Goal: Task Accomplishment & Management: Manage account settings

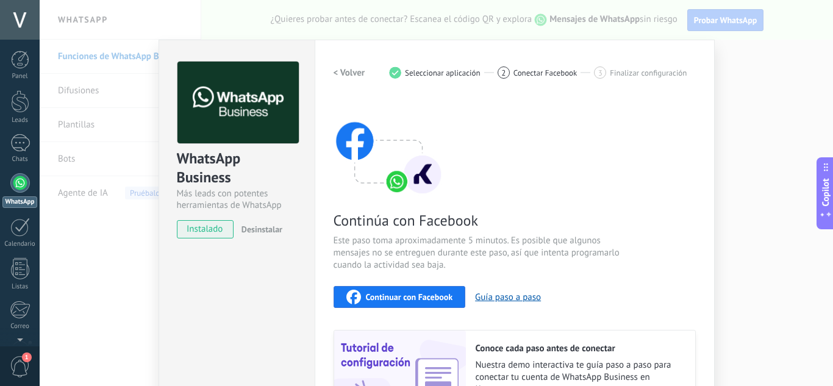
scroll to position [141, 0]
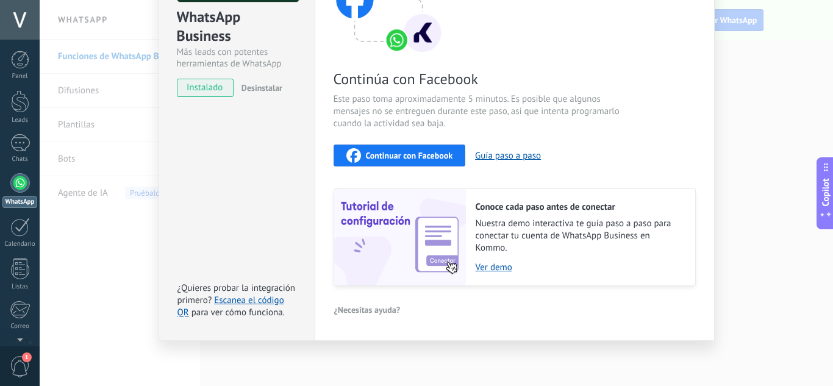
click at [406, 151] on span "Continuar con Facebook" at bounding box center [409, 155] width 87 height 9
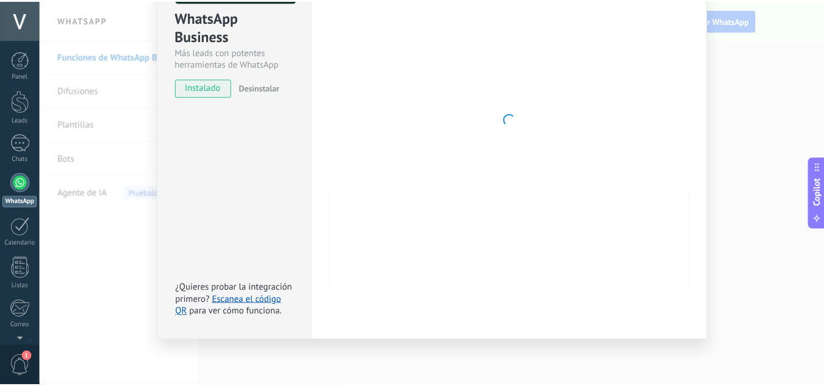
scroll to position [0, 0]
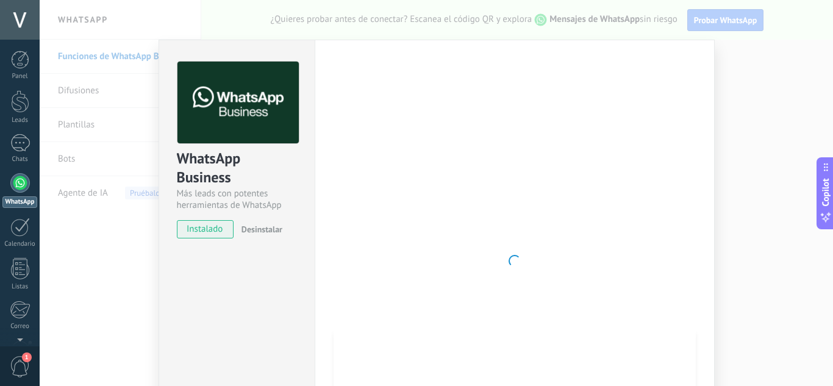
click at [755, 106] on div "WhatsApp Business Más leads con potentes herramientas de WhatsApp instalado Des…" at bounding box center [436, 193] width 793 height 386
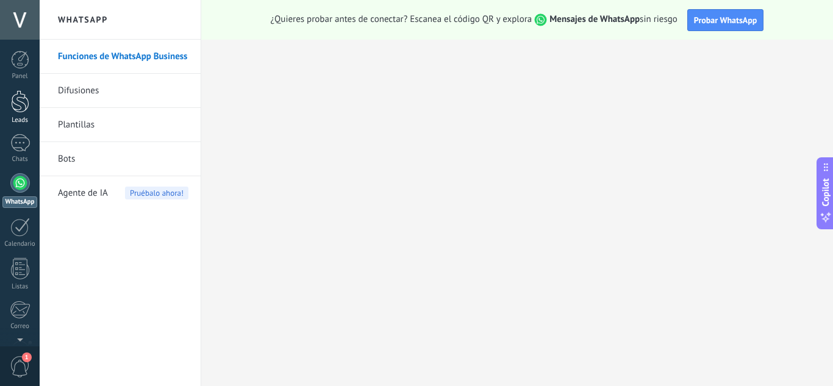
click at [26, 110] on div at bounding box center [20, 101] width 18 height 23
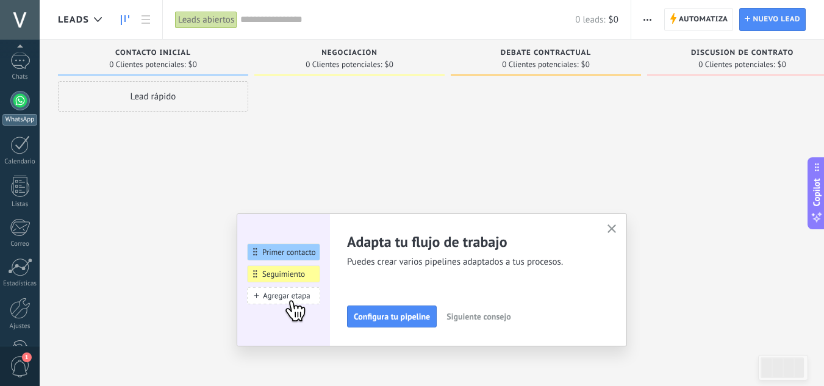
scroll to position [60, 0]
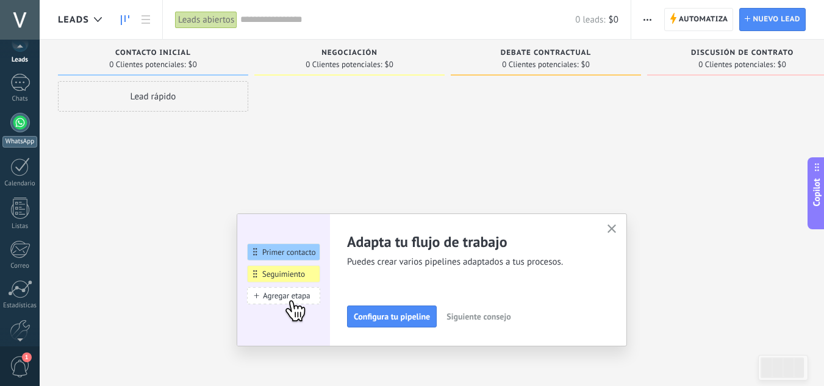
click at [17, 128] on div at bounding box center [20, 123] width 20 height 20
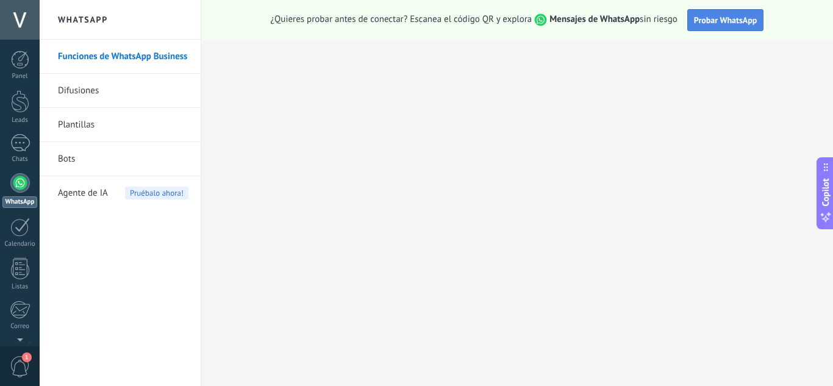
click at [733, 23] on span "Probar WhatsApp" at bounding box center [725, 20] width 63 height 11
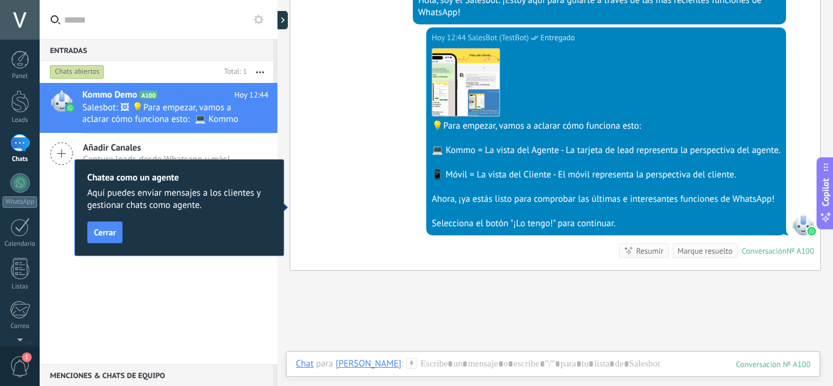
scroll to position [434, 0]
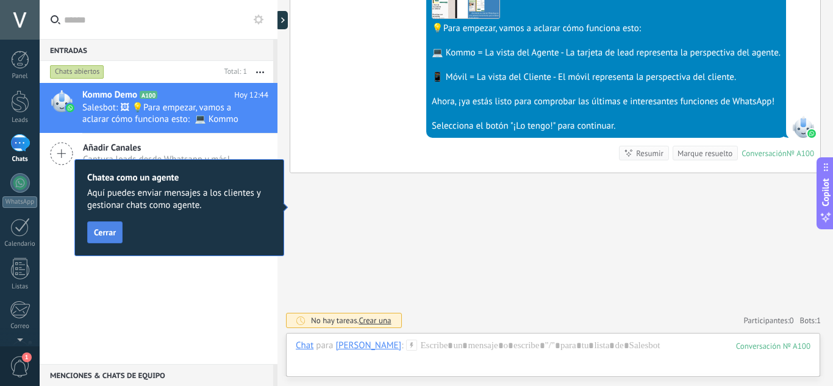
click at [106, 234] on span "Cerrar" at bounding box center [105, 232] width 22 height 9
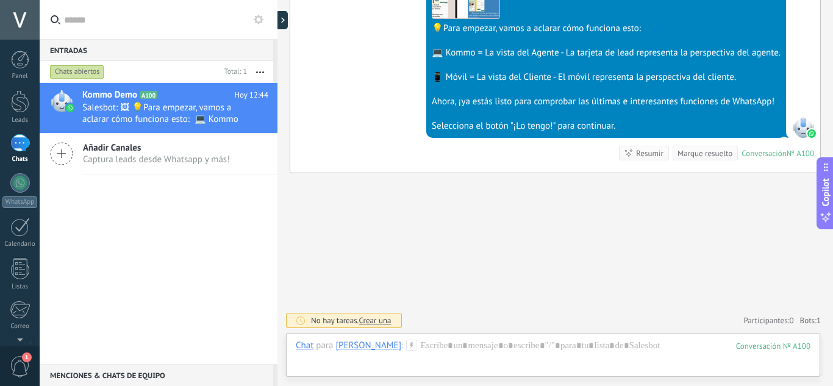
click at [128, 162] on span "Captura leads desde Whatsapp y más!" at bounding box center [156, 160] width 147 height 12
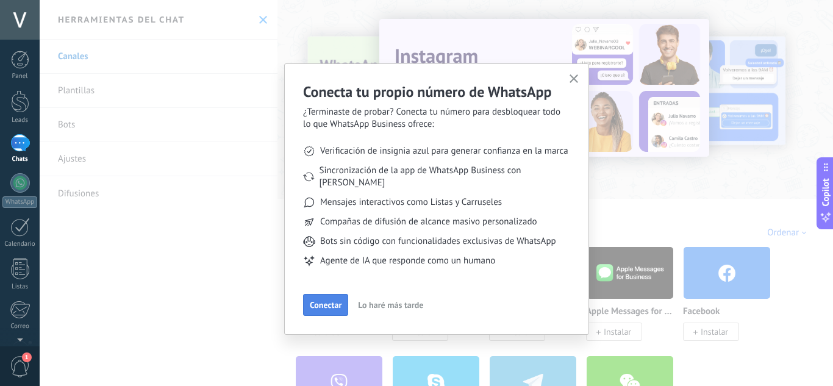
click at [334, 301] on span "Conectar" at bounding box center [326, 305] width 32 height 9
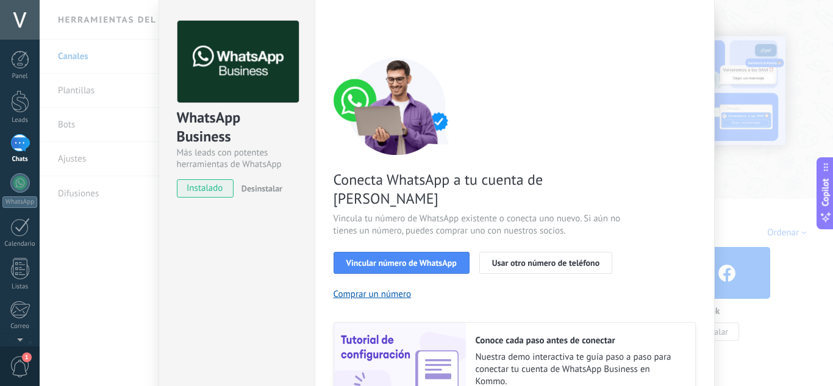
scroll to position [61, 0]
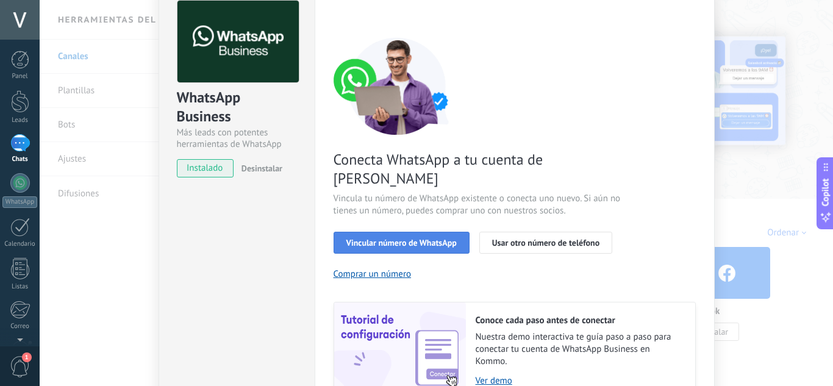
click at [415, 238] on span "Vincular número de WhatsApp" at bounding box center [401, 242] width 110 height 9
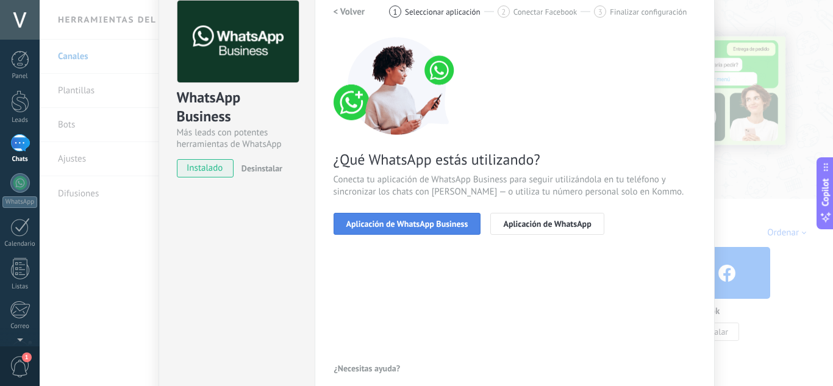
click at [385, 221] on span "Aplicación de WhatsApp Business" at bounding box center [407, 224] width 122 height 9
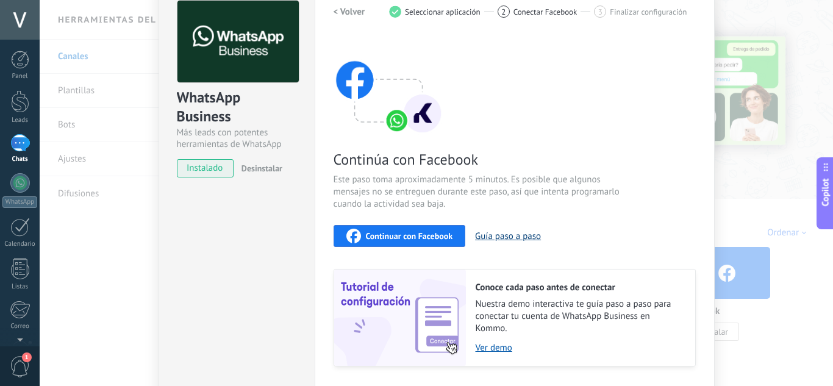
click at [506, 239] on button "Guía paso a paso" at bounding box center [508, 236] width 66 height 12
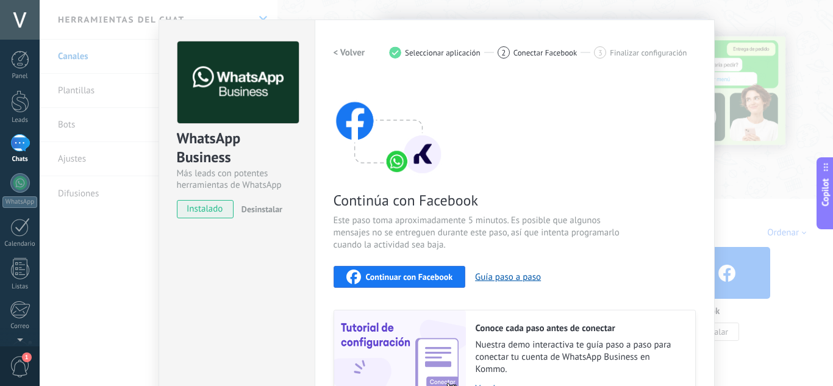
scroll to position [0, 0]
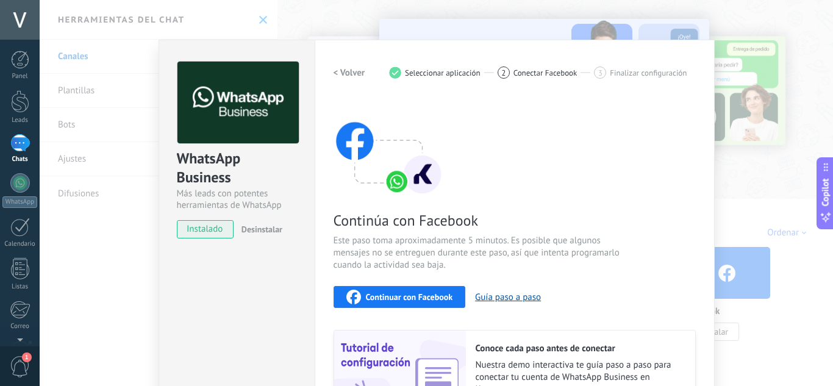
click at [784, 57] on div "WhatsApp Business Más leads con potentes herramientas de WhatsApp instalado Des…" at bounding box center [436, 193] width 793 height 386
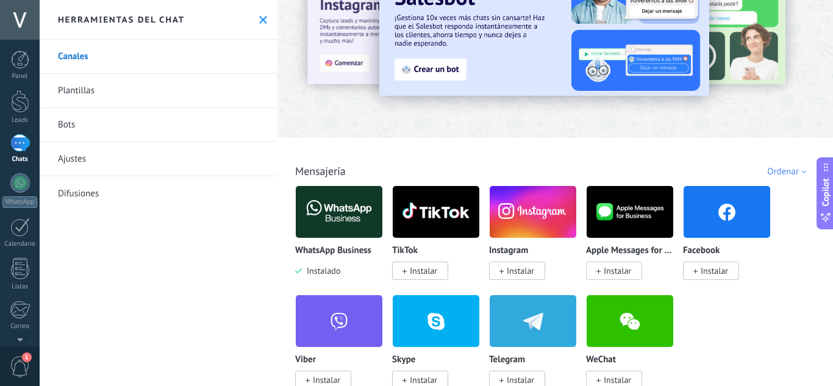
scroll to position [183, 0]
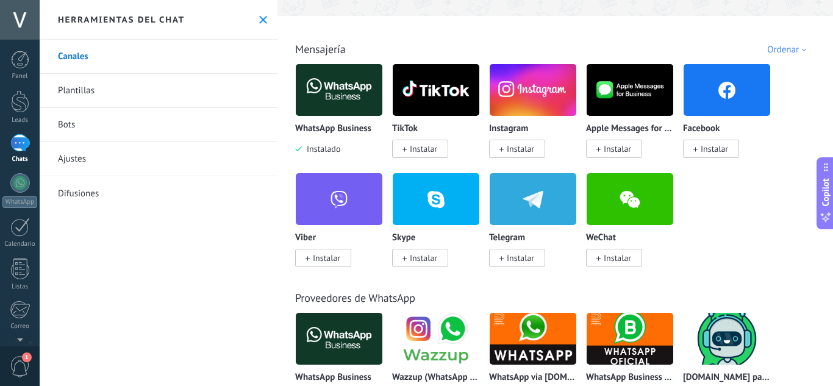
click at [701, 148] on span "Instalar" at bounding box center [714, 148] width 27 height 11
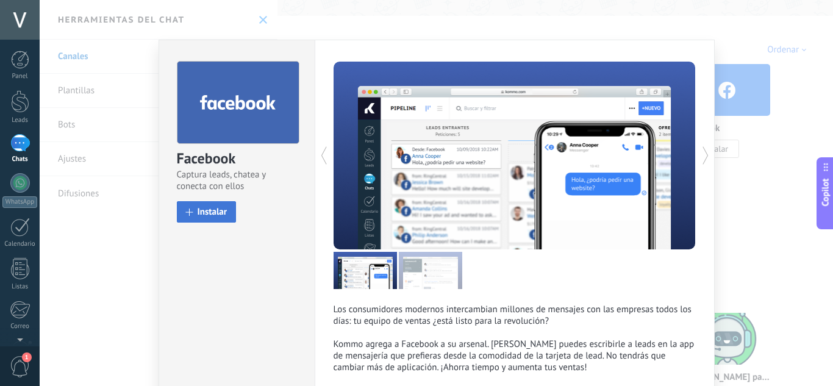
click at [210, 211] on span "Instalar" at bounding box center [213, 211] width 30 height 9
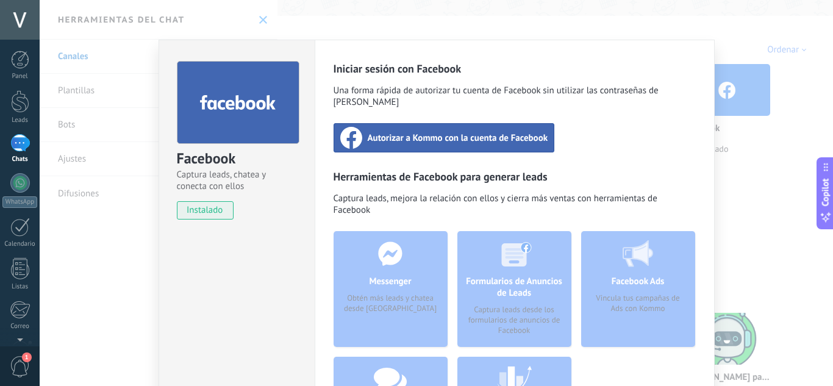
click at [499, 137] on div "Autorizar a Kommo con la cuenta de Facebook" at bounding box center [444, 137] width 221 height 29
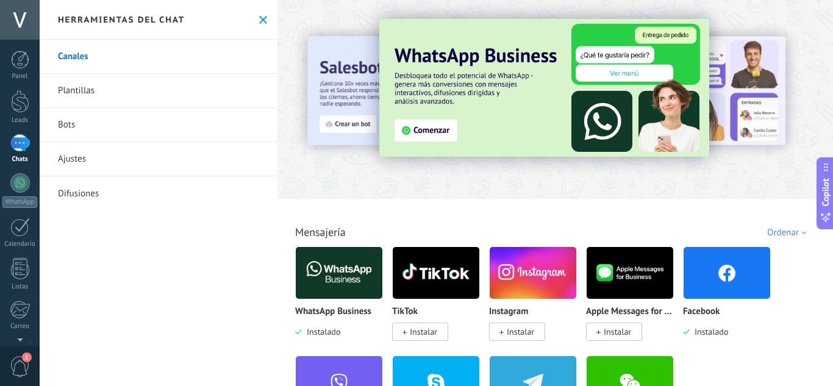
click at [430, 128] on img at bounding box center [544, 88] width 330 height 138
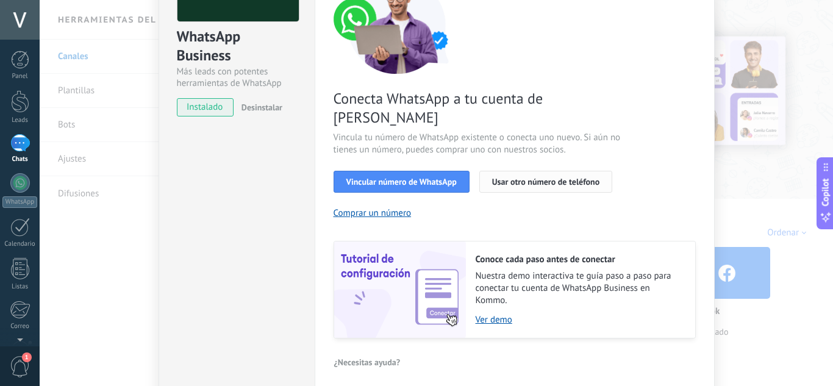
scroll to position [155, 0]
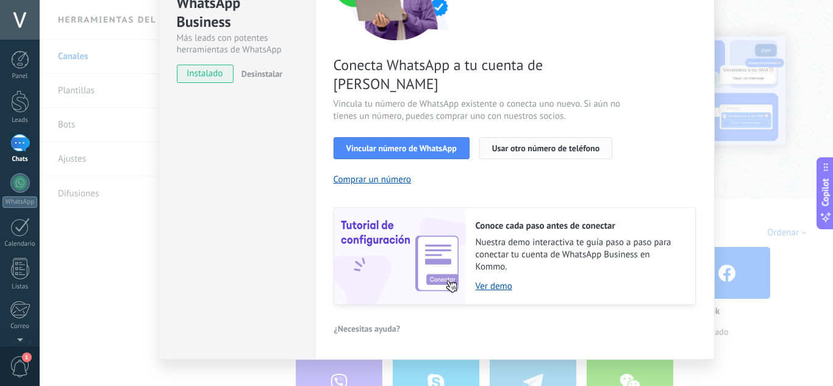
click at [517, 137] on button "Usar otro número de teléfono" at bounding box center [545, 148] width 133 height 22
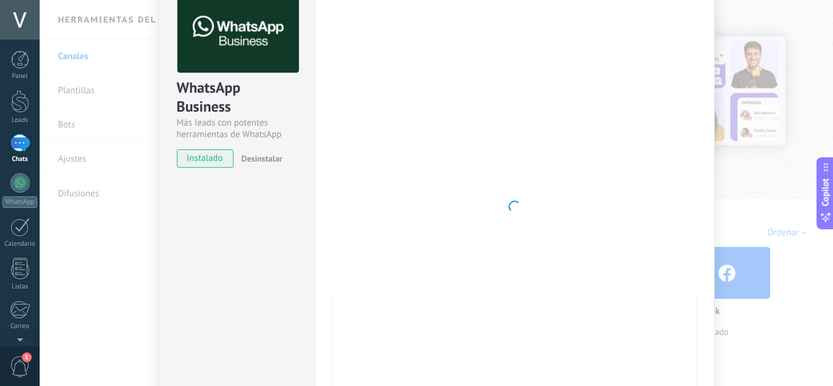
scroll to position [0, 0]
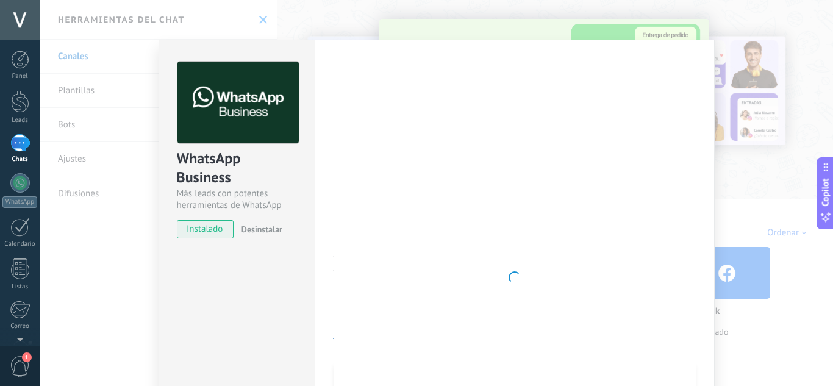
click at [95, 191] on div "WhatsApp Business Más leads con potentes herramientas de WhatsApp instalado Des…" at bounding box center [436, 193] width 793 height 386
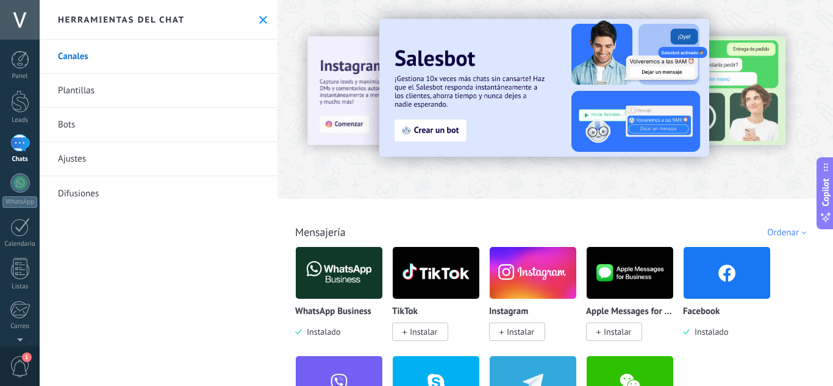
click at [423, 129] on img at bounding box center [544, 88] width 330 height 138
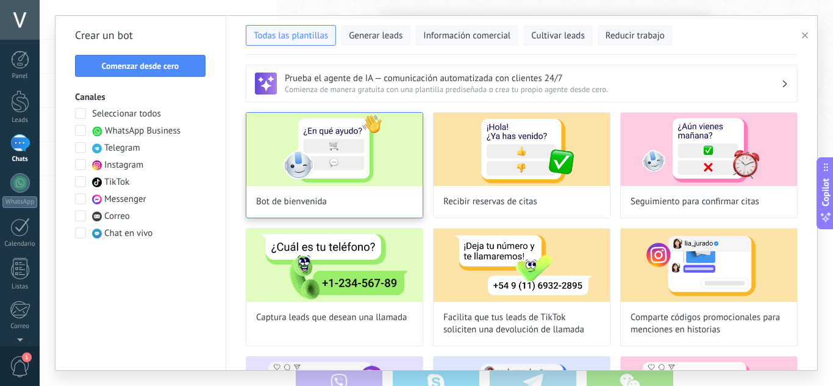
click at [366, 140] on img at bounding box center [334, 149] width 176 height 73
type input "**********"
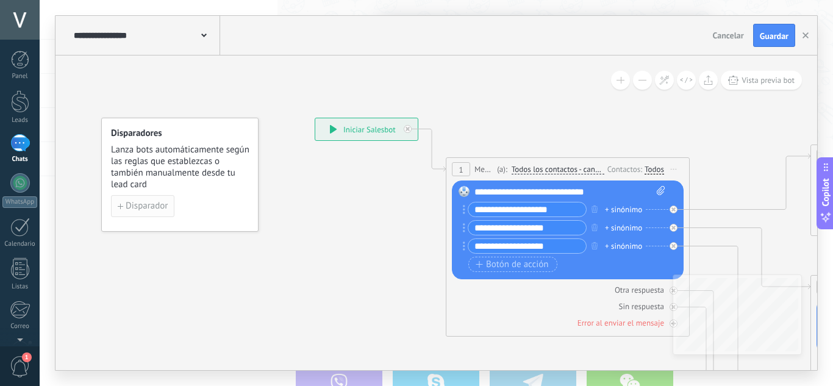
click at [123, 212] on button "Disparador" at bounding box center [142, 206] width 63 height 22
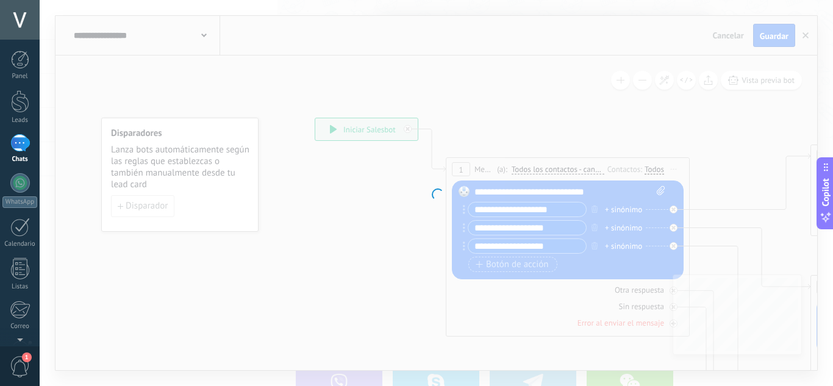
click at [387, 297] on div at bounding box center [436, 193] width 793 height 386
click at [386, 298] on div at bounding box center [436, 193] width 793 height 386
drag, startPoint x: 386, startPoint y: 298, endPoint x: 332, endPoint y: 245, distance: 75.5
click at [374, 298] on div at bounding box center [436, 193] width 793 height 386
click at [537, 153] on div at bounding box center [436, 193] width 793 height 386
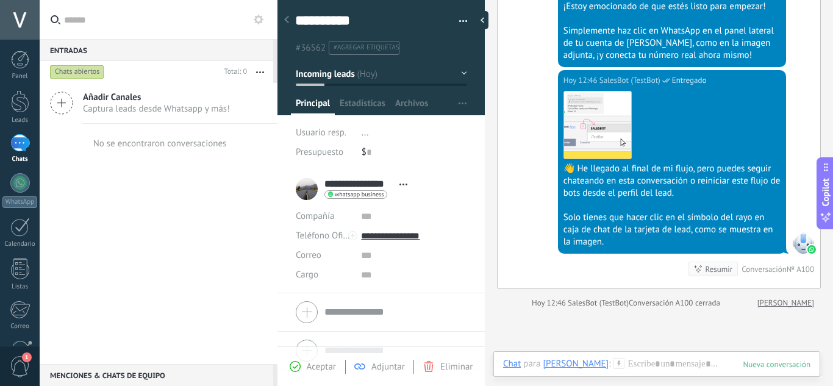
scroll to position [1379, 0]
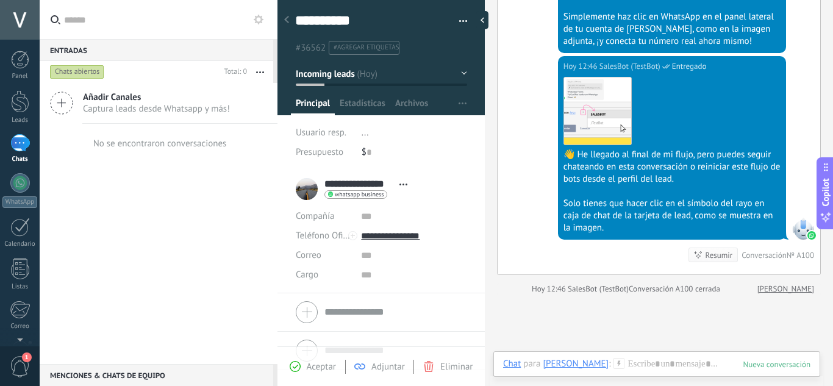
click at [23, 153] on link "Chats" at bounding box center [20, 148] width 40 height 29
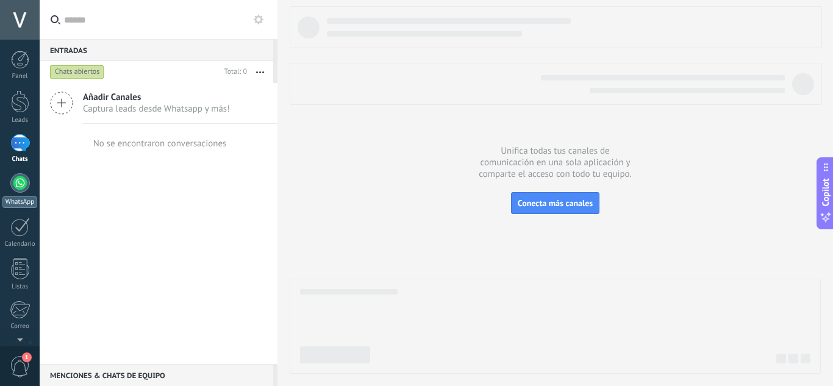
click at [5, 179] on link "WhatsApp" at bounding box center [20, 190] width 40 height 35
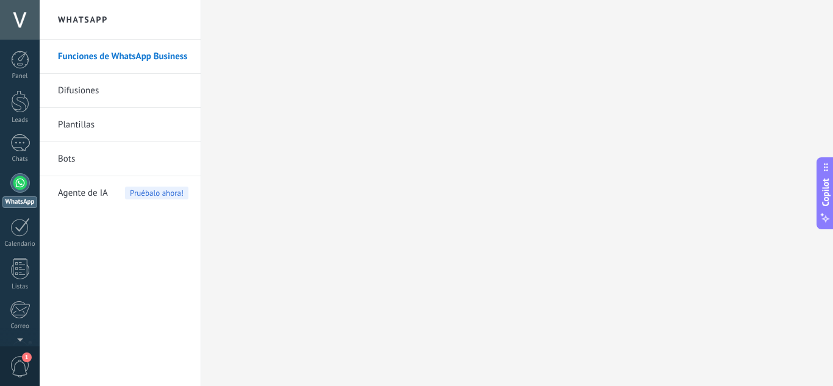
click at [77, 153] on link "Bots" at bounding box center [123, 159] width 130 height 34
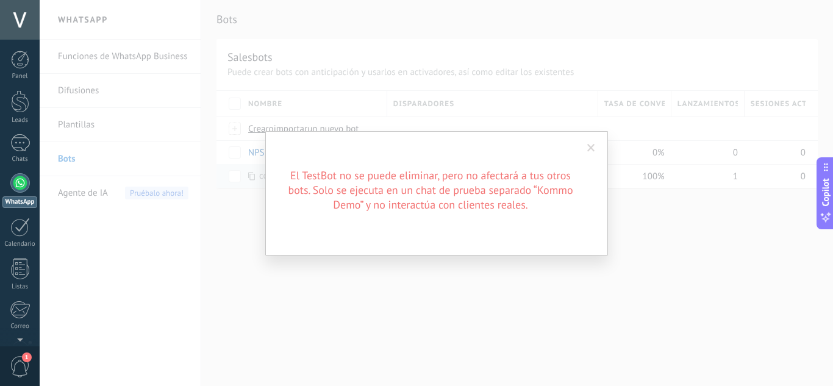
click at [590, 145] on span at bounding box center [591, 148] width 8 height 9
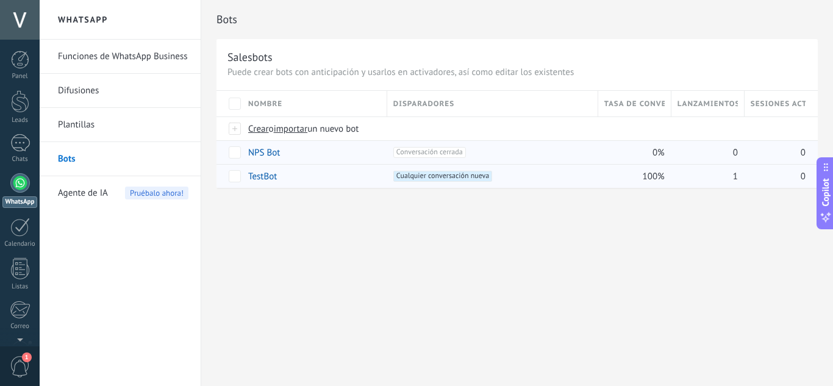
click at [424, 154] on span "Conversación cerrada +0" at bounding box center [429, 152] width 73 height 11
click at [255, 152] on link "NPS Bot" at bounding box center [264, 153] width 32 height 12
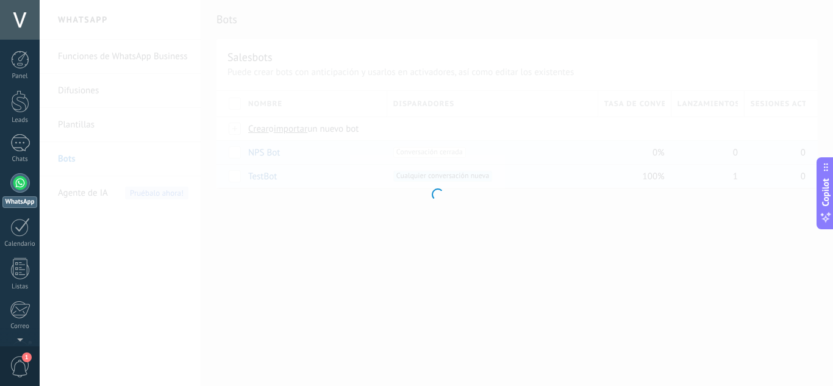
type input "*******"
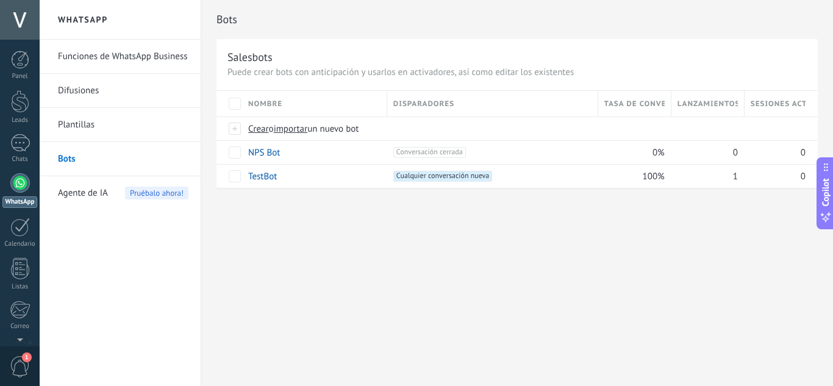
click at [130, 129] on link "Plantillas" at bounding box center [123, 125] width 130 height 34
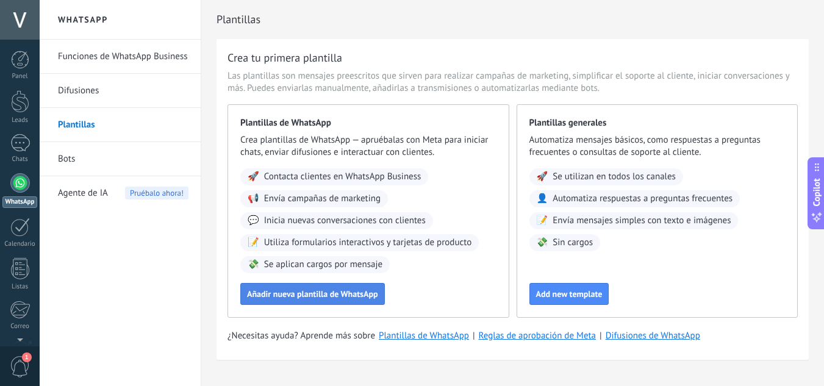
click at [346, 298] on span "Añadir nueva plantilla de WhatsApp" at bounding box center [312, 294] width 131 height 9
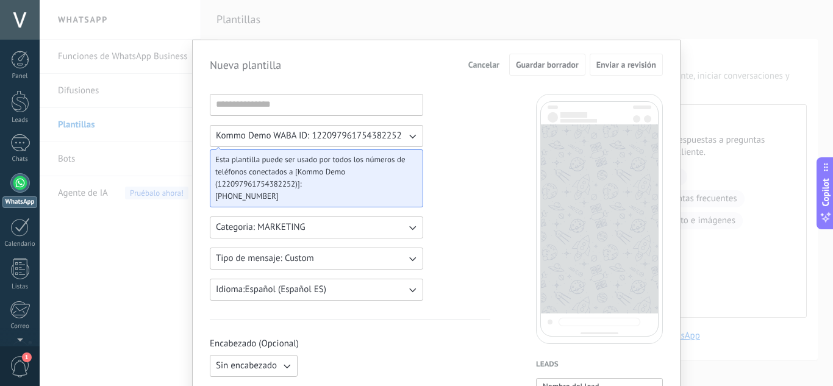
click at [320, 136] on span "Kommo Demo WABA ID: 122097961754382252" at bounding box center [309, 136] width 186 height 12
click at [483, 68] on span "Cancelar" at bounding box center [483, 64] width 31 height 9
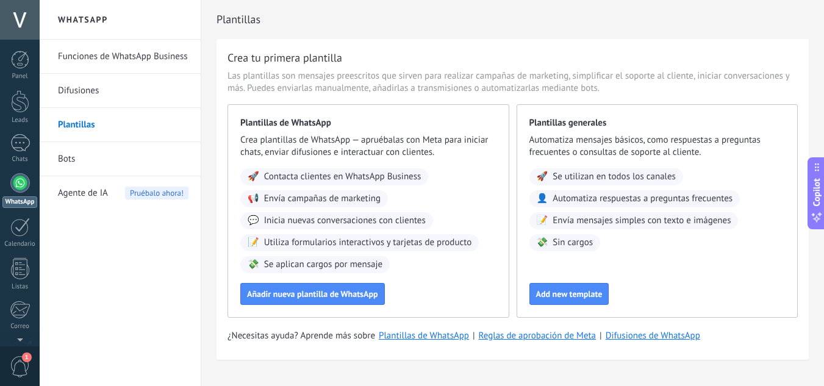
click at [82, 193] on span "Agente de IA" at bounding box center [83, 193] width 50 height 34
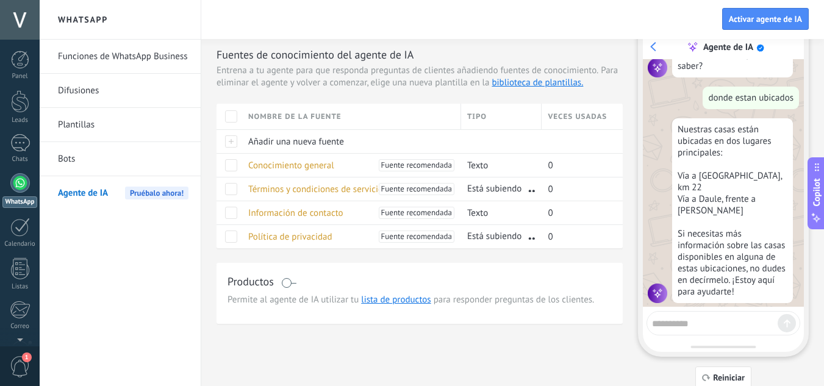
scroll to position [49, 0]
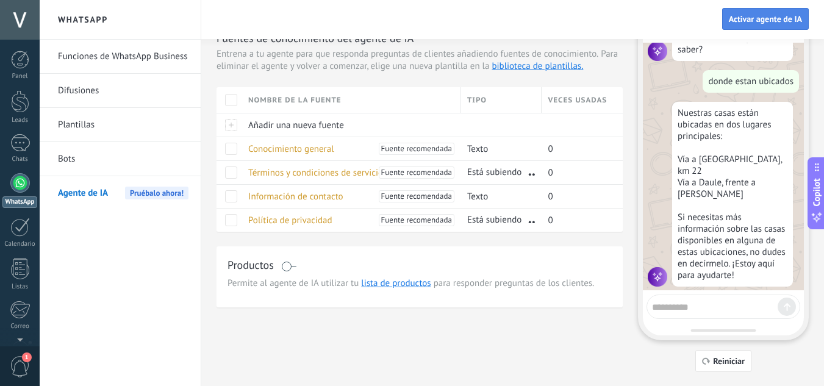
click at [749, 23] on span "Activar agente de IA" at bounding box center [765, 19] width 73 height 9
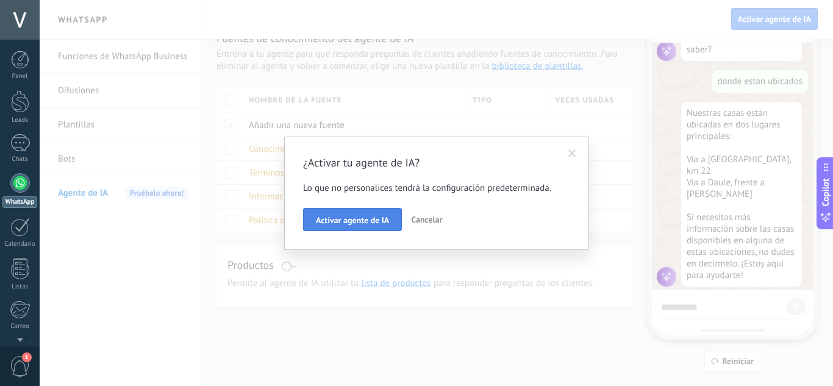
click at [326, 216] on span "Activar agente de IA" at bounding box center [352, 220] width 73 height 9
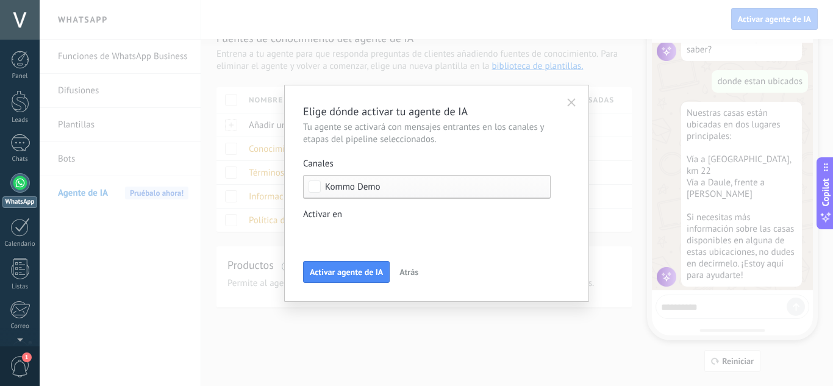
click at [0, 0] on div "Incoming leads Contacto inicial Negociación Debate contractual Discusión de con…" at bounding box center [0, 0] width 0 height 0
click at [412, 210] on div at bounding box center [436, 193] width 793 height 386
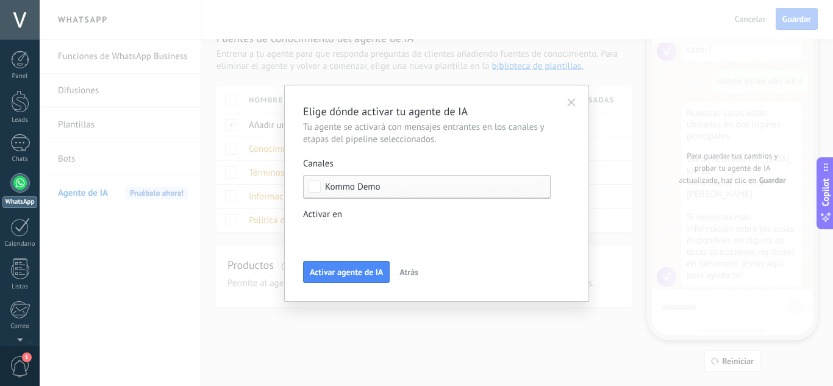
click at [0, 0] on div "Incoming leads Contacto inicial Negociación Debate contractual Discusión de con…" at bounding box center [0, 0] width 0 height 0
click at [376, 205] on div at bounding box center [436, 193] width 793 height 386
click at [356, 266] on button "Activar agente de IA" at bounding box center [346, 272] width 87 height 22
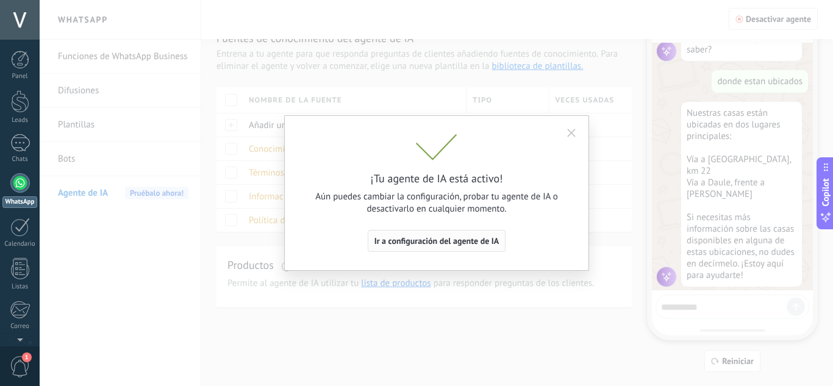
click at [452, 245] on span "Ir a configuración del agente de IA" at bounding box center [436, 241] width 125 height 9
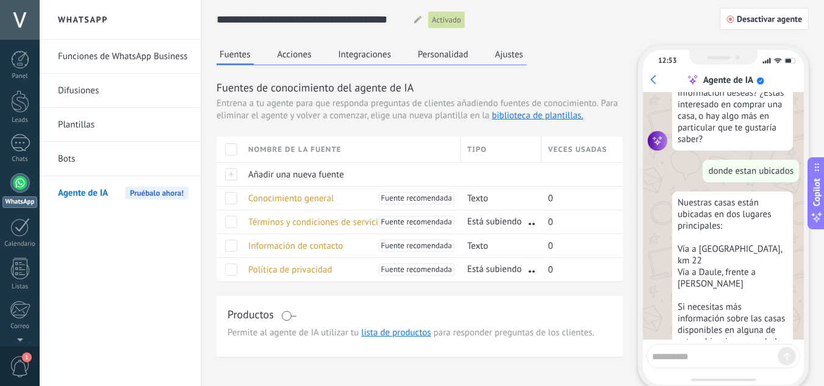
scroll to position [1111, 0]
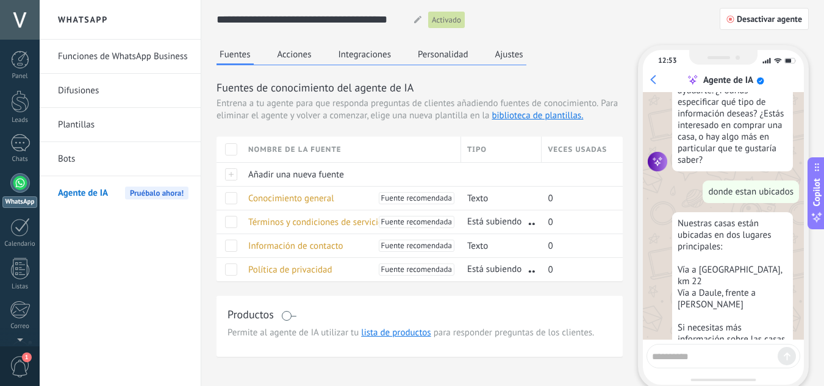
click at [284, 54] on button "Acciones" at bounding box center [294, 54] width 40 height 18
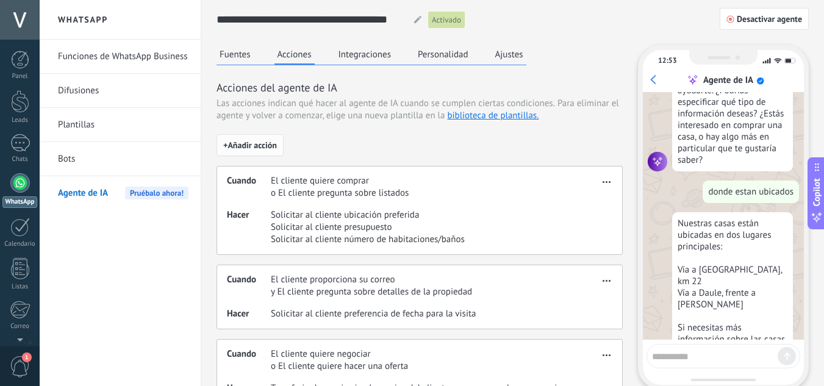
click at [271, 149] on span "+ Añadir acción" at bounding box center [250, 145] width 54 height 9
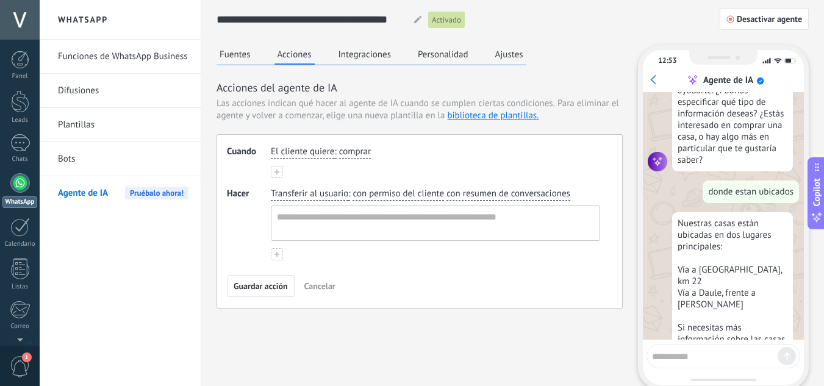
click at [348, 52] on button "Integraciones" at bounding box center [364, 54] width 59 height 18
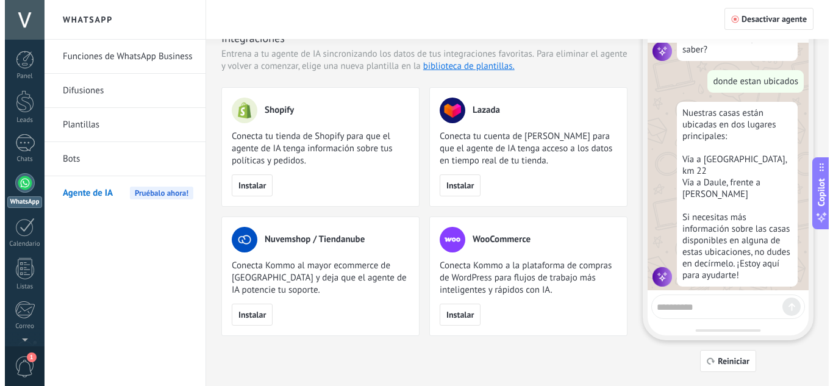
scroll to position [0, 0]
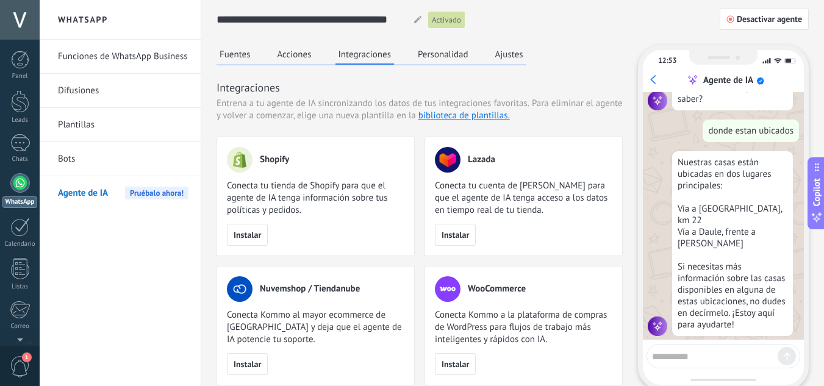
click at [444, 59] on button "Personalidad" at bounding box center [443, 54] width 57 height 18
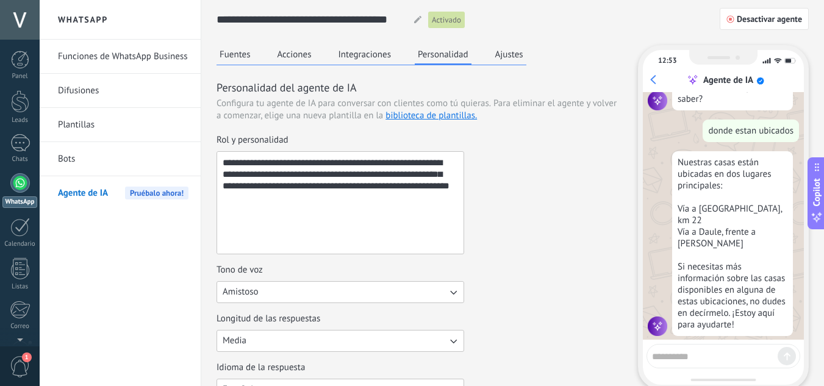
click at [512, 52] on button "Ajustes" at bounding box center [509, 54] width 34 height 18
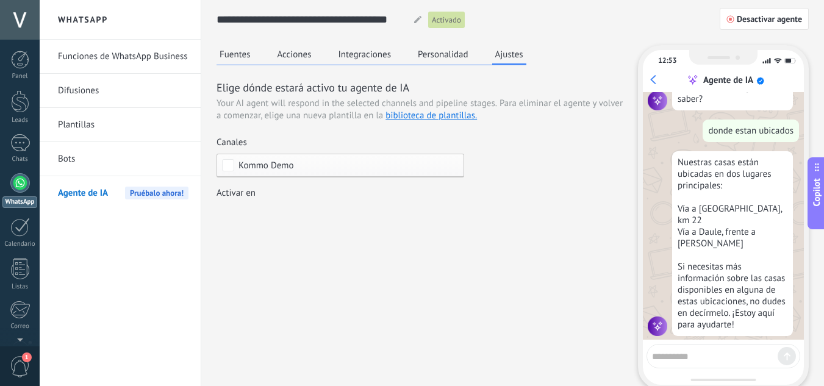
click at [0, 0] on div "Incoming leads Contacto inicial Negociación Debate contractual Discusión de con…" at bounding box center [0, 0] width 0 height 0
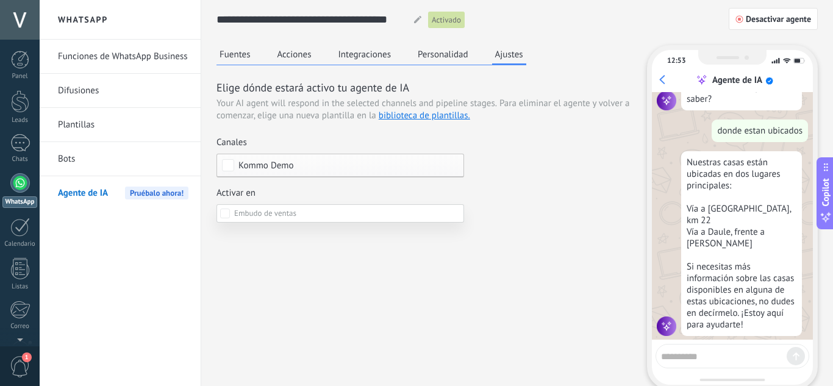
scroll to position [61, 0]
click at [532, 250] on div at bounding box center [436, 193] width 793 height 386
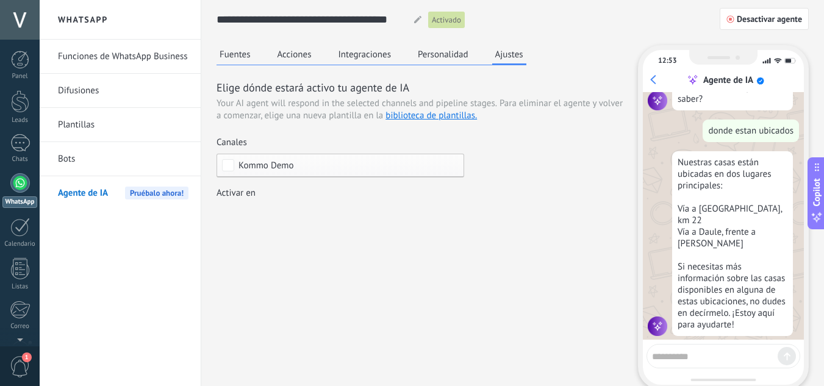
click at [87, 156] on link "Bots" at bounding box center [123, 159] width 130 height 34
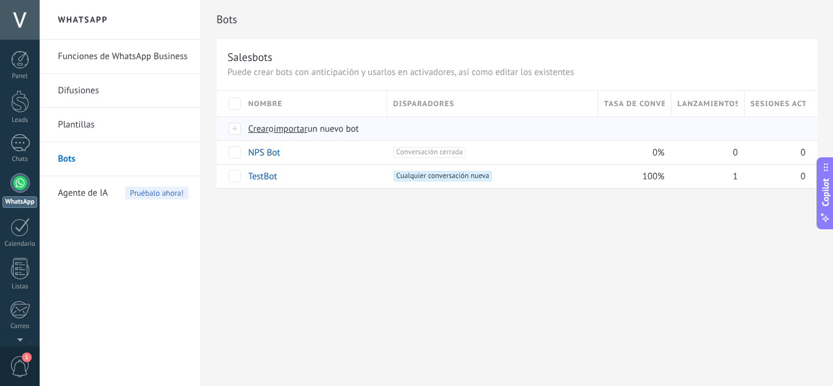
click at [240, 121] on div at bounding box center [229, 128] width 26 height 24
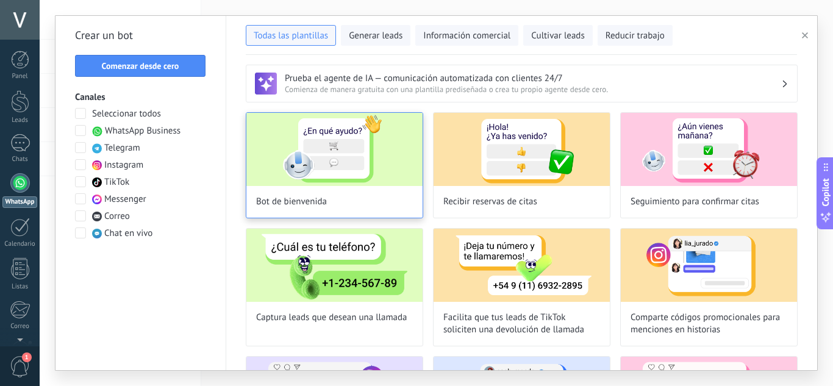
click at [341, 162] on img at bounding box center [334, 149] width 176 height 73
type input "**********"
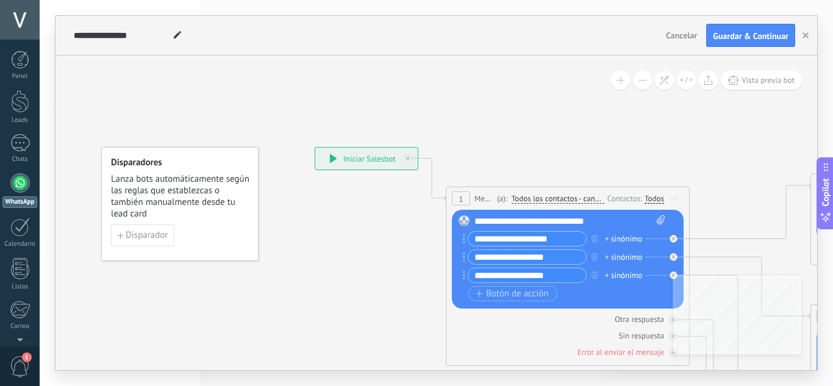
click at [380, 161] on div "**********" at bounding box center [366, 159] width 102 height 22
click at [486, 239] on input "**********" at bounding box center [527, 239] width 118 height 14
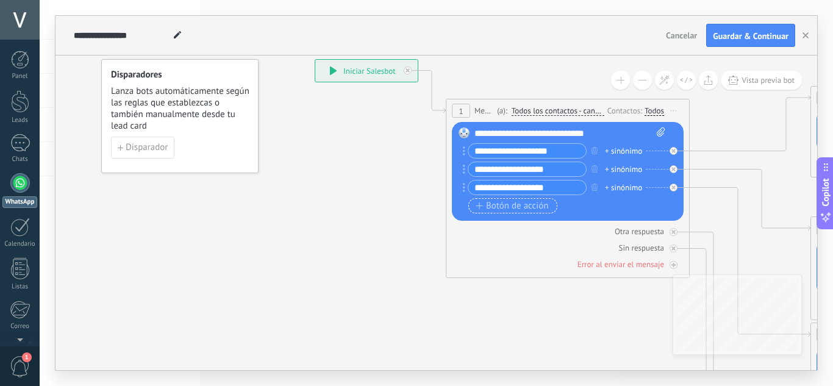
click at [527, 207] on span "Botón de acción" at bounding box center [512, 206] width 73 height 10
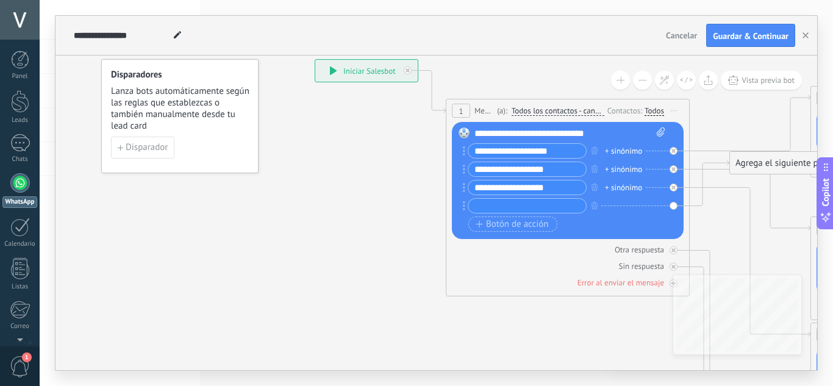
click at [568, 113] on span "Todos los contactos - canales seleccionados" at bounding box center [558, 111] width 93 height 10
click at [568, 113] on button "Todos los contactos - canales seleccionados" at bounding box center [581, 111] width 152 height 22
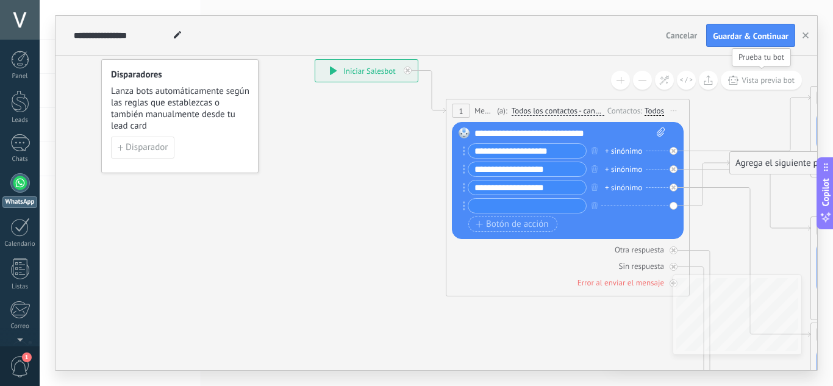
click at [751, 84] on span "Vista previa bot" at bounding box center [767, 80] width 53 height 10
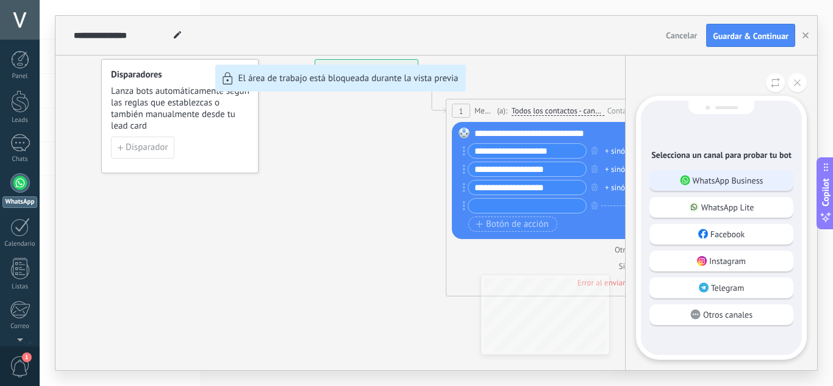
click at [707, 177] on p "WhatsApp Business" at bounding box center [728, 180] width 71 height 11
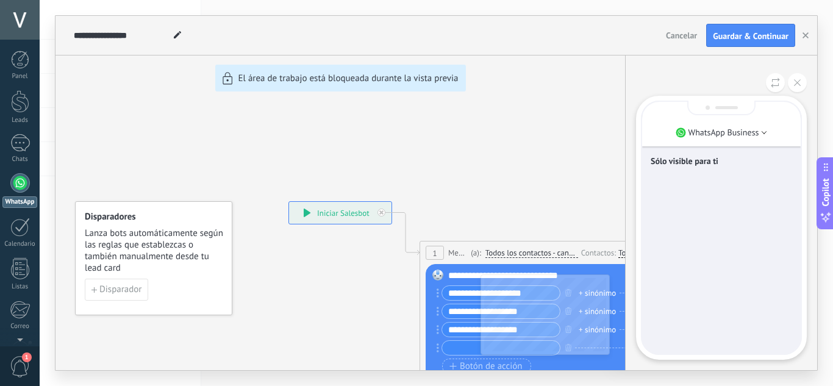
click at [695, 339] on div "Sólo visible para ti" at bounding box center [721, 228] width 159 height 252
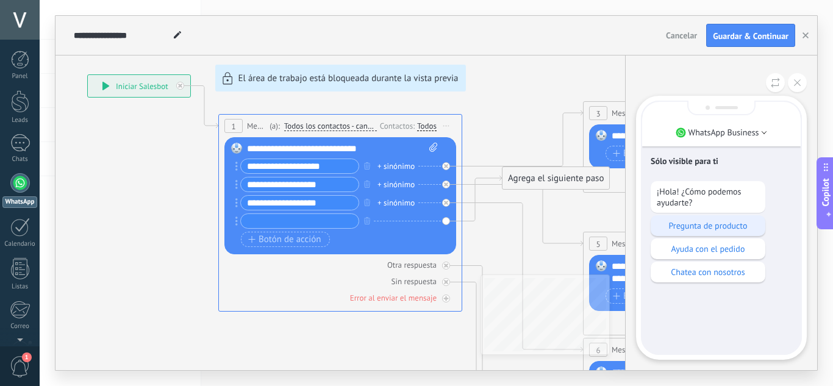
click at [711, 230] on p "Pregunta de producto" at bounding box center [708, 225] width 102 height 11
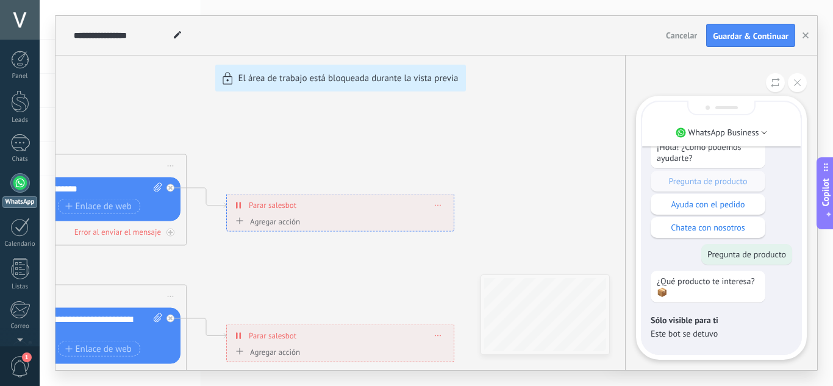
click at [241, 222] on div "**********" at bounding box center [436, 193] width 762 height 354
click at [797, 86] on button at bounding box center [797, 82] width 19 height 19
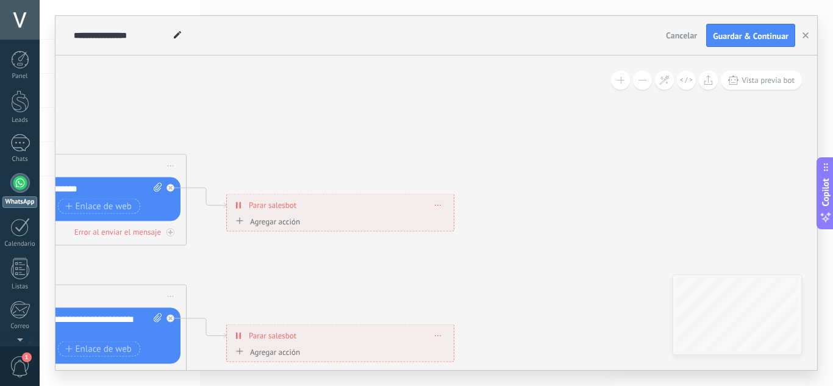
drag, startPoint x: 302, startPoint y: 381, endPoint x: 436, endPoint y: 297, distance: 158.3
click at [241, 376] on div "**********" at bounding box center [436, 193] width 793 height 386
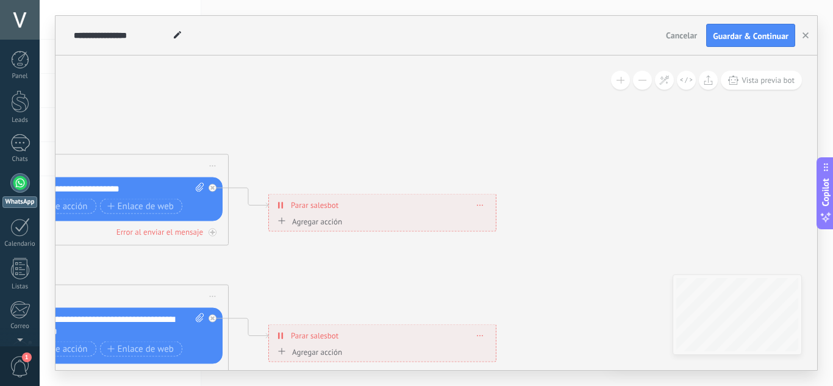
drag, startPoint x: 319, startPoint y: 102, endPoint x: 381, endPoint y: 101, distance: 61.6
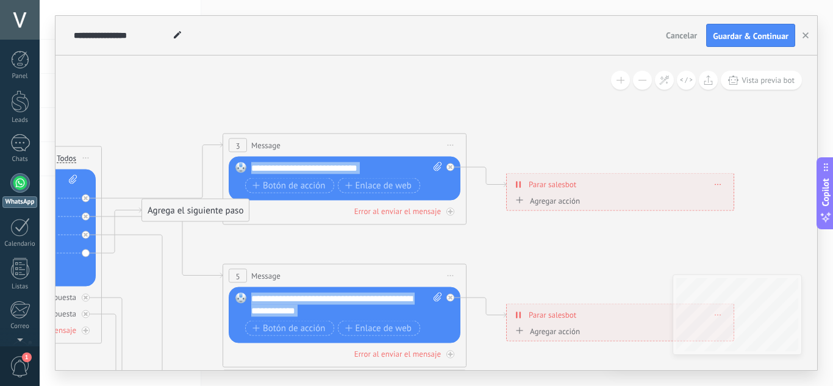
drag, startPoint x: 343, startPoint y: 112, endPoint x: 623, endPoint y: 83, distance: 281.3
click at [630, 82] on div "**********" at bounding box center [436, 212] width 762 height 315
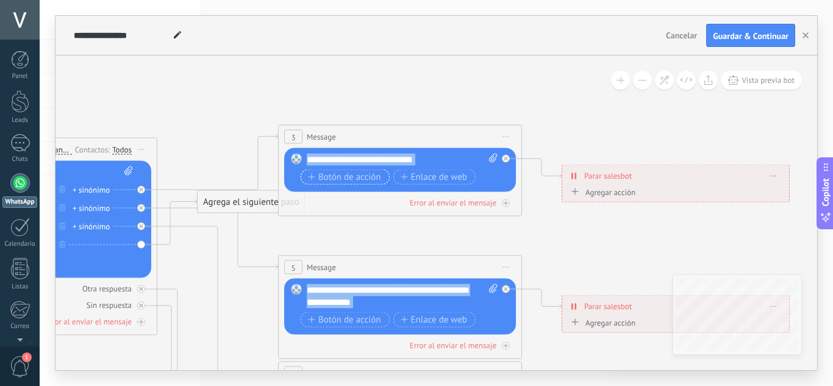
click at [339, 180] on span "Botón de acción" at bounding box center [344, 177] width 73 height 10
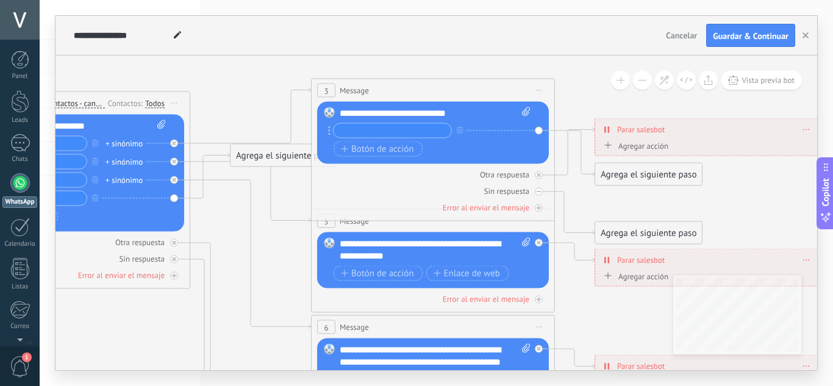
drag, startPoint x: 355, startPoint y: 73, endPoint x: 374, endPoint y: 41, distance: 36.9
click at [374, 41] on div "**********" at bounding box center [436, 193] width 762 height 354
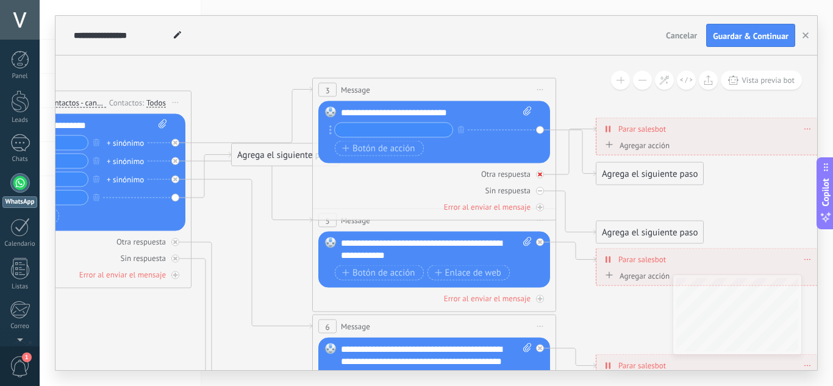
click at [546, 179] on div "Otra respuesta" at bounding box center [434, 174] width 232 height 12
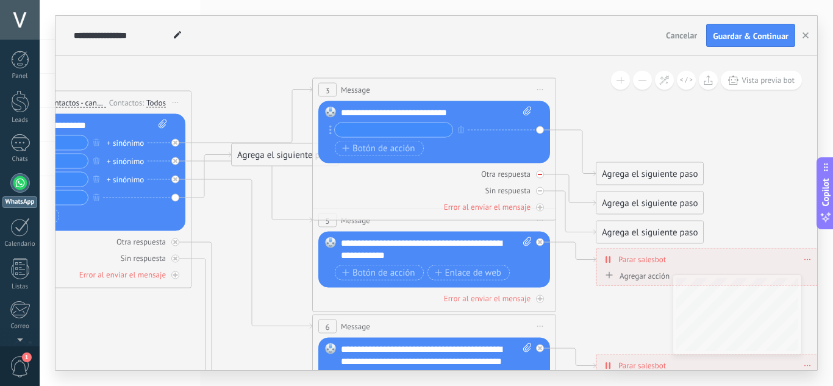
click at [542, 178] on div "Otra respuesta" at bounding box center [434, 174] width 232 height 12
click at [636, 174] on div "Agrega el siguiente paso" at bounding box center [649, 174] width 107 height 20
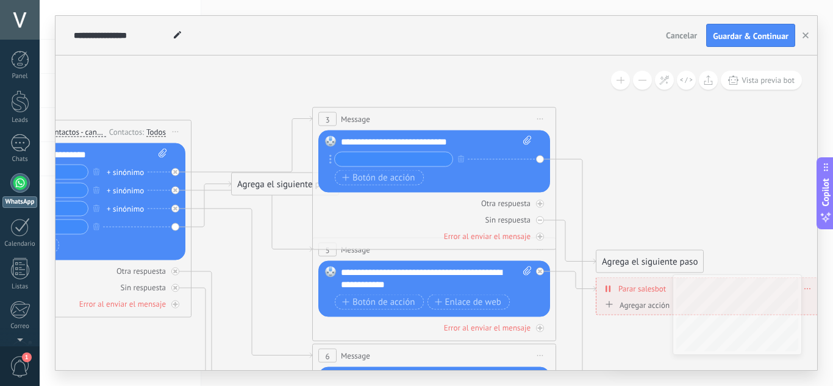
click at [640, 262] on div "Agrega el siguiente paso" at bounding box center [649, 262] width 107 height 20
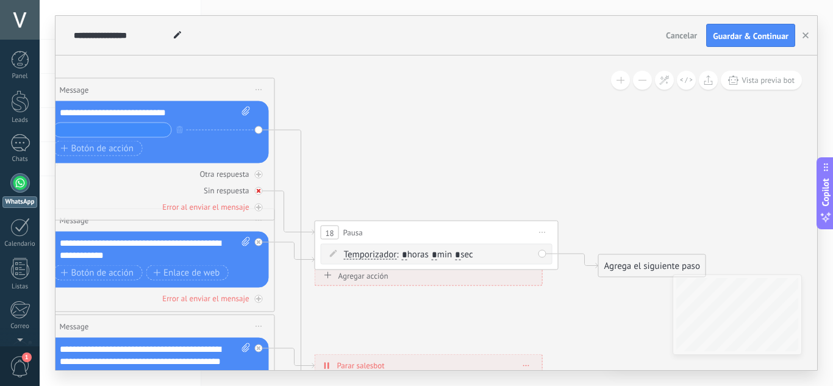
click at [257, 194] on div at bounding box center [259, 191] width 8 height 8
click at [352, 129] on div "Agrega el siguiente paso" at bounding box center [368, 130] width 107 height 20
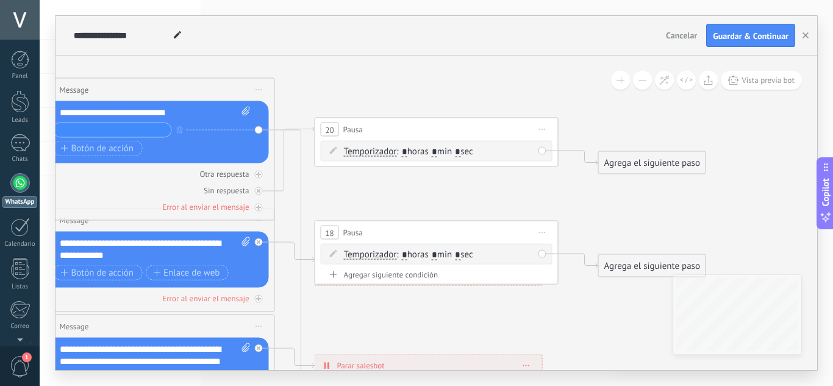
click at [549, 129] on span "Iniciar vista previa aquí Cambiar nombre Duplicar [GEOGRAPHIC_DATA]" at bounding box center [543, 130] width 20 height 18
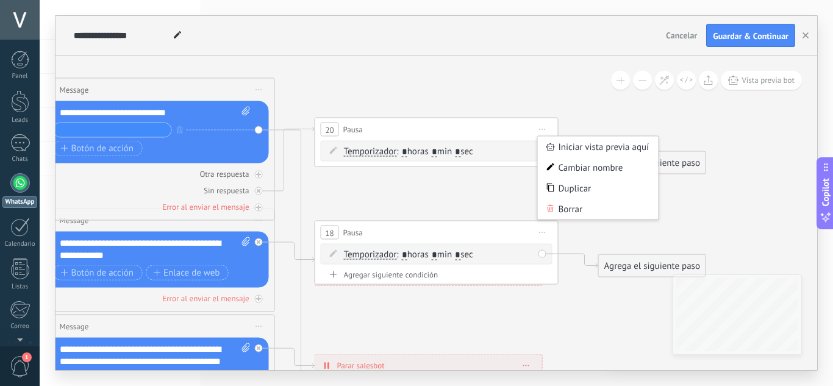
click at [579, 91] on icon at bounding box center [181, 365] width 1901 height 1238
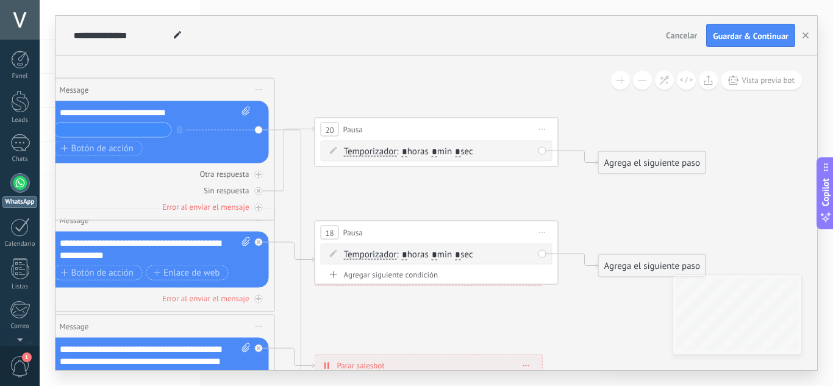
click at [668, 39] on span "Cancelar" at bounding box center [681, 35] width 31 height 11
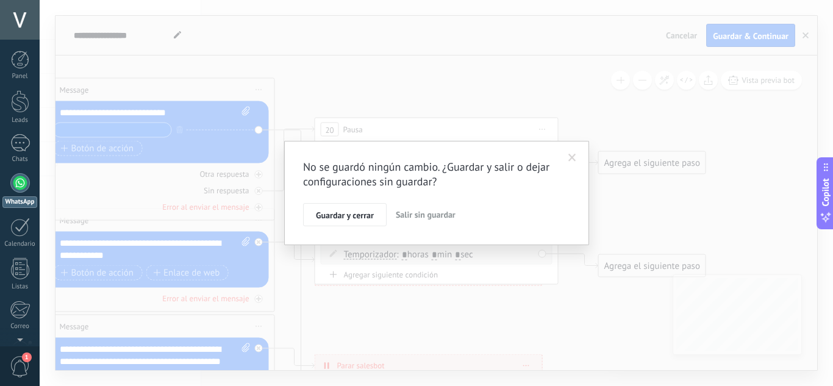
click at [423, 209] on button "Salir sin guardar" at bounding box center [426, 214] width 70 height 23
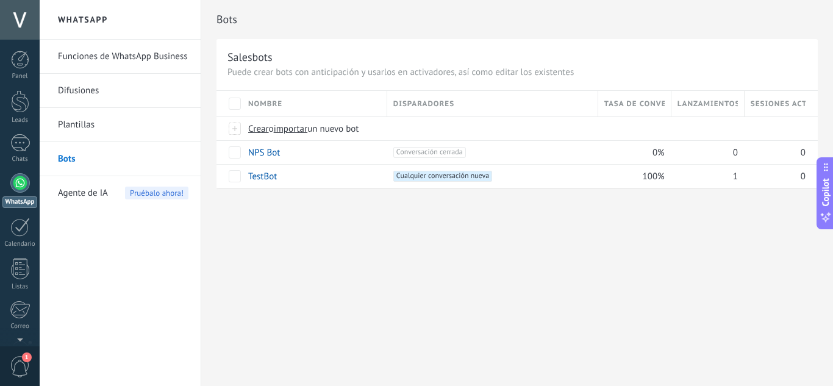
click at [82, 195] on span "Agente de IA" at bounding box center [83, 193] width 50 height 34
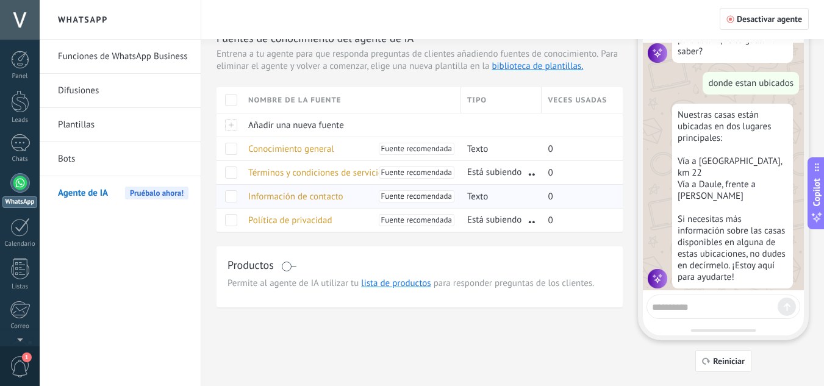
scroll to position [1172, 0]
click at [288, 268] on span at bounding box center [288, 267] width 15 height 10
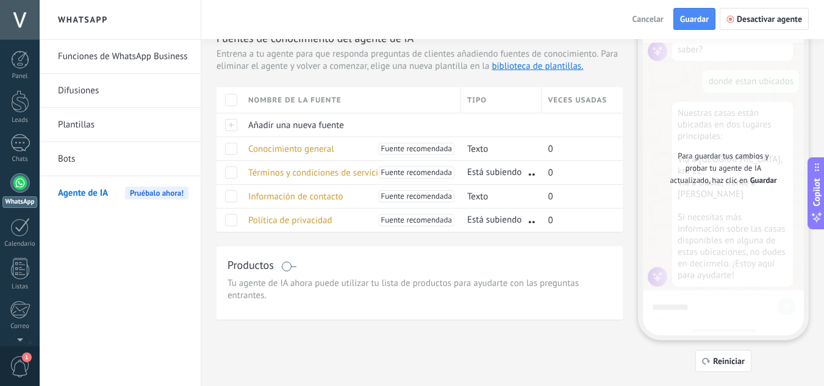
click at [288, 268] on span at bounding box center [288, 267] width 15 height 10
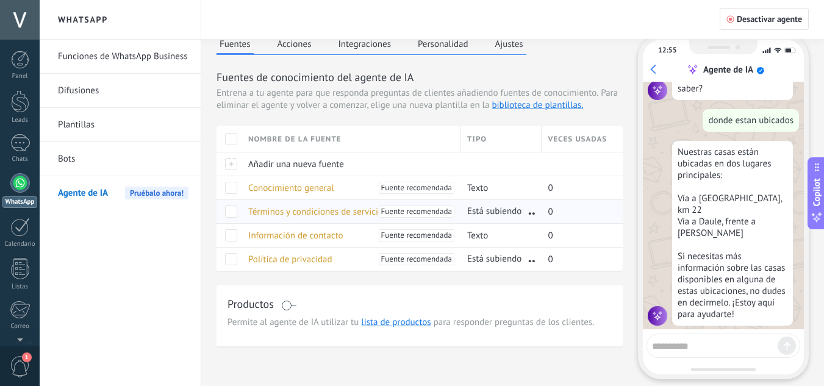
scroll to position [0, 0]
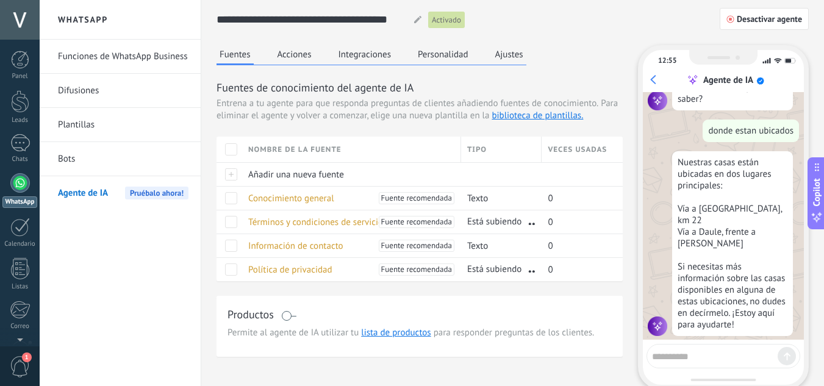
click at [288, 54] on button "Acciones" at bounding box center [294, 54] width 40 height 18
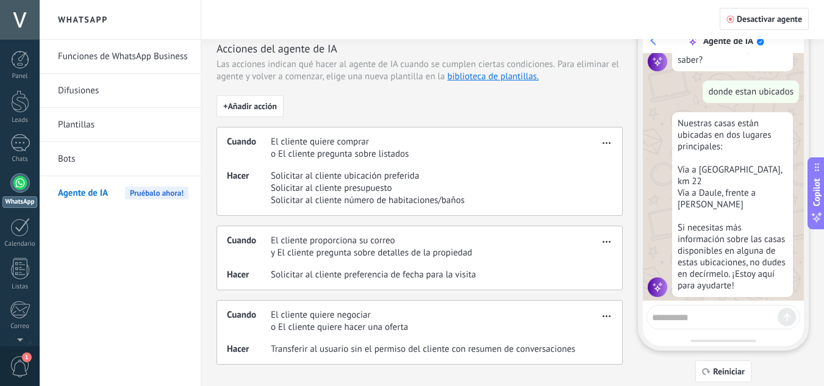
scroll to position [49, 0]
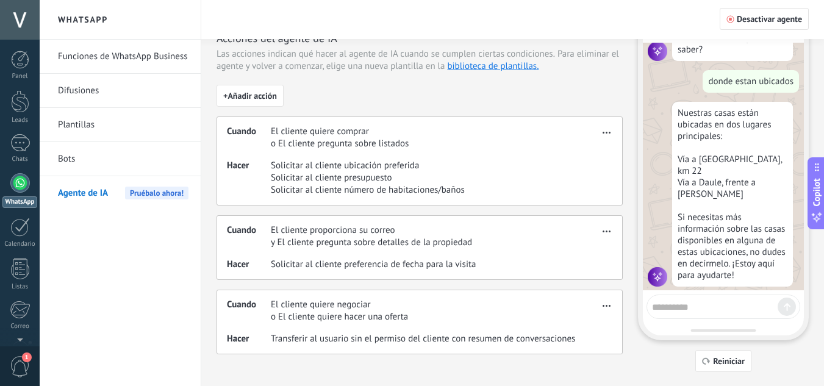
click at [69, 165] on link "Bots" at bounding box center [123, 159] width 130 height 34
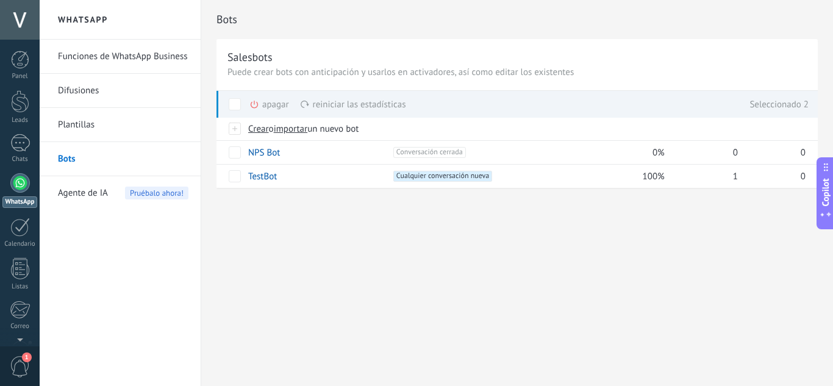
click at [78, 195] on span "Agente de IA" at bounding box center [83, 193] width 50 height 34
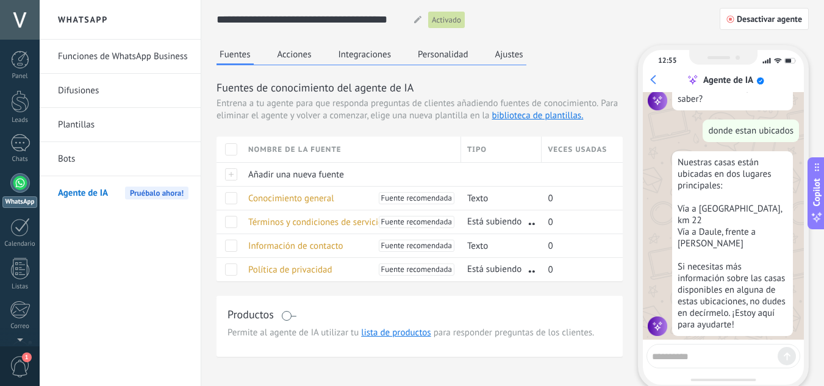
click at [299, 60] on button "Acciones" at bounding box center [294, 54] width 40 height 18
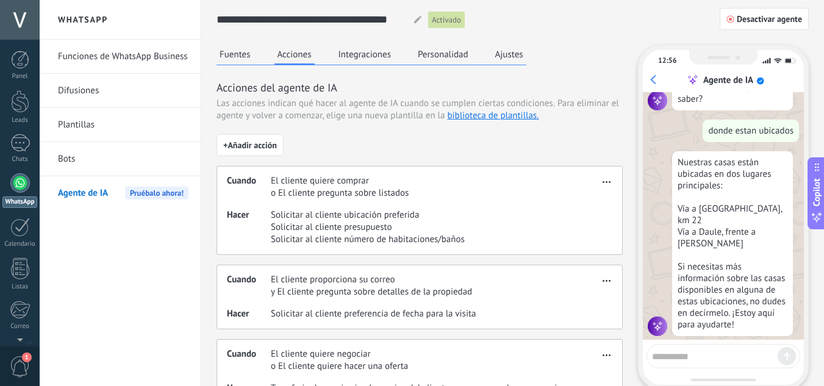
click at [384, 52] on button "Integraciones" at bounding box center [364, 54] width 59 height 18
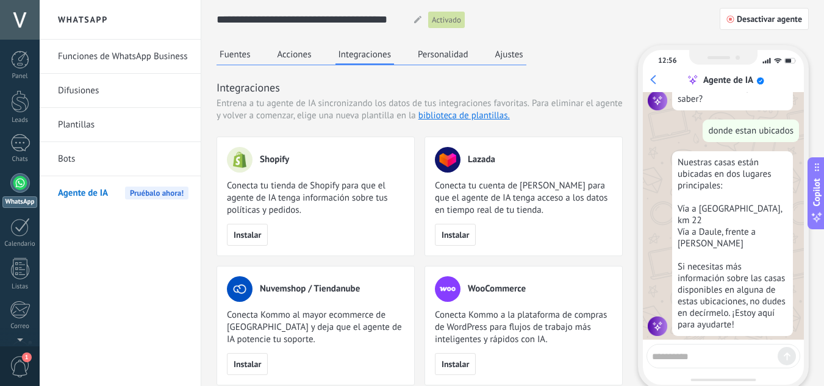
click at [418, 19] on use at bounding box center [417, 19] width 7 height 7
click at [443, 55] on button "Personalidad" at bounding box center [443, 54] width 57 height 18
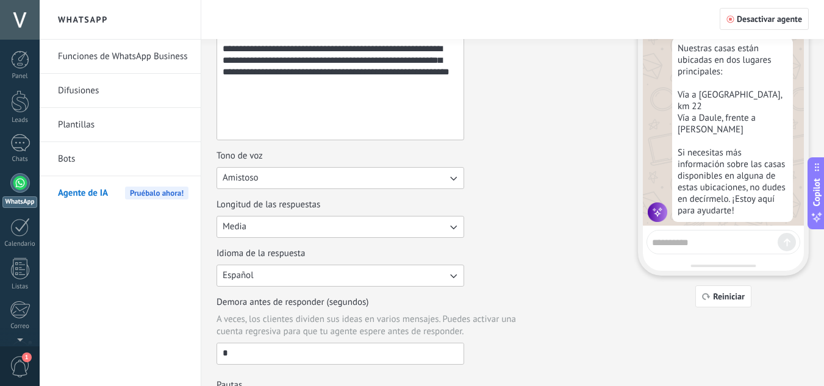
scroll to position [122, 0]
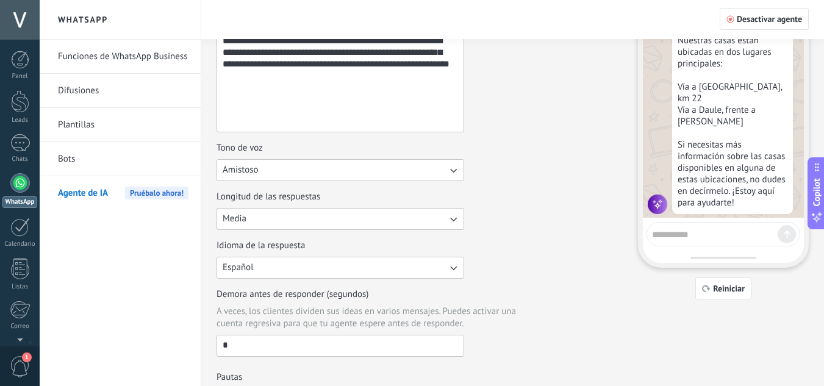
click at [340, 153] on div "Tono de voz" at bounding box center [340, 148] width 248 height 12
click at [340, 159] on button "Amistoso" at bounding box center [340, 170] width 248 height 22
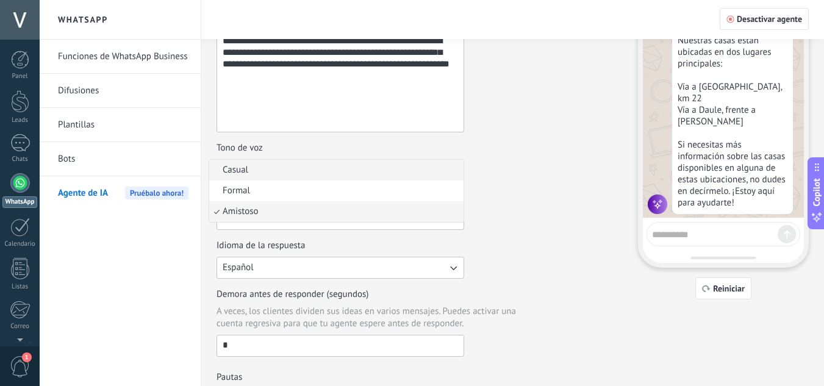
click at [334, 163] on li "Casual" at bounding box center [336, 170] width 254 height 21
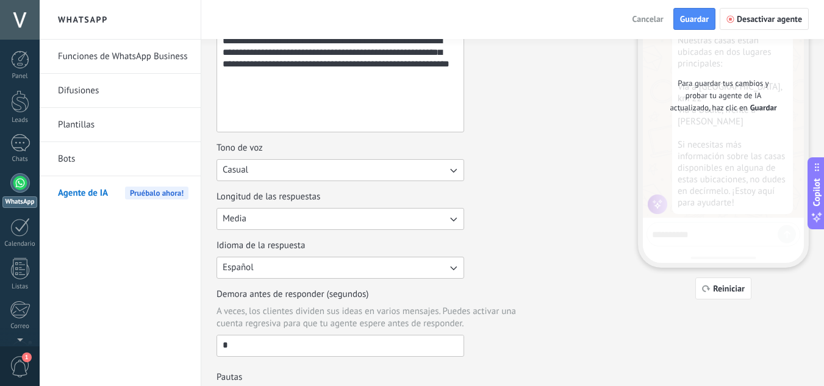
click at [334, 164] on button "Casual" at bounding box center [340, 170] width 248 height 22
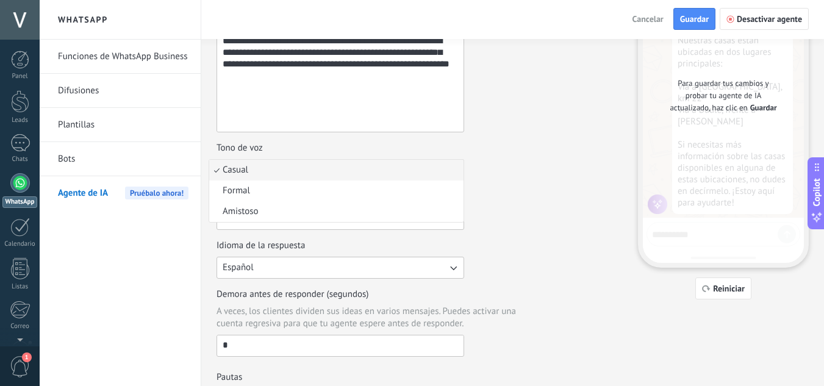
click at [288, 170] on li "Casual" at bounding box center [336, 170] width 254 height 21
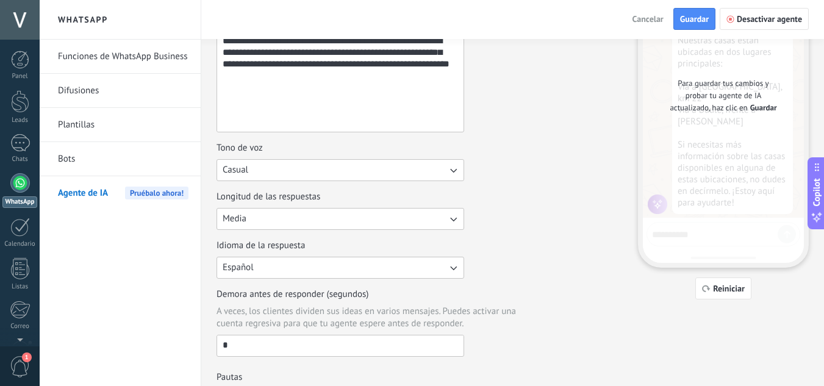
click at [581, 182] on div "**********" at bounding box center [419, 184] width 406 height 344
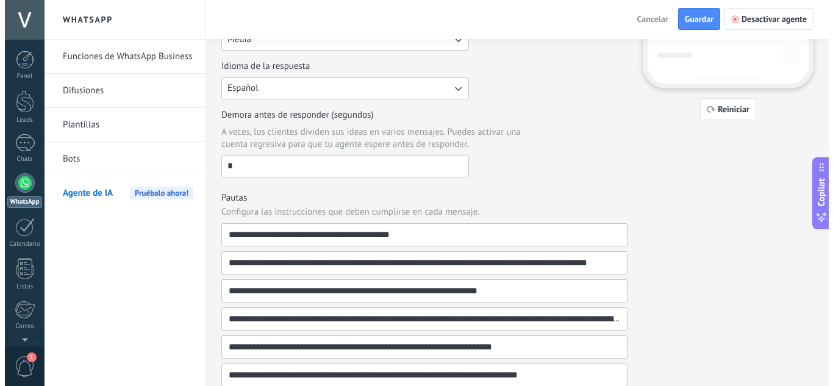
scroll to position [483, 0]
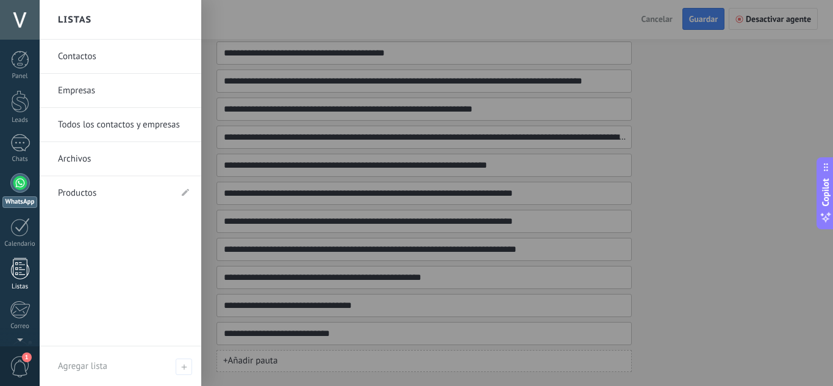
click at [26, 276] on div at bounding box center [20, 268] width 18 height 21
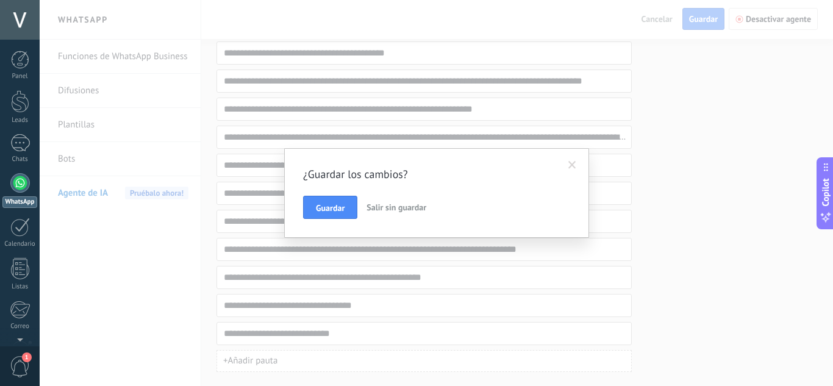
click at [578, 169] on span at bounding box center [572, 165] width 20 height 21
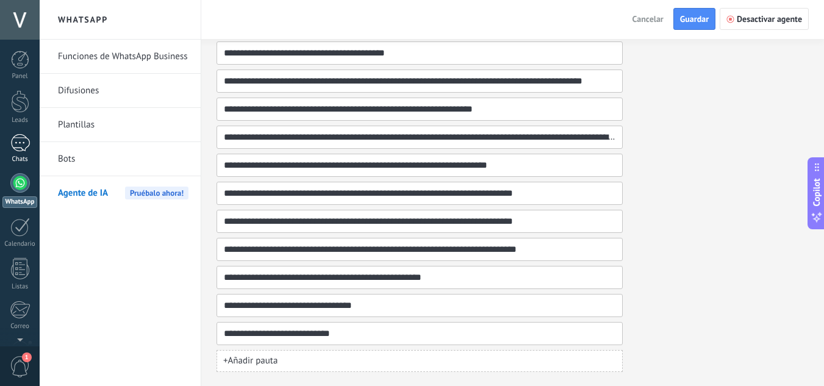
click at [18, 141] on div at bounding box center [20, 143] width 20 height 18
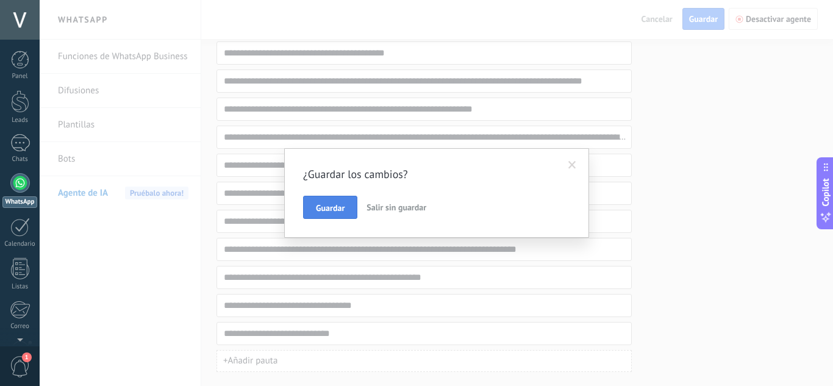
click at [320, 205] on span "Guardar" at bounding box center [330, 208] width 29 height 9
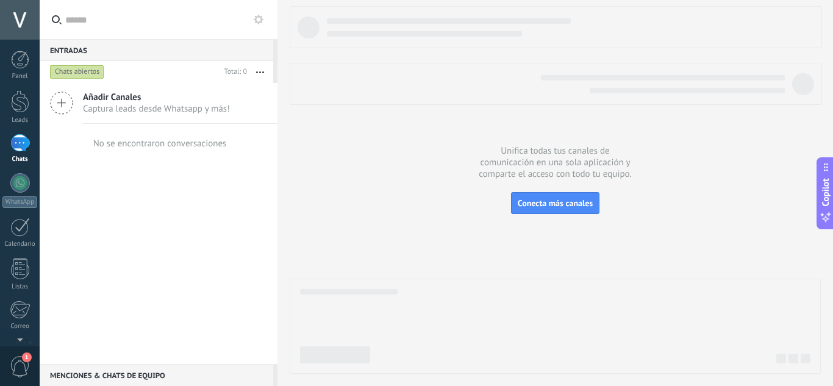
click at [141, 109] on span "Captura leads desde Whatsapp y más!" at bounding box center [156, 109] width 147 height 12
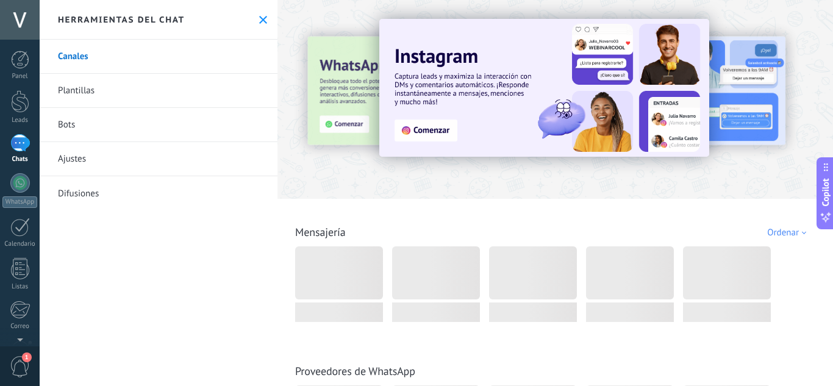
click at [338, 121] on div at bounding box center [256, 99] width 267 height 110
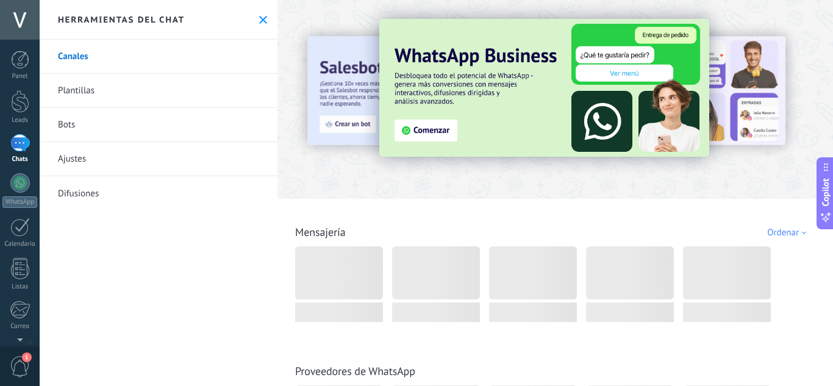
click at [433, 129] on img at bounding box center [544, 88] width 330 height 138
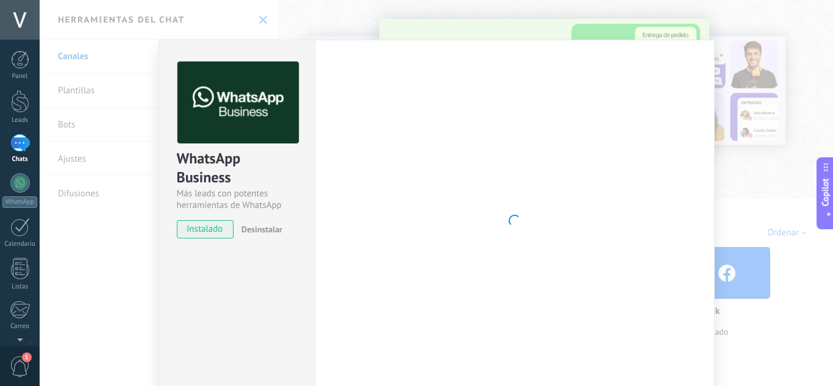
scroll to position [61, 0]
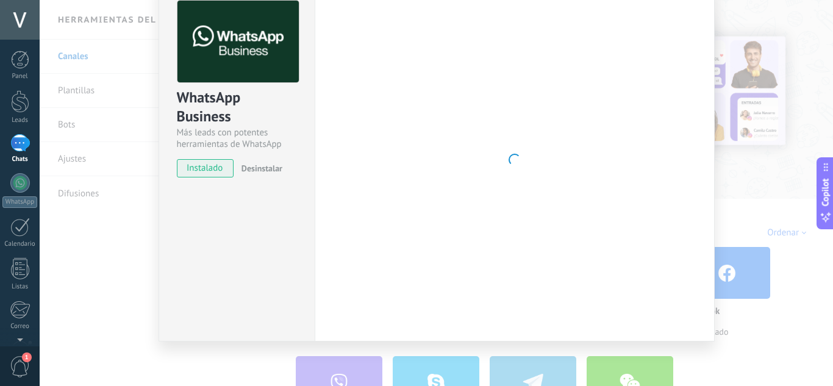
click at [208, 170] on span "instalado" at bounding box center [204, 168] width 55 height 18
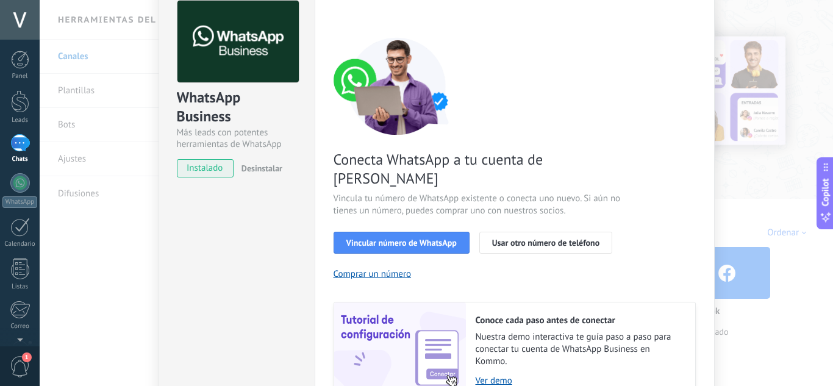
click at [208, 169] on span "instalado" at bounding box center [204, 168] width 55 height 18
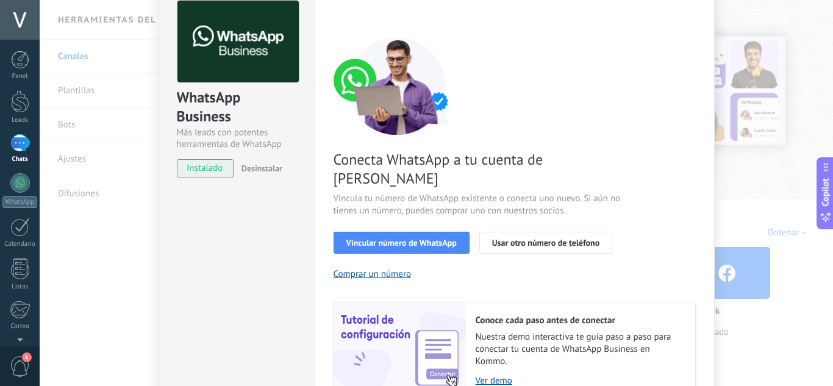
click at [208, 169] on span "instalado" at bounding box center [204, 168] width 55 height 18
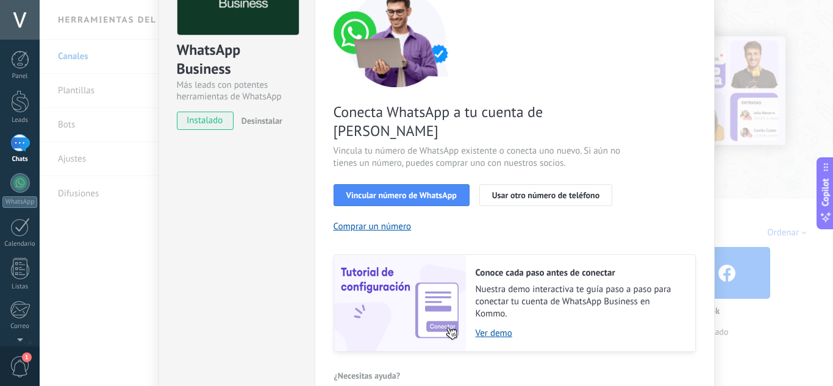
scroll to position [155, 0]
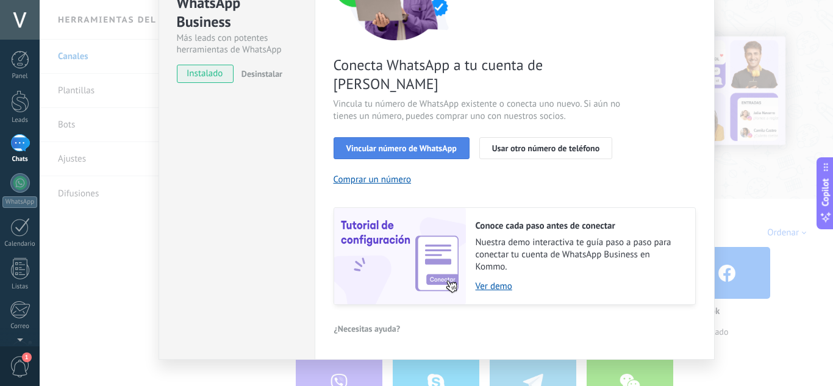
click at [380, 144] on span "Vincular número de WhatsApp" at bounding box center [401, 148] width 110 height 9
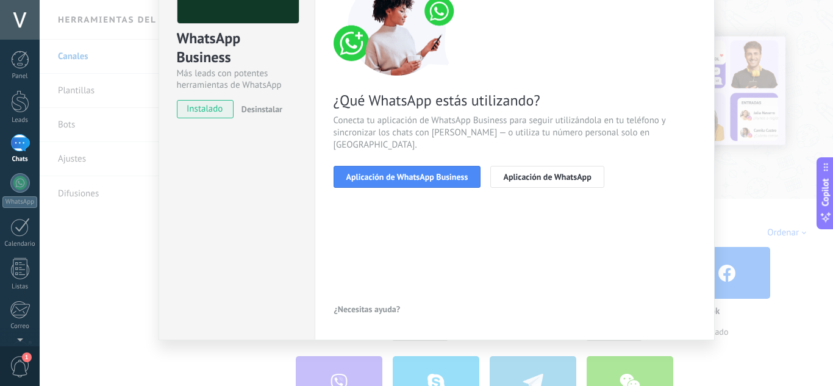
scroll to position [120, 0]
click at [421, 173] on span "Aplicación de WhatsApp Business" at bounding box center [407, 177] width 122 height 9
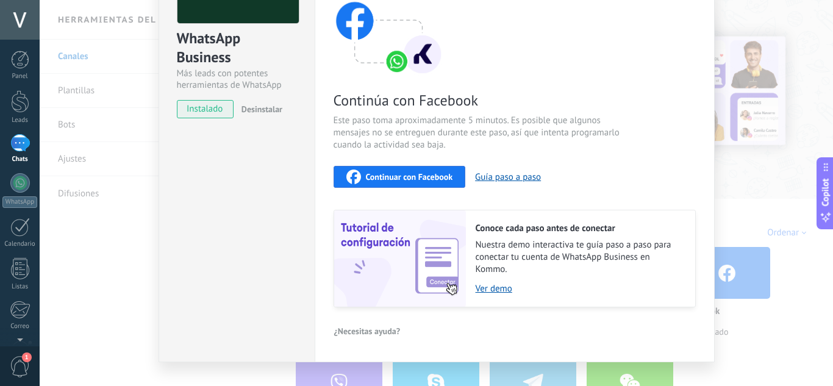
click at [485, 294] on div "Conoce cada paso antes de conectar Nuestra demo interactiva te guía paso a paso…" at bounding box center [580, 258] width 229 height 96
click at [485, 288] on link "Ver demo" at bounding box center [579, 289] width 207 height 12
click at [403, 181] on span "Continuar con Facebook" at bounding box center [409, 177] width 87 height 9
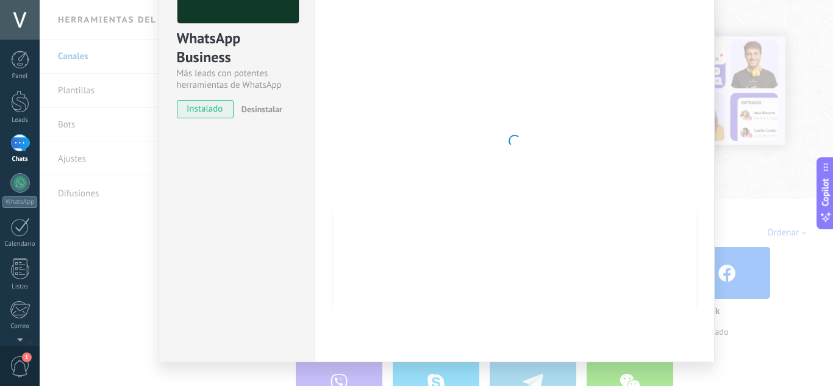
click at [655, 48] on div at bounding box center [515, 140] width 362 height 399
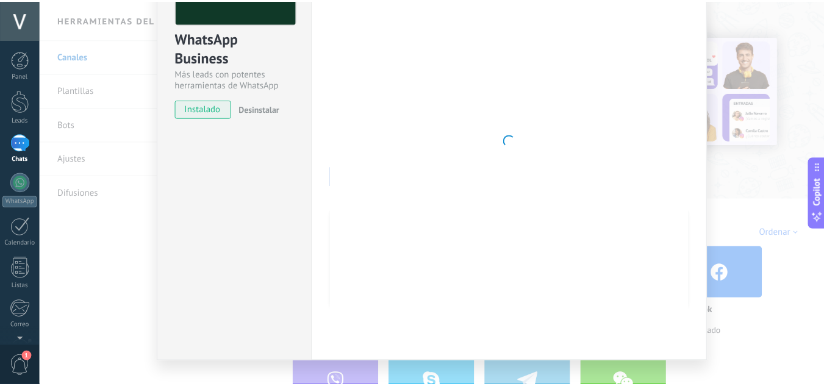
scroll to position [0, 0]
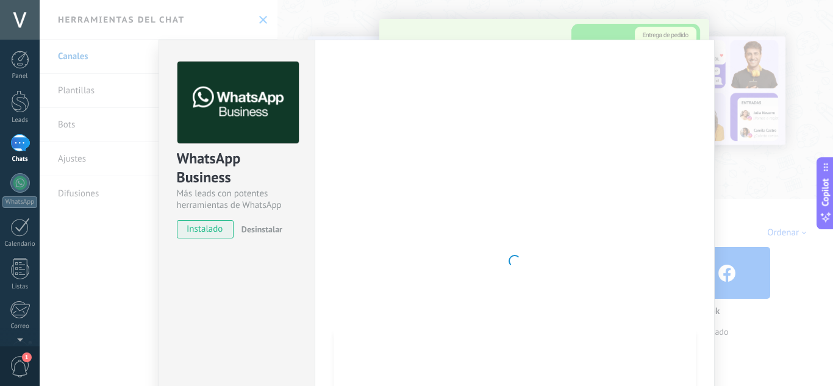
drag, startPoint x: 804, startPoint y: 105, endPoint x: 645, endPoint y: 123, distance: 159.4
click at [799, 106] on div "WhatsApp Business Más leads con potentes herramientas de WhatsApp instalado Des…" at bounding box center [436, 193] width 793 height 386
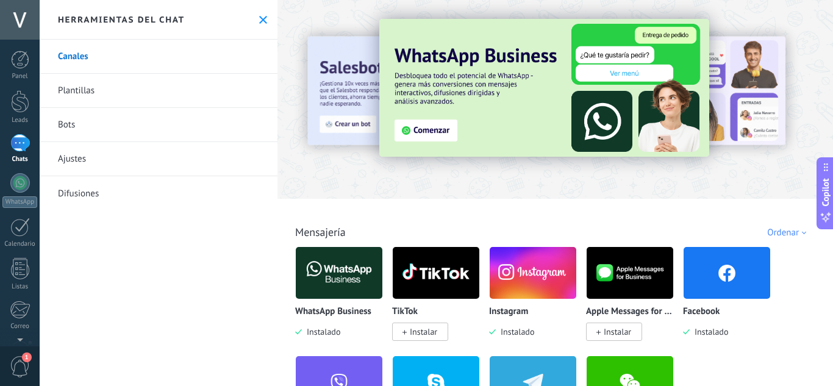
click at [262, 18] on icon at bounding box center [263, 20] width 8 height 8
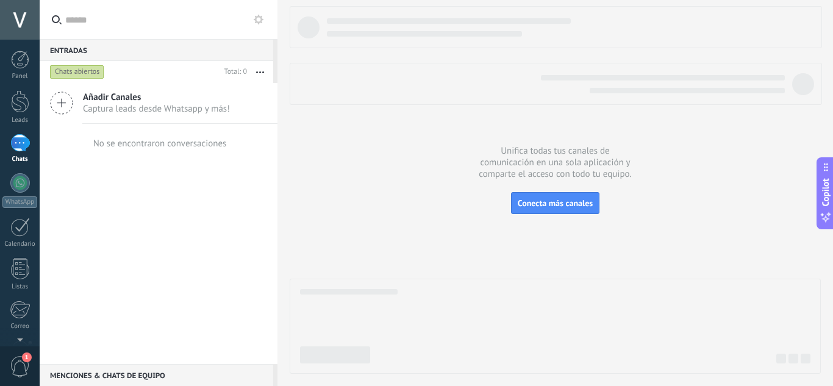
click at [257, 17] on use at bounding box center [259, 20] width 10 height 10
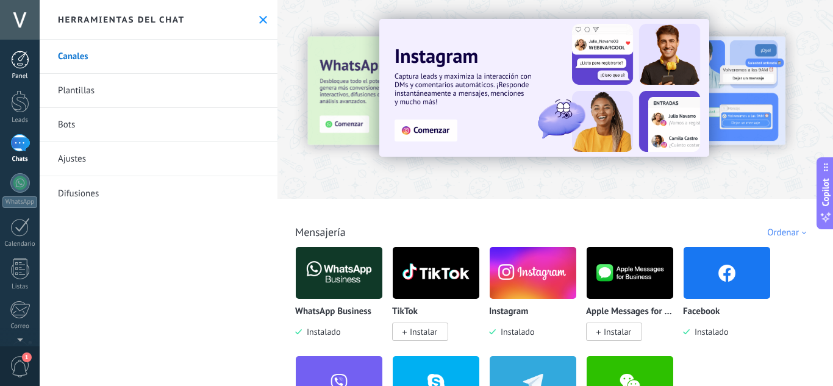
click at [27, 63] on div at bounding box center [20, 60] width 18 height 18
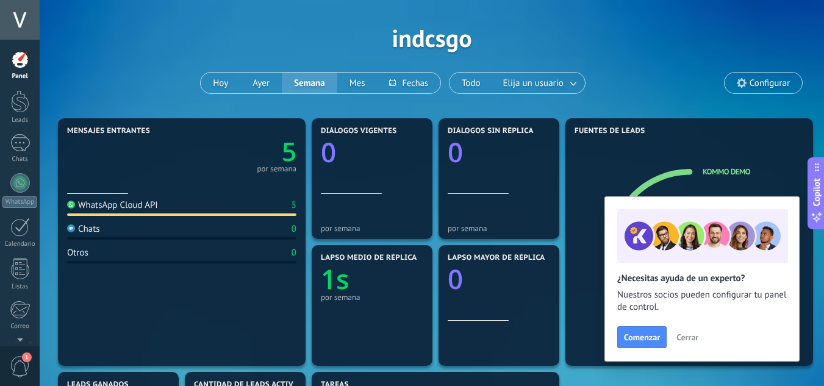
scroll to position [61, 0]
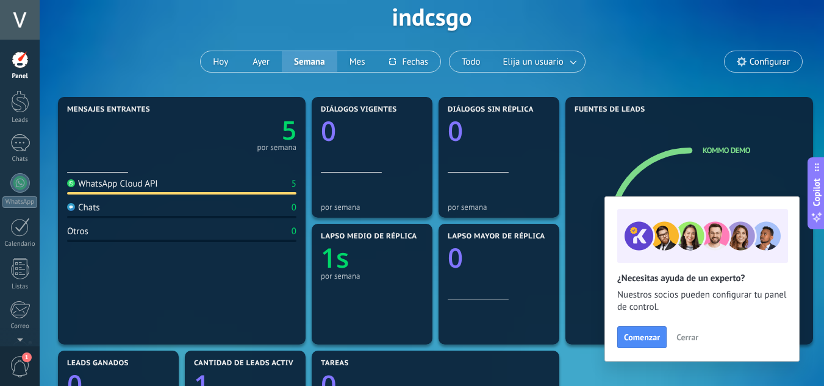
click at [210, 192] on div at bounding box center [181, 193] width 229 height 2
click at [123, 184] on div "WhatsApp Cloud API" at bounding box center [112, 184] width 91 height 12
click at [171, 207] on div "Chats 0" at bounding box center [181, 210] width 229 height 16
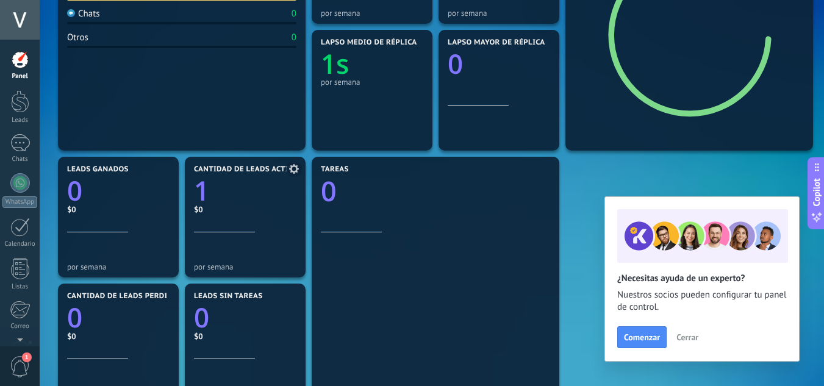
scroll to position [366, 0]
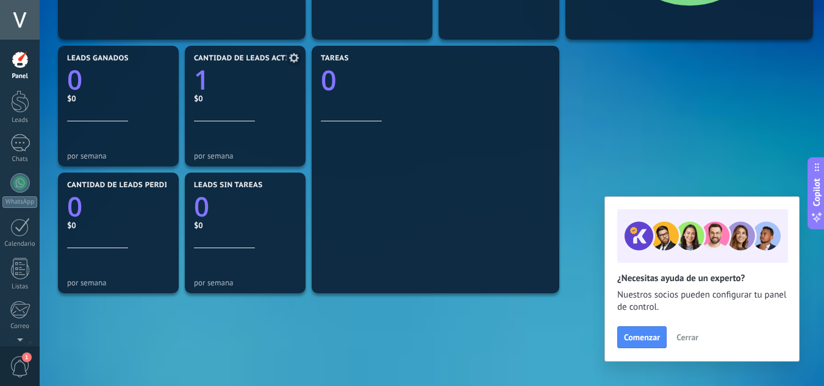
click at [226, 109] on div "Cantidad de leads activos 1 $0" at bounding box center [245, 87] width 102 height 67
click at [290, 57] on icon at bounding box center [294, 58] width 10 height 10
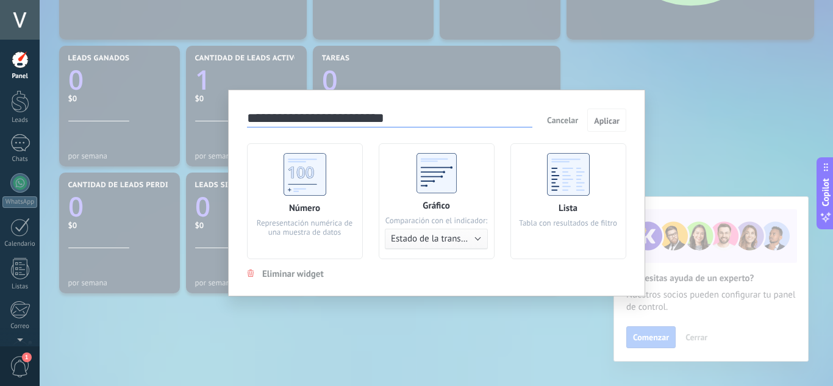
click at [706, 65] on div "**********" at bounding box center [436, 193] width 793 height 386
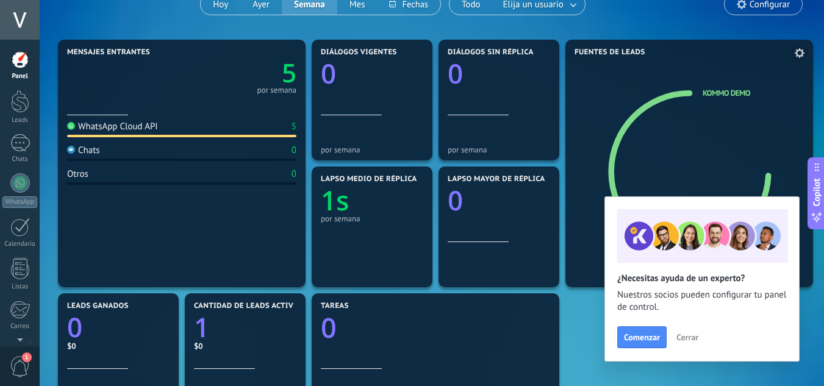
scroll to position [61, 0]
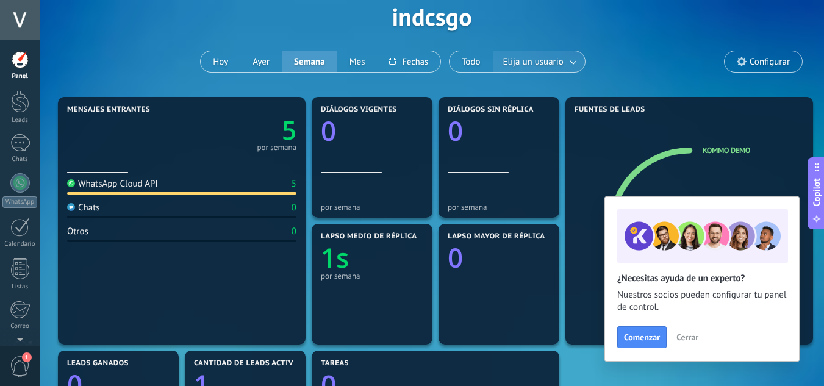
click at [549, 64] on span "Elija un usuario" at bounding box center [533, 62] width 65 height 16
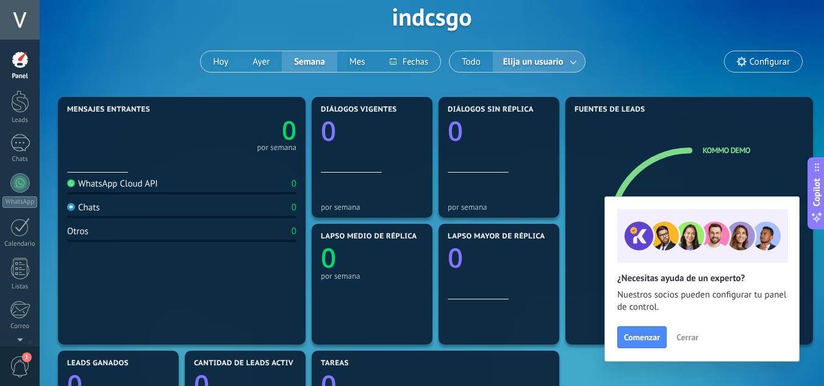
click at [536, 64] on span "Elija un usuario" at bounding box center [533, 62] width 65 height 16
click at [220, 56] on button "Hoy" at bounding box center [221, 61] width 40 height 21
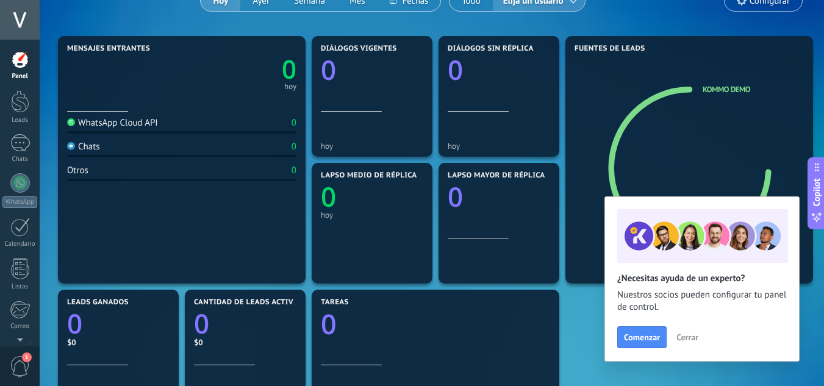
scroll to position [183, 0]
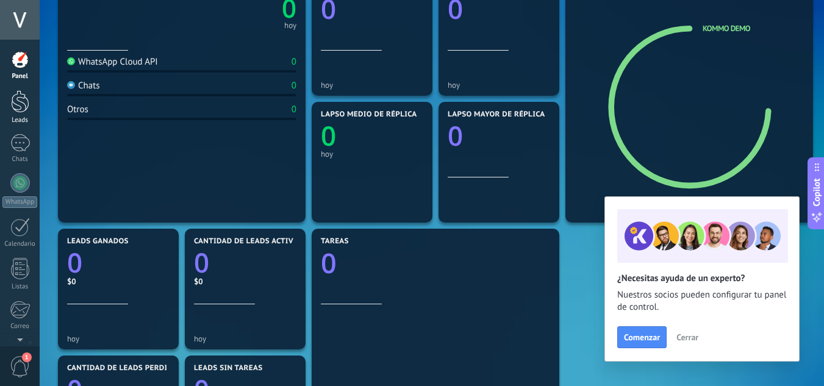
click at [24, 107] on div at bounding box center [20, 101] width 18 height 23
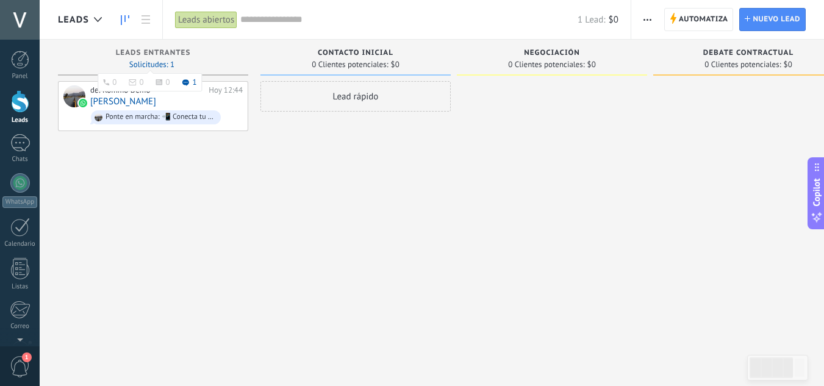
click at [184, 79] on icon at bounding box center [185, 82] width 7 height 7
click at [188, 100] on div "de: Kommo Demo Hoy 12:44 [PERSON_NAME] en marcha: 📲 Conecta tu número de WhatsA…" at bounding box center [166, 105] width 152 height 41
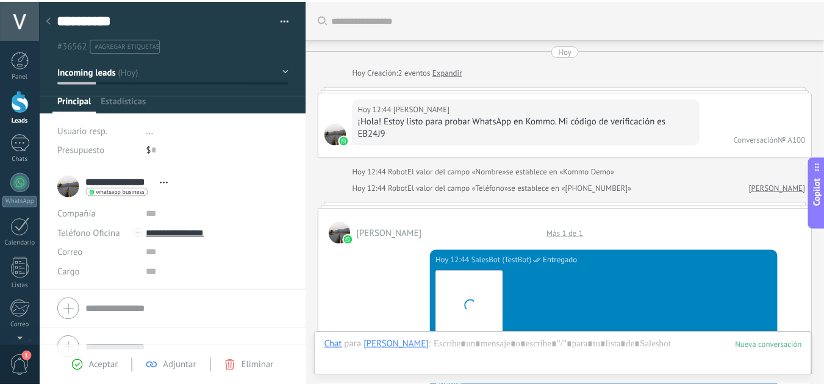
scroll to position [18, 0]
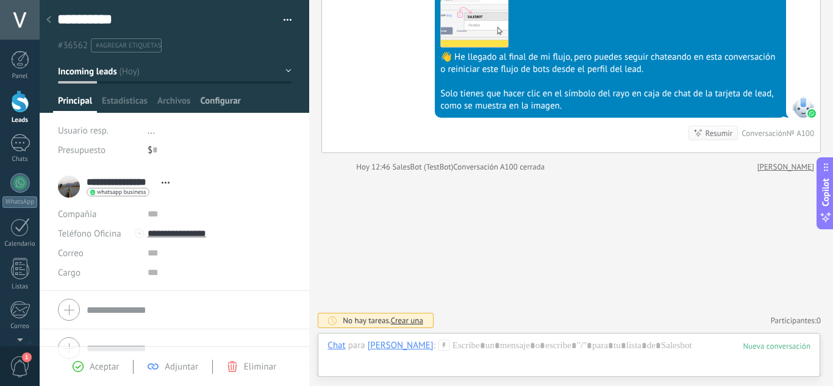
click at [232, 98] on span "Configurar" at bounding box center [220, 104] width 40 height 18
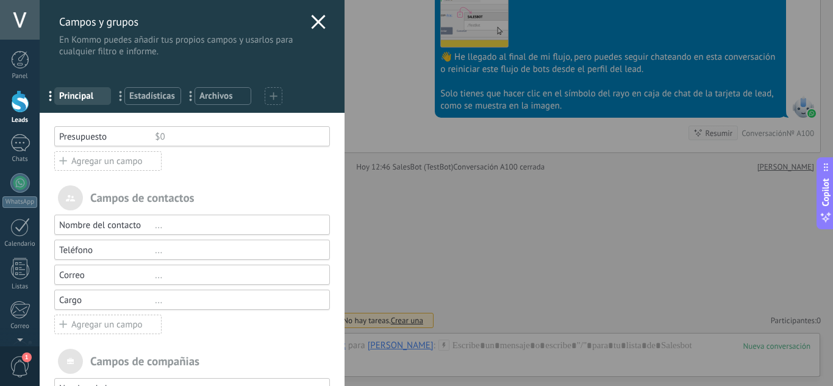
click at [310, 14] on div "Campos y grupos En Kommo puedes añadir tus propios campos y usarlos para cualqu…" at bounding box center [192, 28] width 305 height 57
click at [311, 20] on use at bounding box center [318, 22] width 14 height 14
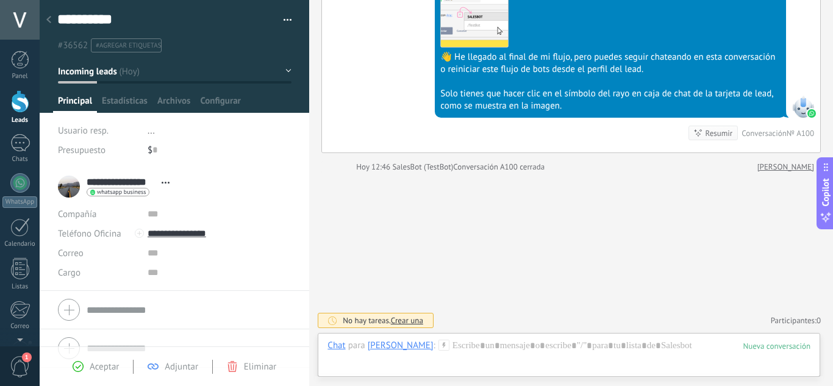
click at [245, 368] on span "Eliminar" at bounding box center [260, 367] width 32 height 12
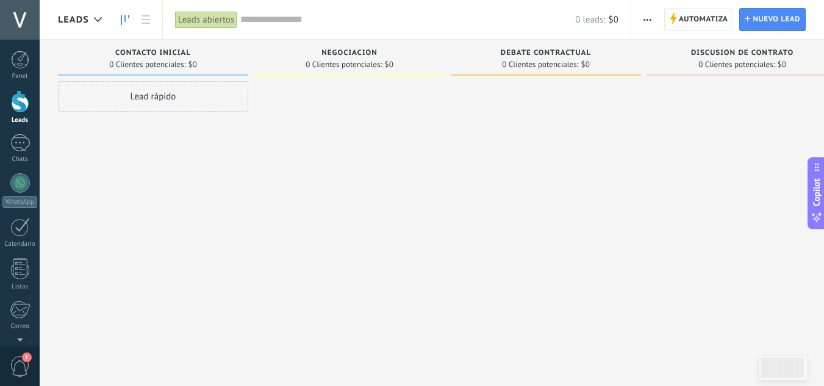
click at [713, 17] on span "Automatiza" at bounding box center [703, 20] width 49 height 22
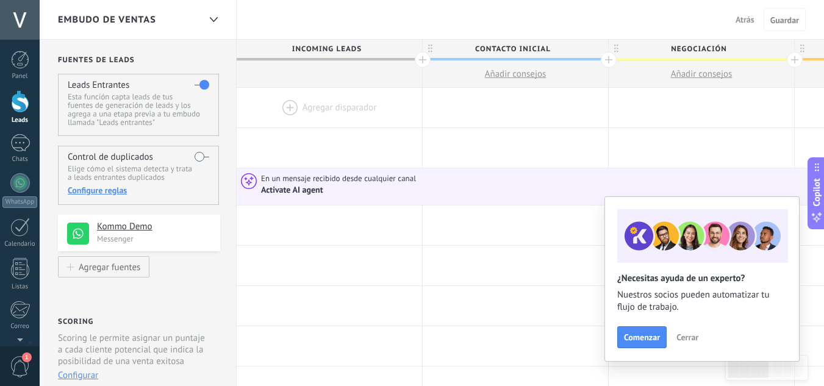
click at [287, 103] on div at bounding box center [329, 108] width 185 height 40
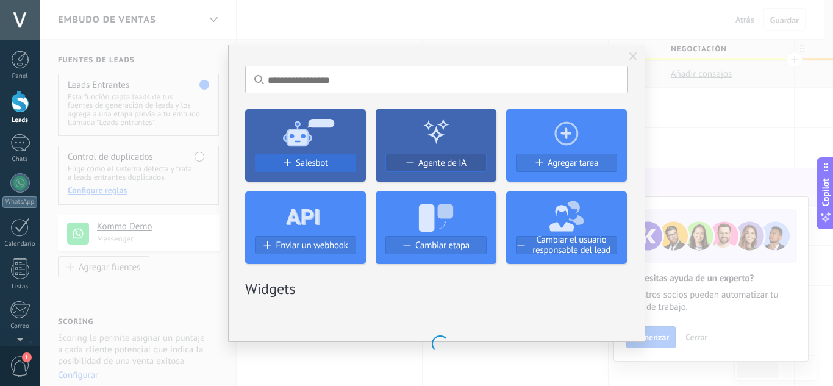
click at [316, 158] on span "Salesbot" at bounding box center [312, 163] width 32 height 10
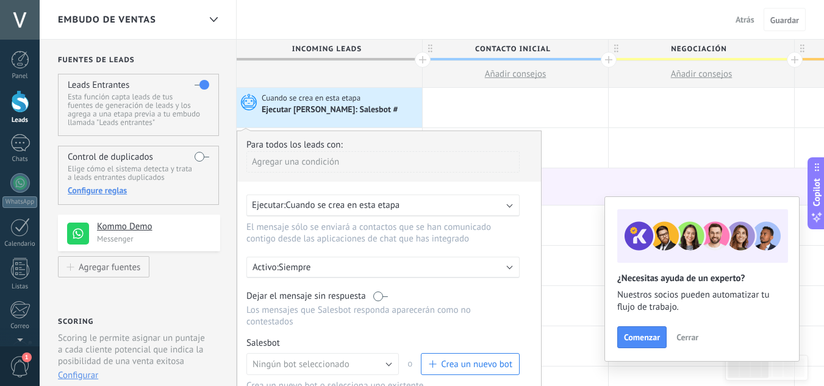
scroll to position [61, 0]
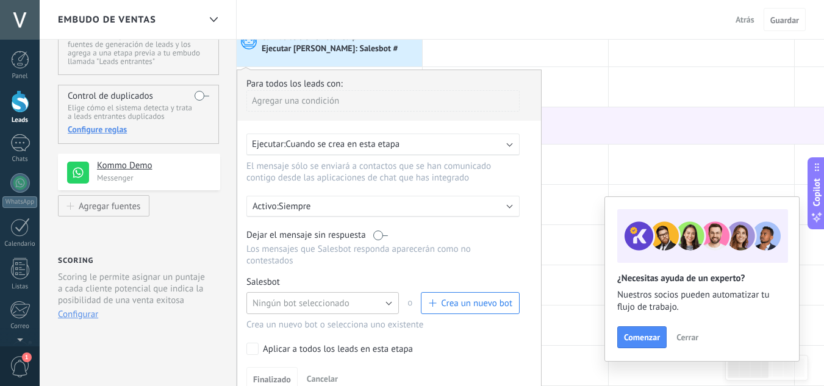
click at [340, 299] on span "Ningún bot seleccionado" at bounding box center [300, 304] width 97 height 12
click at [313, 325] on span "TestBot" at bounding box center [316, 324] width 155 height 12
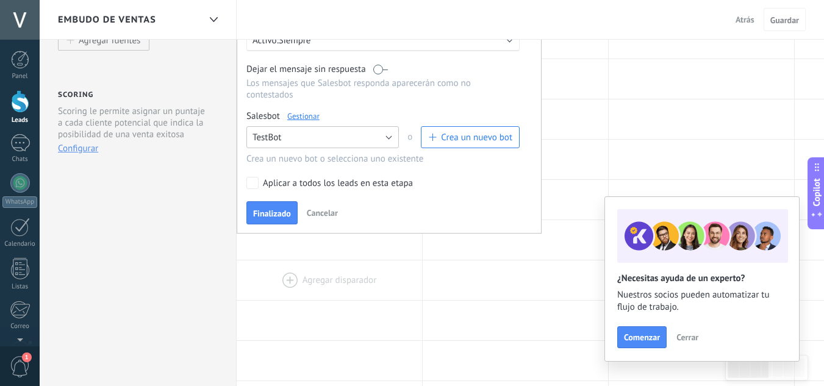
scroll to position [244, 0]
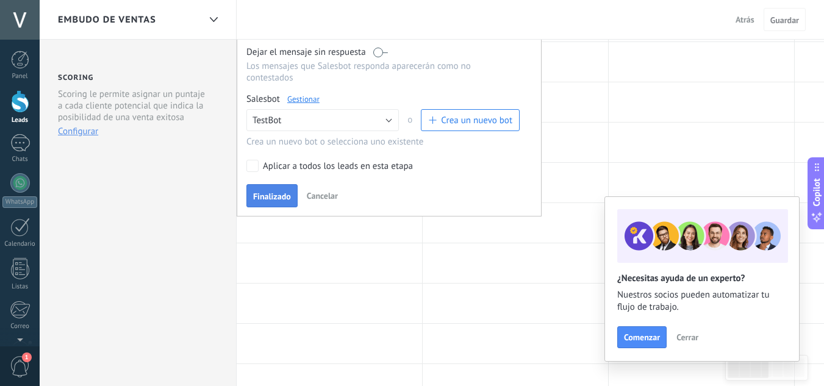
click at [293, 190] on button "Finalizado" at bounding box center [271, 195] width 51 height 23
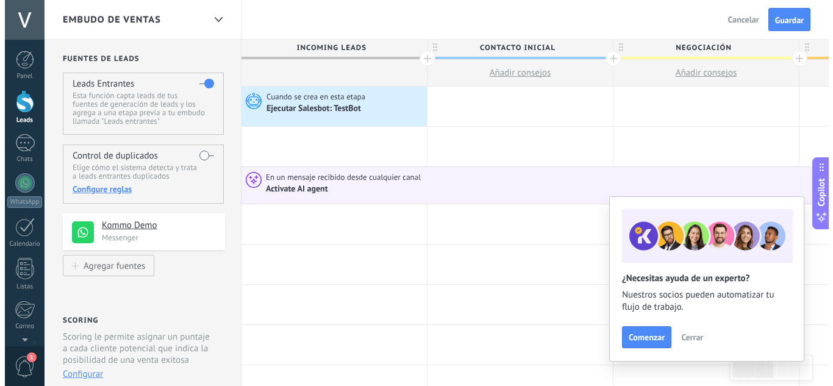
scroll to position [0, 0]
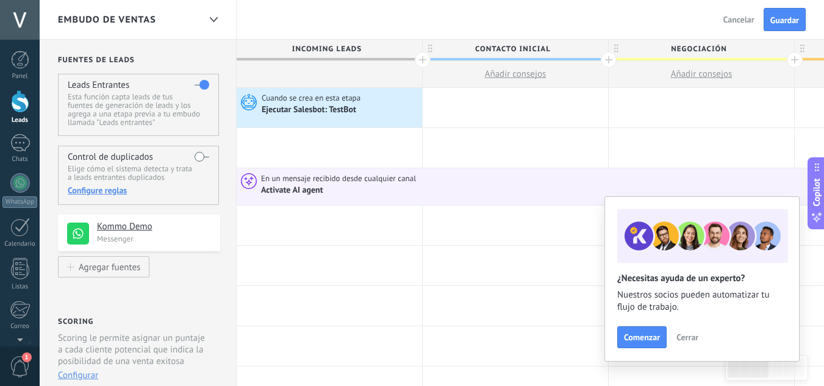
click at [143, 224] on h4 "Kommo Demo" at bounding box center [154, 227] width 114 height 12
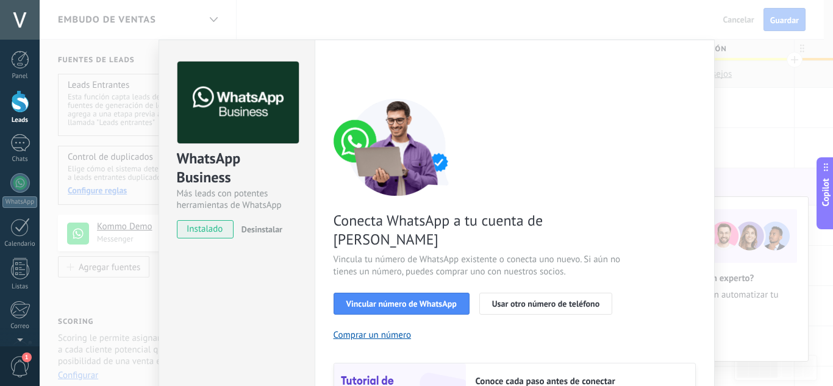
click at [742, 106] on div "WhatsApp Business Más leads con potentes herramientas de WhatsApp instalado Des…" at bounding box center [436, 193] width 793 height 386
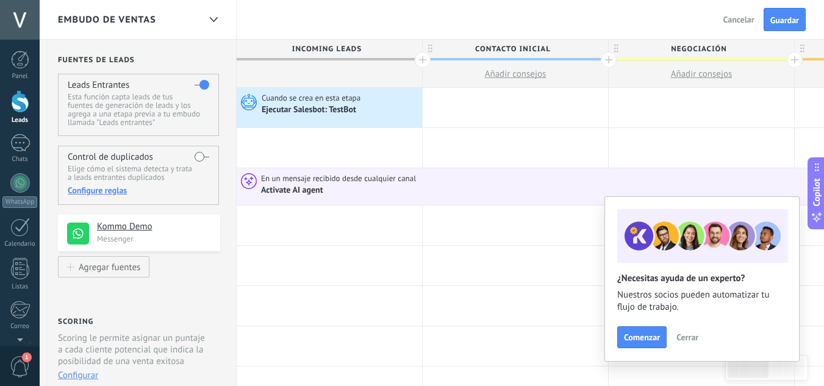
click at [23, 110] on div at bounding box center [20, 101] width 18 height 23
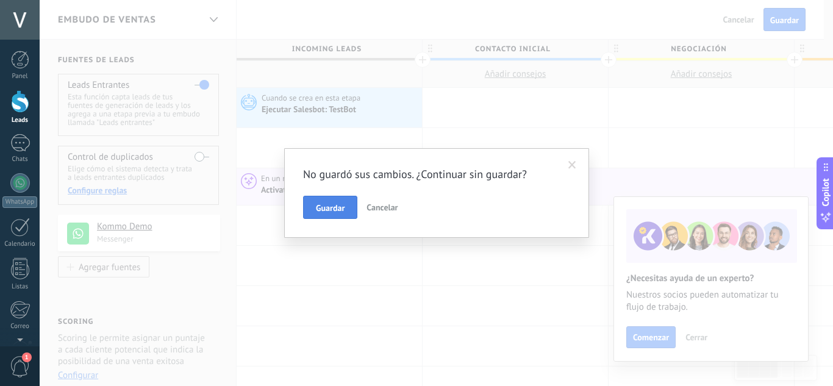
click at [349, 209] on button "Guardar" at bounding box center [330, 207] width 54 height 23
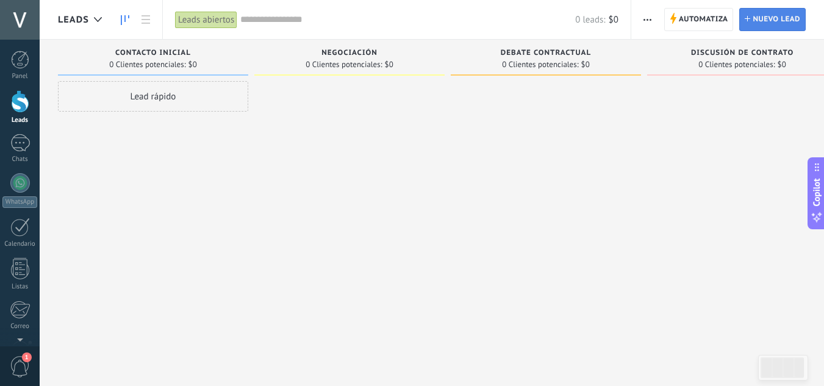
click at [793, 19] on span "Nuevo lead" at bounding box center [776, 20] width 48 height 22
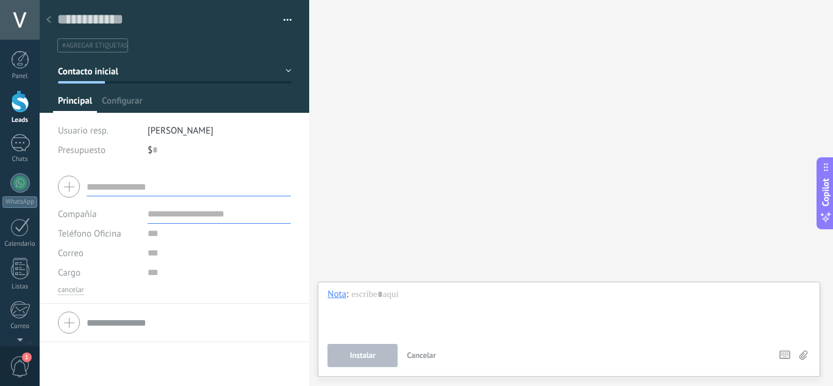
click at [53, 23] on div at bounding box center [48, 21] width 17 height 24
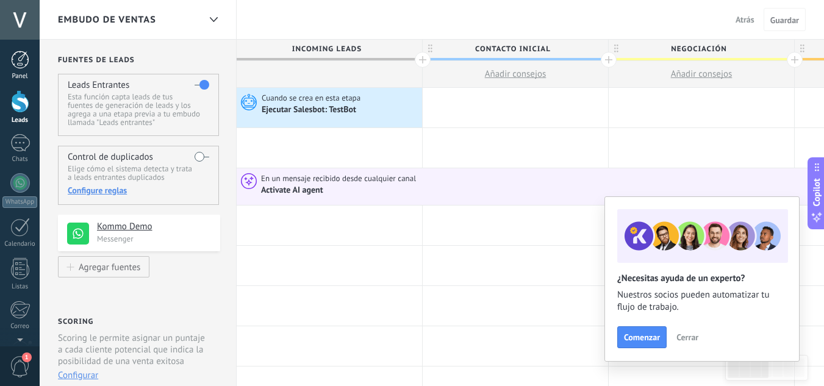
click at [26, 64] on div at bounding box center [20, 60] width 18 height 18
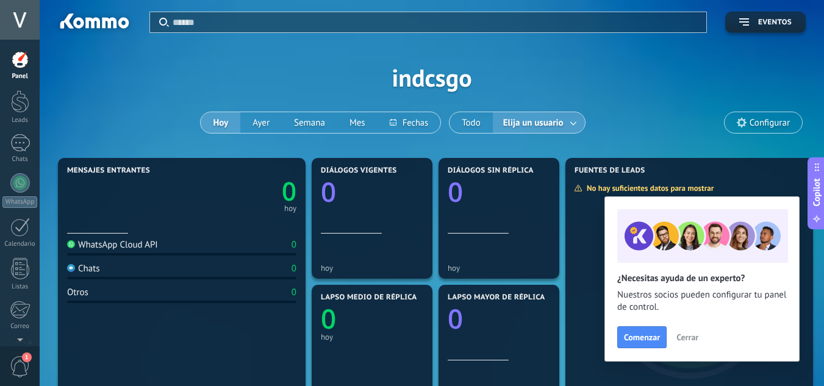
click at [553, 127] on span "Elija un usuario" at bounding box center [533, 123] width 65 height 16
click at [239, 248] on div "WhatsApp Cloud API 0" at bounding box center [181, 247] width 229 height 16
click at [143, 254] on div "WhatsApp Cloud API 0" at bounding box center [181, 247] width 229 height 16
click at [18, 233] on div at bounding box center [20, 227] width 20 height 19
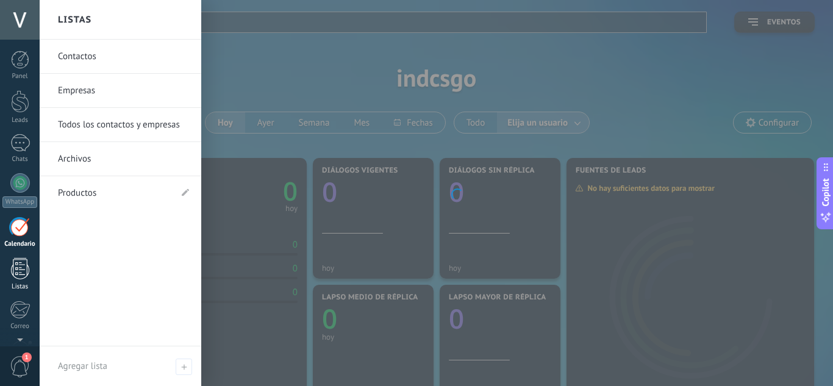
click at [18, 270] on div at bounding box center [20, 268] width 18 height 21
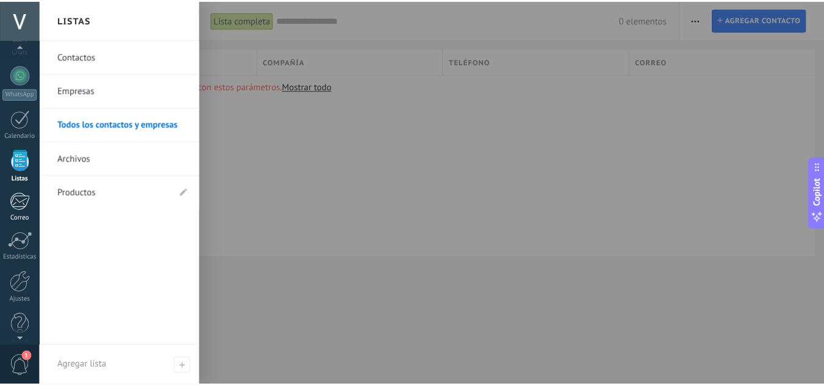
scroll to position [121, 0]
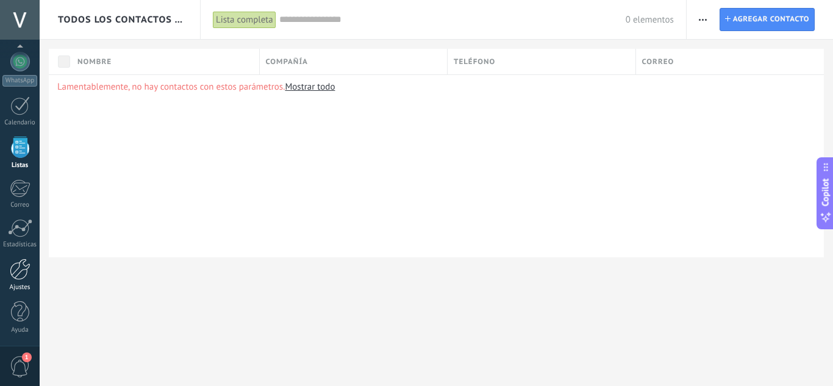
click at [20, 271] on div at bounding box center [20, 269] width 21 height 21
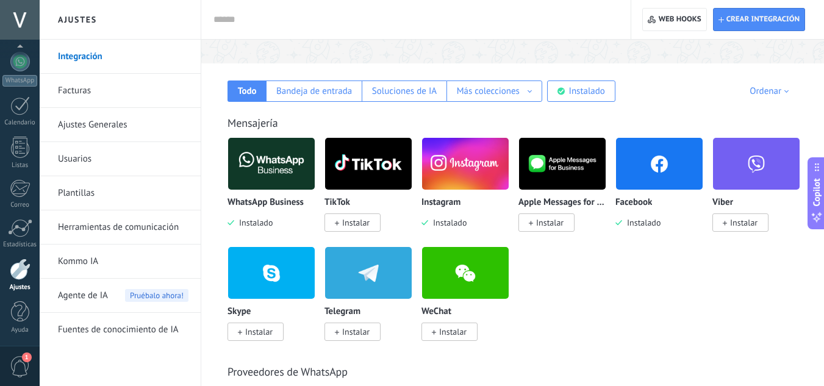
scroll to position [122, 0]
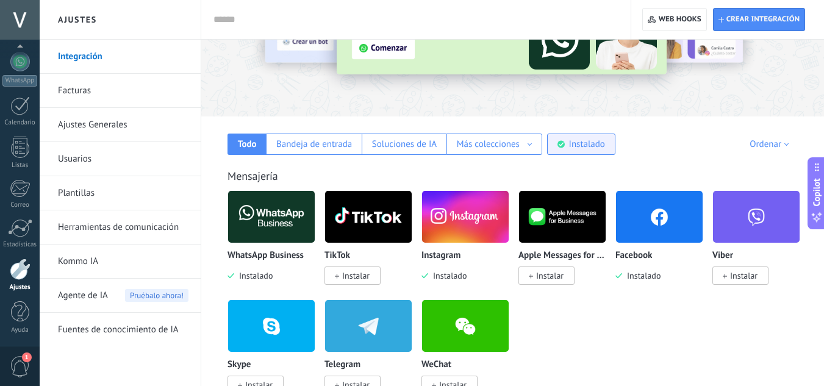
click at [569, 141] on div "Instalado" at bounding box center [587, 144] width 36 height 12
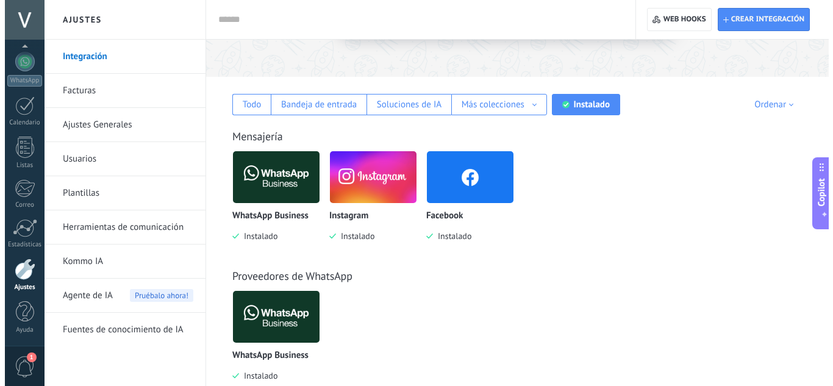
scroll to position [183, 0]
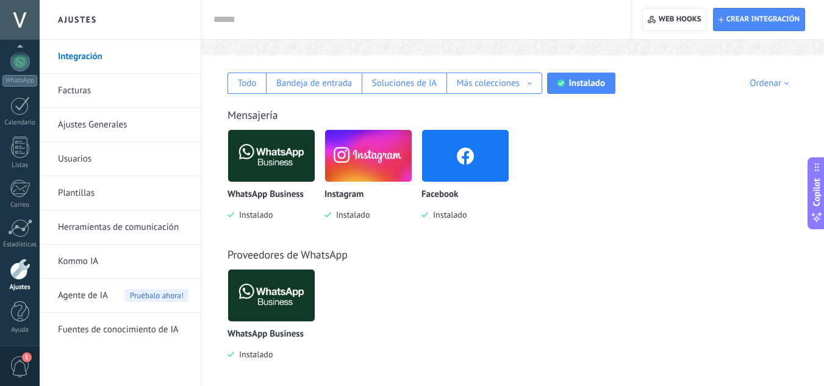
click at [285, 148] on img at bounding box center [271, 155] width 87 height 59
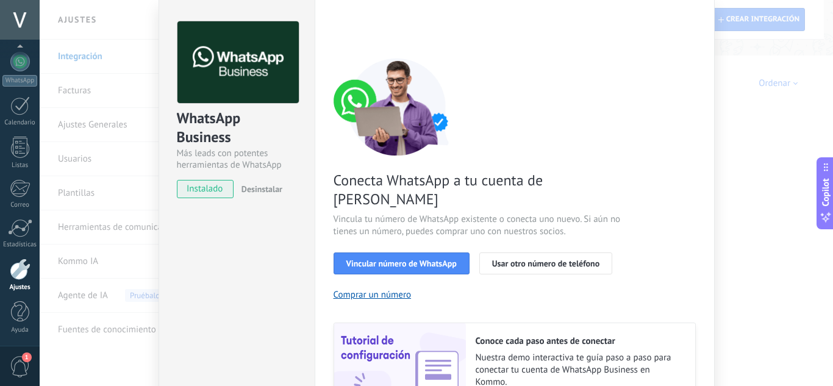
scroll to position [34, 0]
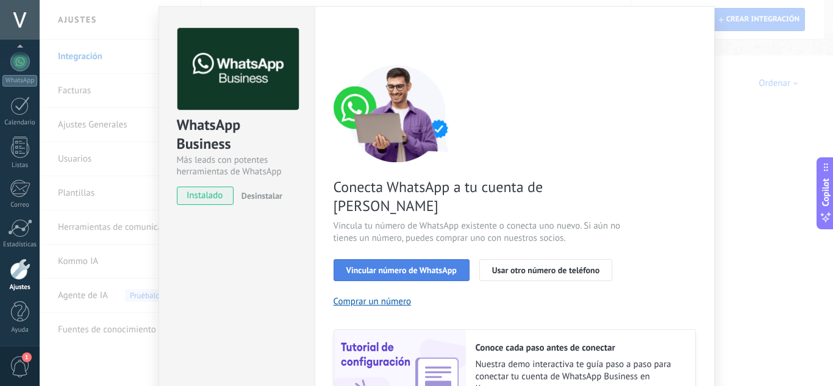
click at [359, 266] on span "Vincular número de WhatsApp" at bounding box center [401, 270] width 110 height 9
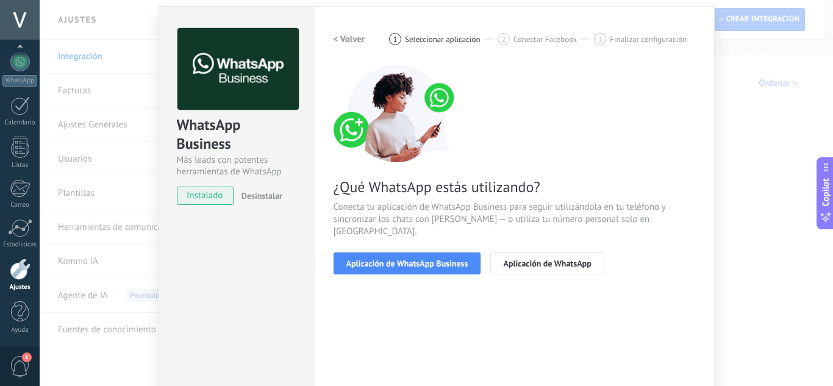
click at [118, 161] on div "WhatsApp Business Más leads con potentes herramientas de WhatsApp instalado Des…" at bounding box center [436, 193] width 793 height 386
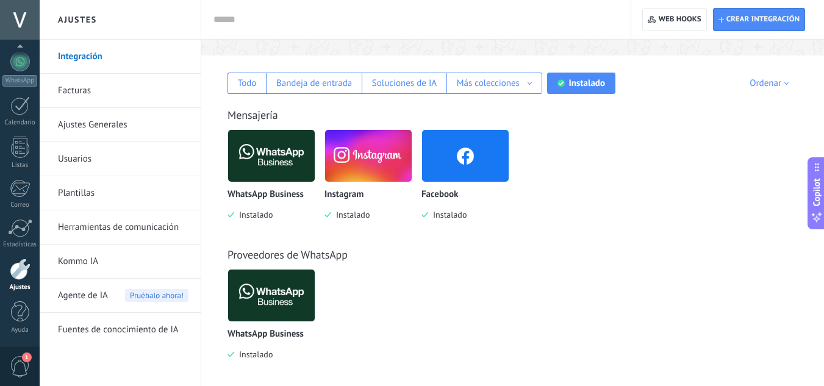
click at [469, 154] on img at bounding box center [465, 155] width 87 height 59
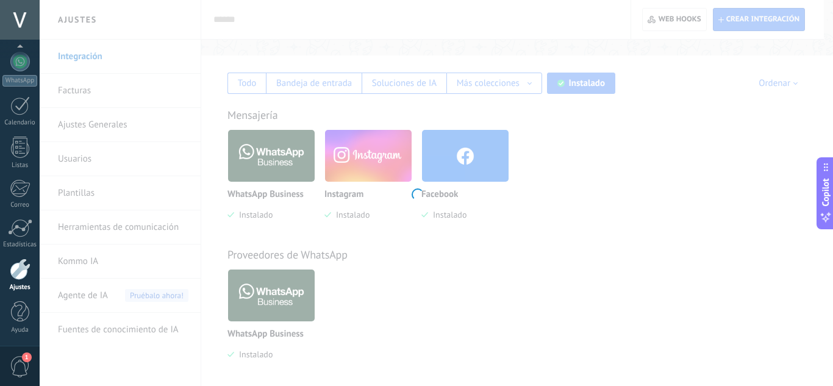
click at [469, 154] on div at bounding box center [416, 193] width 833 height 386
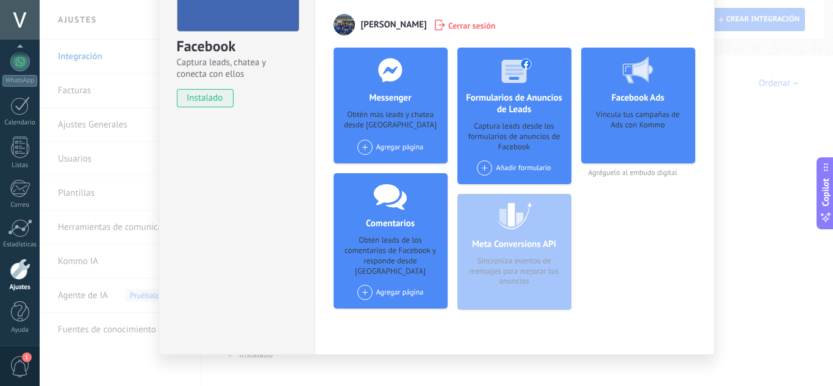
scroll to position [122, 0]
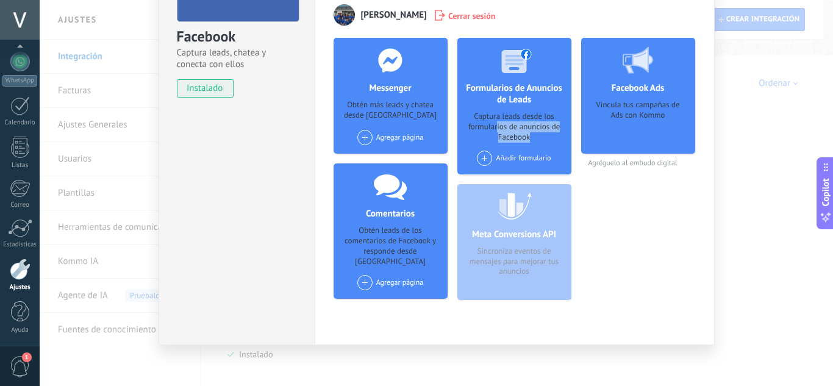
drag, startPoint x: 530, startPoint y: 141, endPoint x: 496, endPoint y: 123, distance: 39.0
click at [496, 123] on div "Captura leads desde los formularios de anuncios de Facebook" at bounding box center [514, 127] width 95 height 31
click at [640, 113] on div "Vincula tus campañas de Ads con Kommo" at bounding box center [638, 123] width 95 height 46
click at [643, 90] on h4 "Facebook Ads" at bounding box center [638, 88] width 59 height 12
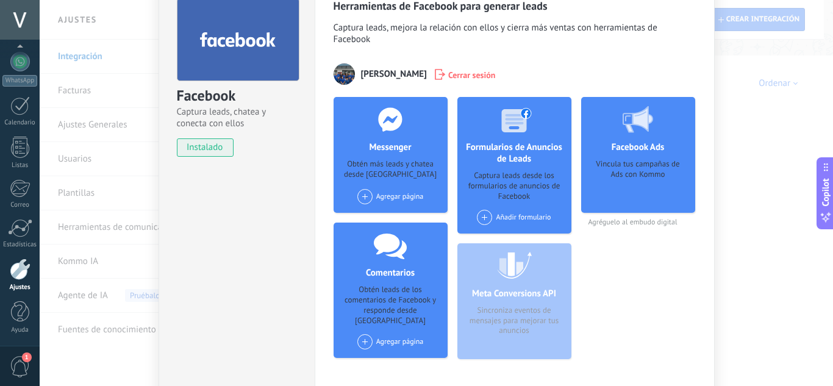
scroll to position [0, 0]
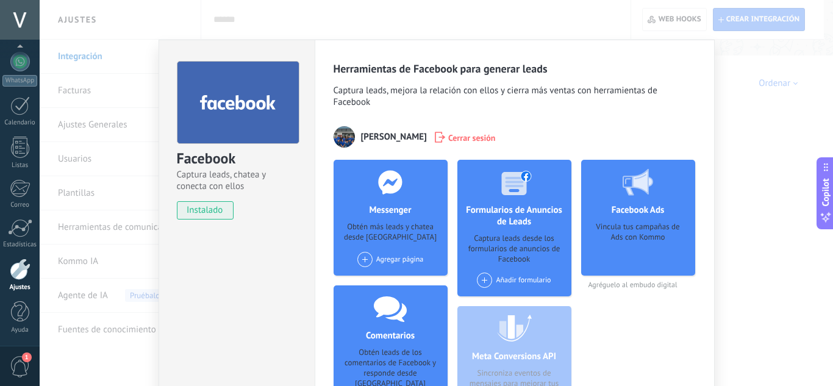
click at [593, 139] on div "[PERSON_NAME] Cerrar sesión" at bounding box center [515, 136] width 362 height 21
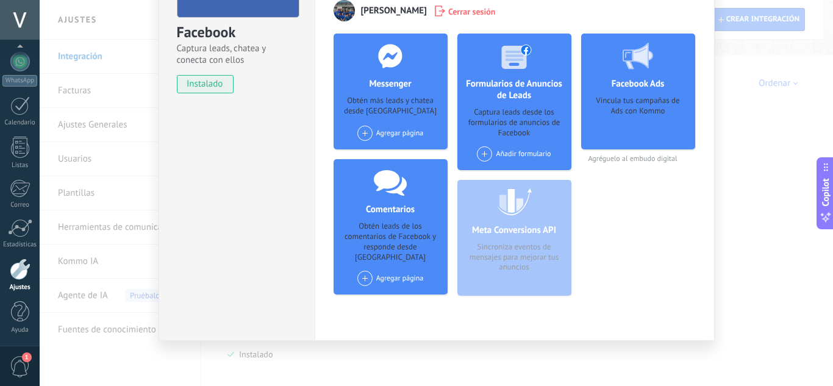
scroll to position [127, 0]
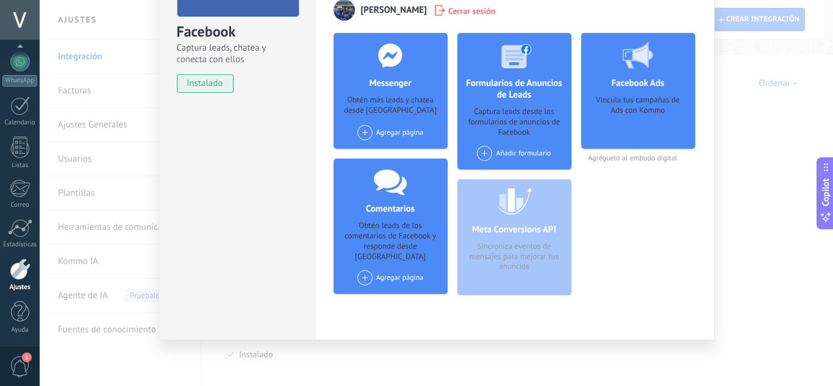
drag, startPoint x: 527, startPoint y: 270, endPoint x: 492, endPoint y: 249, distance: 40.7
click at [492, 249] on div "Meta Conversions API Sincroniza eventos de mensajes para mejorar tus anuncios" at bounding box center [514, 237] width 114 height 116
click at [488, 248] on div "Meta Conversions API Sincroniza eventos de mensajes para mejorar tus anuncios" at bounding box center [514, 237] width 114 height 116
drag, startPoint x: 488, startPoint y: 248, endPoint x: 512, endPoint y: 261, distance: 26.5
click at [512, 261] on div "Meta Conversions API Sincroniza eventos de mensajes para mejorar tus anuncios" at bounding box center [514, 237] width 114 height 116
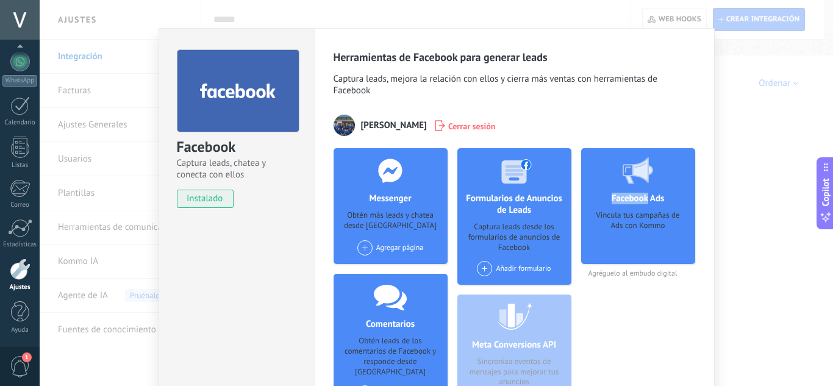
scroll to position [0, 0]
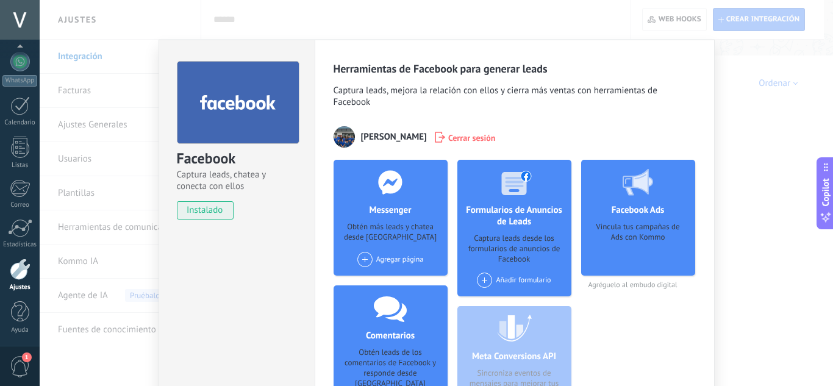
click at [777, 103] on div "Facebook Captura leads, chatea y conecta con ellos instalado Desinstalar Herram…" at bounding box center [436, 193] width 793 height 386
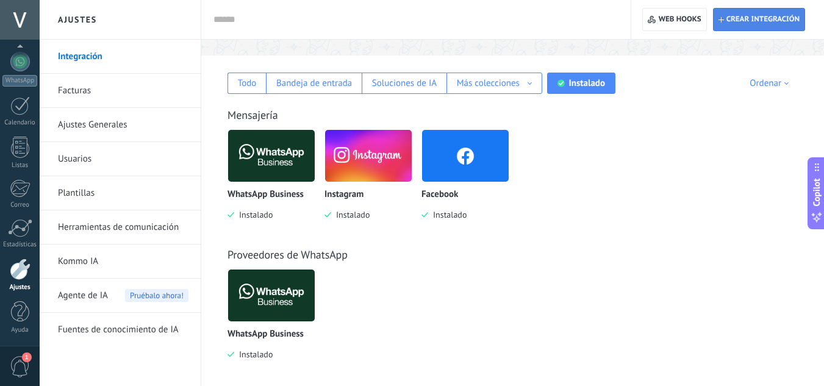
click at [731, 20] on span "Crear integración" at bounding box center [762, 20] width 73 height 10
type textarea "**********"
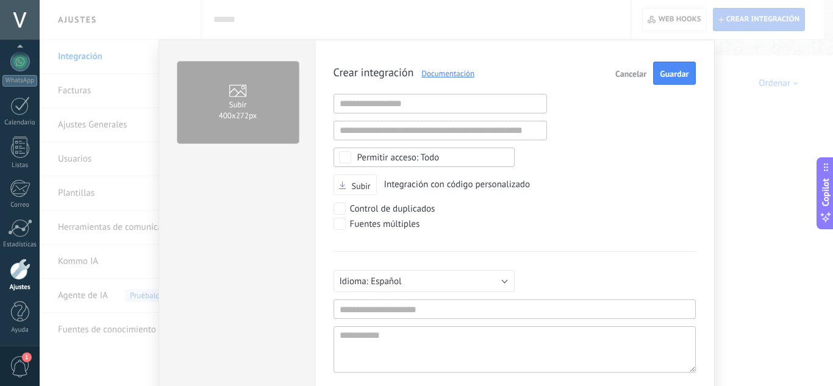
scroll to position [12, 0]
click at [630, 78] on span "Cancelar" at bounding box center [630, 74] width 31 height 9
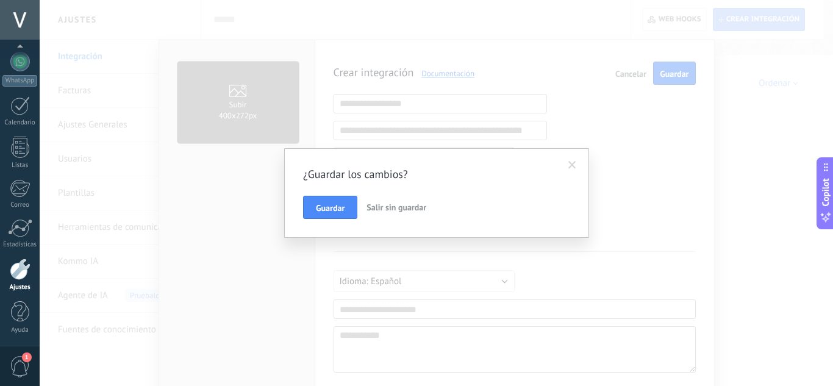
click at [571, 162] on span at bounding box center [572, 165] width 8 height 9
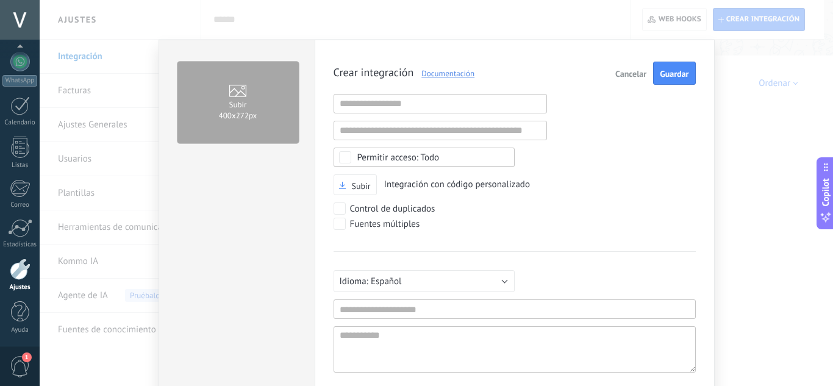
click at [631, 74] on span "Cancelar" at bounding box center [630, 74] width 31 height 9
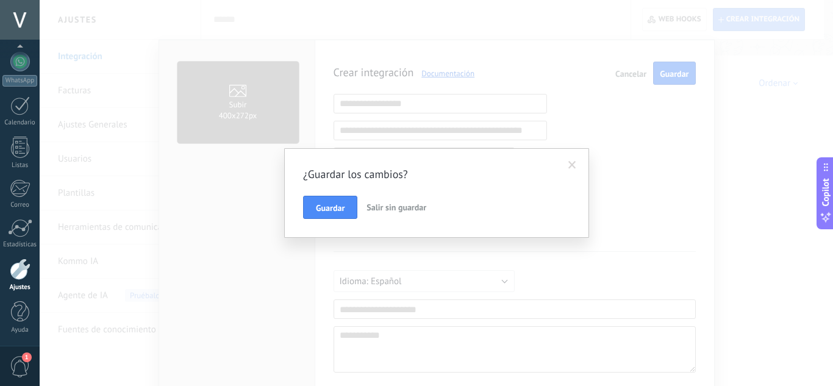
click at [393, 200] on button "Salir sin guardar" at bounding box center [397, 207] width 70 height 23
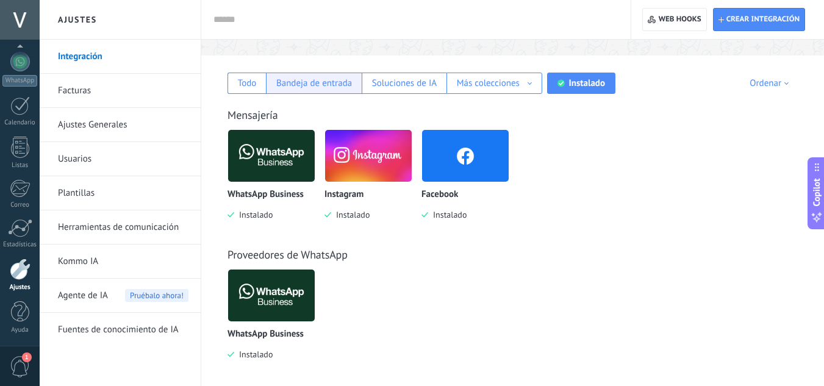
click at [325, 86] on div "Bandeja de entrada" at bounding box center [314, 83] width 76 height 12
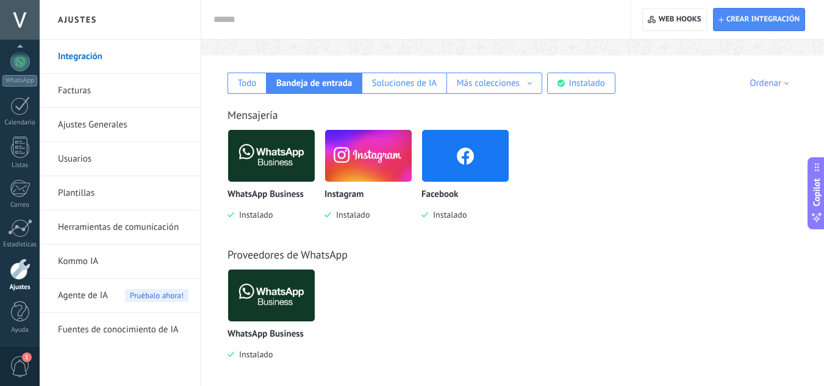
click at [443, 159] on img at bounding box center [465, 155] width 87 height 59
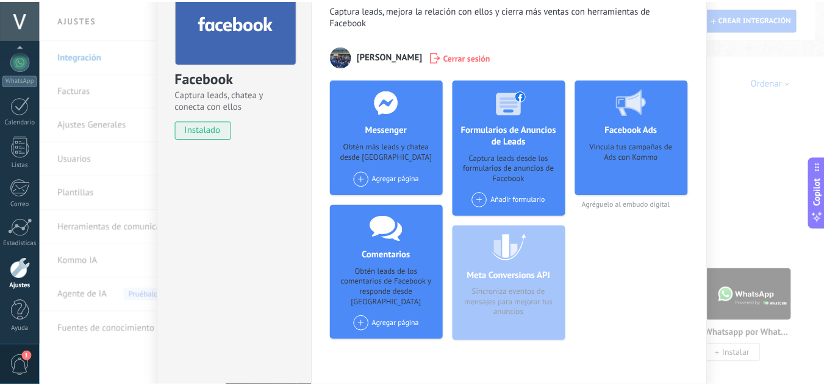
scroll to position [0, 0]
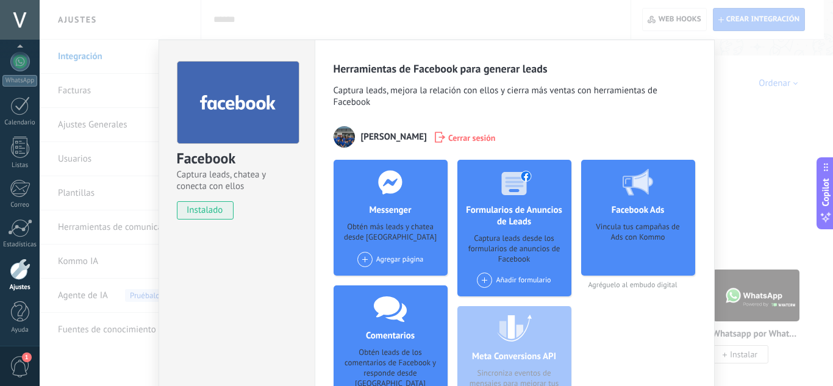
click at [92, 121] on div "Facebook Captura leads, chatea y conecta con ellos instalado Desinstalar Herram…" at bounding box center [436, 193] width 793 height 386
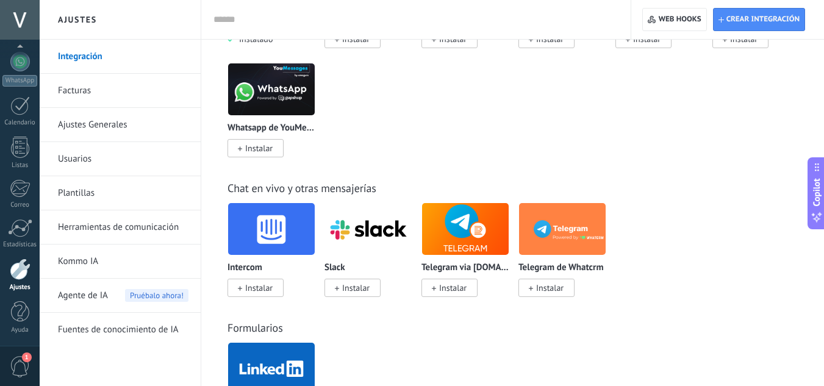
scroll to position [488, 0]
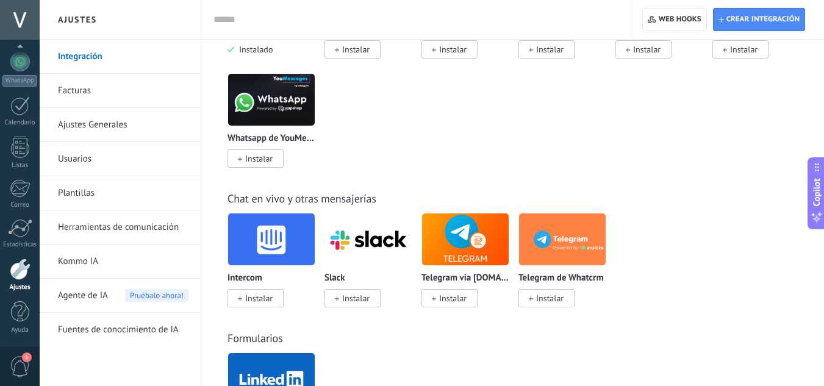
click at [96, 126] on link "Ajustes Generales" at bounding box center [123, 125] width 130 height 34
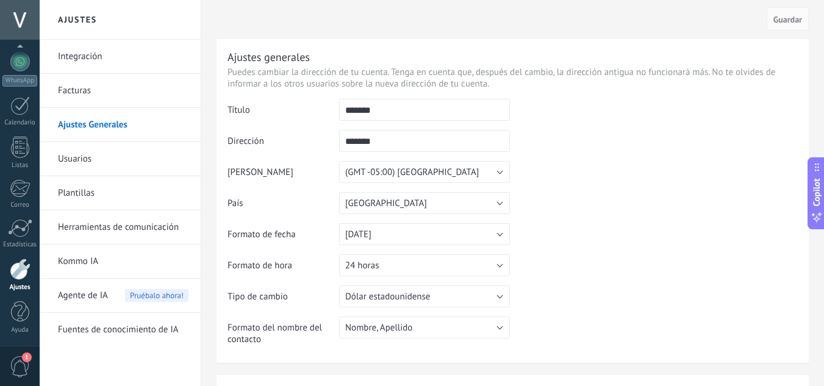
click at [374, 110] on input "*******" at bounding box center [424, 110] width 171 height 22
click at [114, 155] on link "Usuarios" at bounding box center [123, 159] width 130 height 34
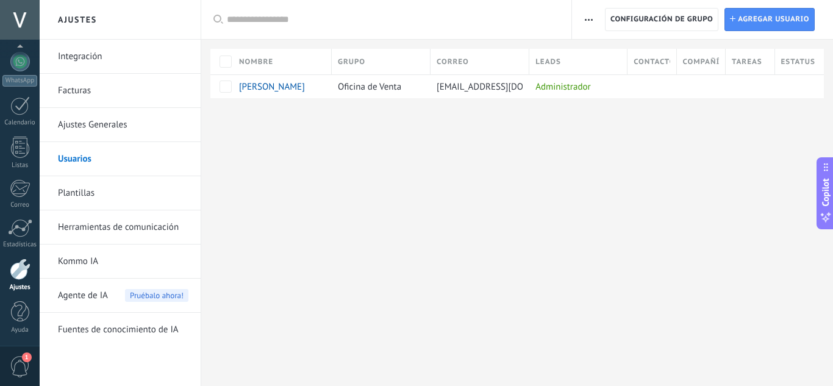
click at [99, 194] on link "Plantillas" at bounding box center [123, 193] width 130 height 34
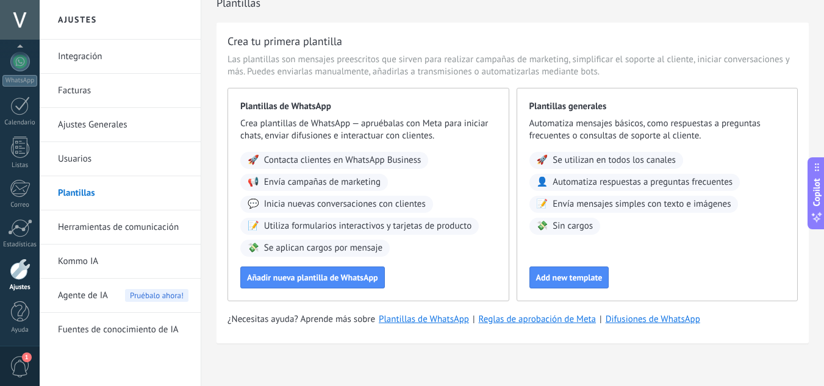
scroll to position [26, 0]
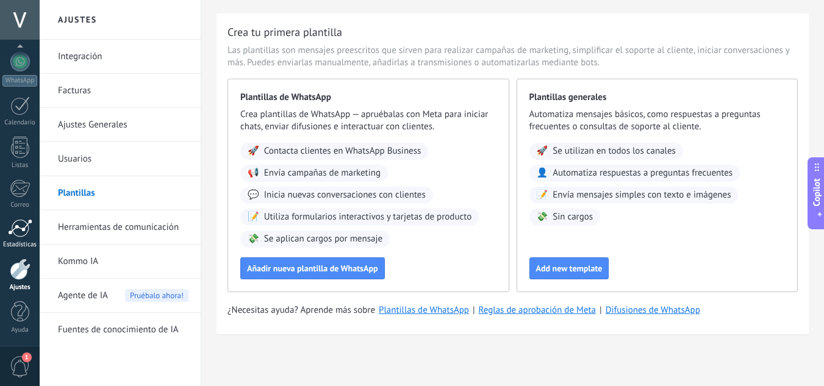
click at [18, 232] on div at bounding box center [20, 228] width 24 height 18
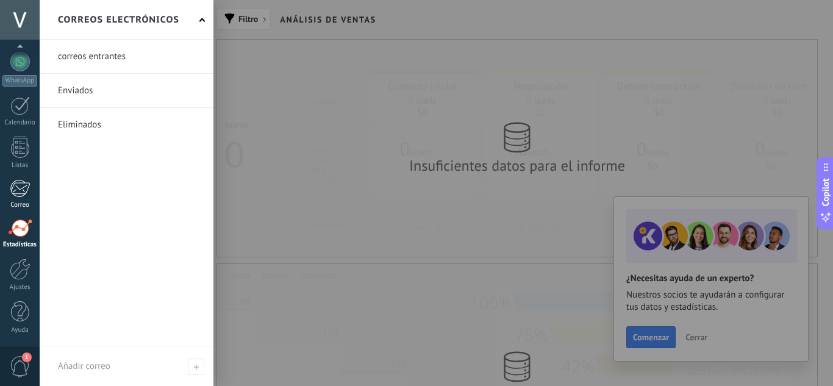
click at [24, 202] on div "Correo" at bounding box center [19, 205] width 35 height 8
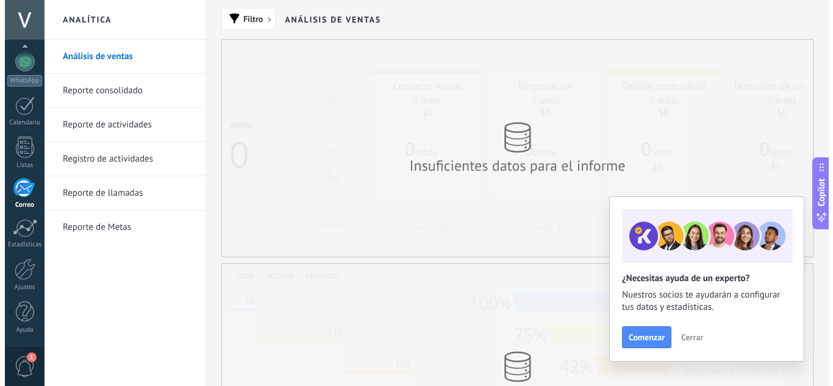
scroll to position [118, 0]
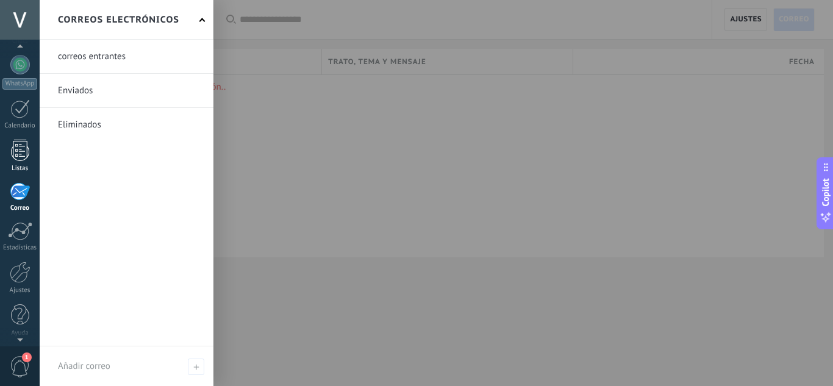
click at [26, 154] on div at bounding box center [20, 150] width 18 height 21
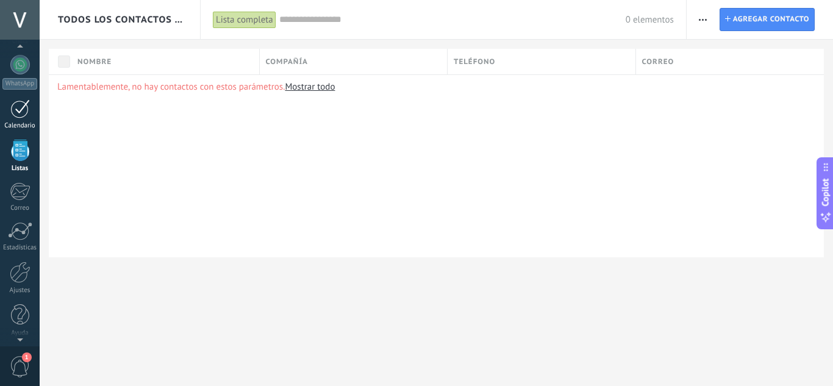
click at [28, 115] on div at bounding box center [20, 108] width 20 height 19
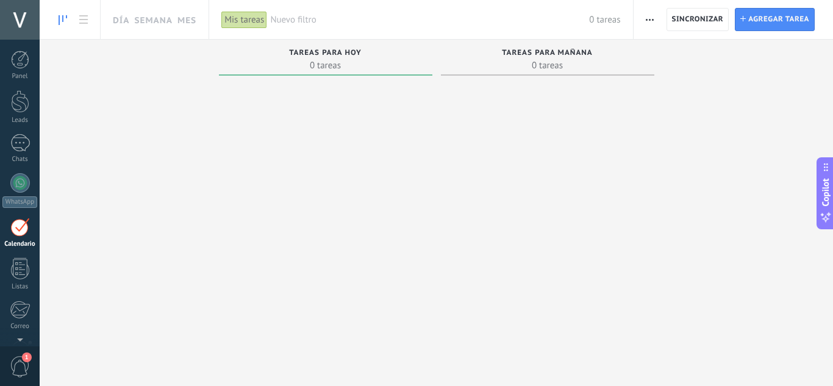
click at [28, 115] on link "Leads" at bounding box center [20, 107] width 40 height 34
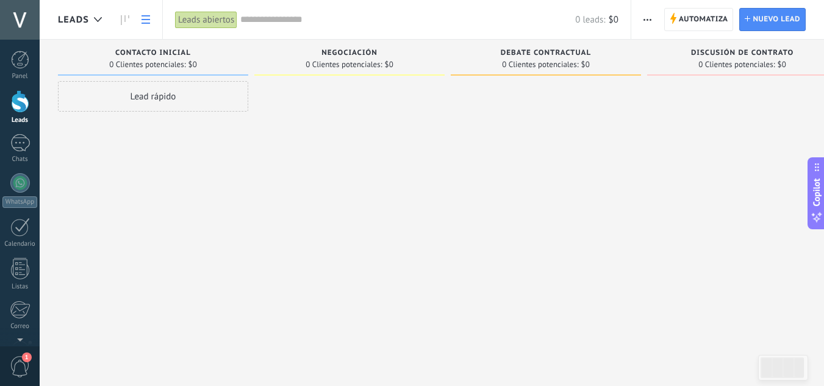
click at [145, 25] on link at bounding box center [145, 20] width 21 height 24
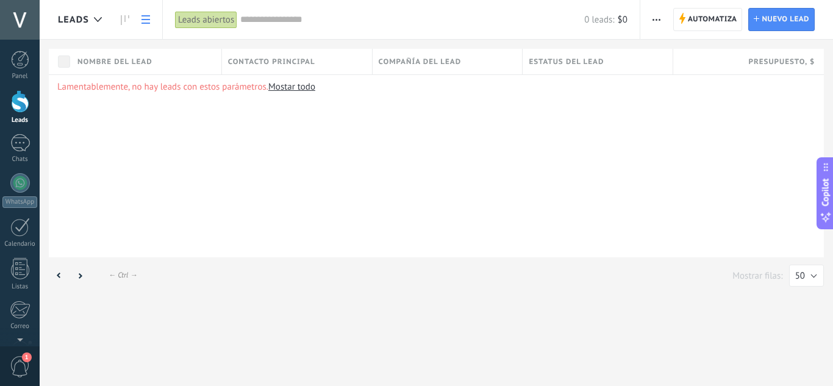
click at [145, 25] on link at bounding box center [145, 20] width 21 height 24
click at [144, 20] on use at bounding box center [145, 19] width 9 height 9
click at [15, 62] on div at bounding box center [20, 60] width 18 height 18
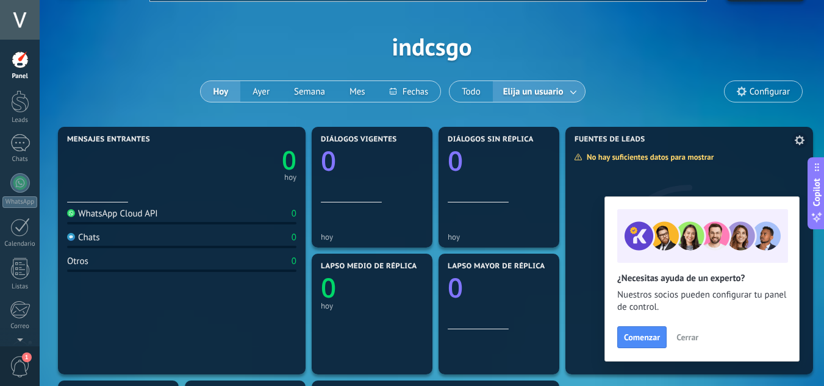
scroll to position [61, 0]
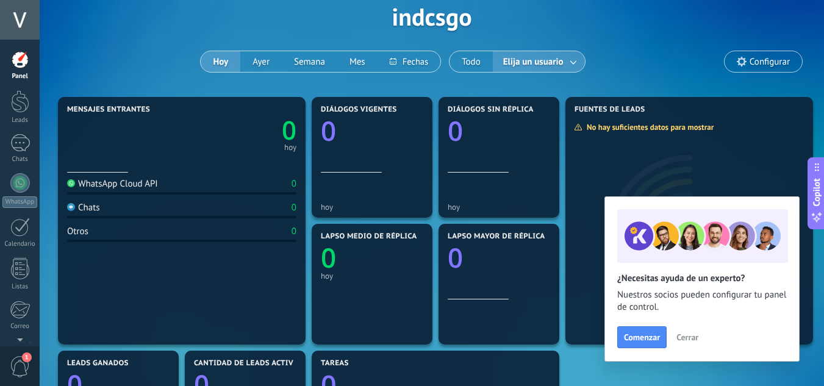
click at [755, 52] on span "Configurar" at bounding box center [762, 61] width 77 height 21
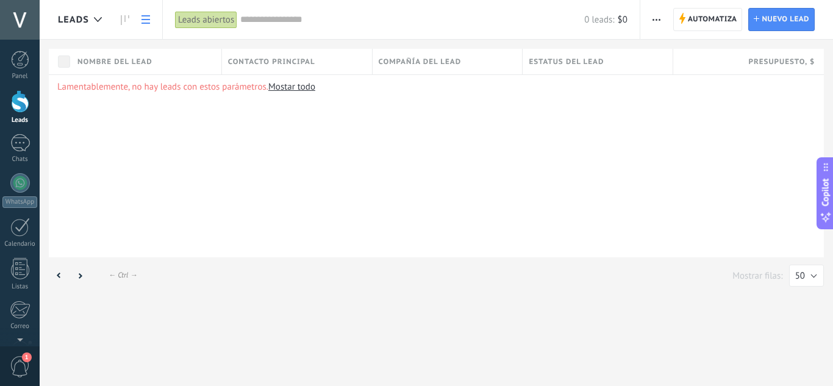
click at [22, 362] on span "1" at bounding box center [20, 366] width 21 height 21
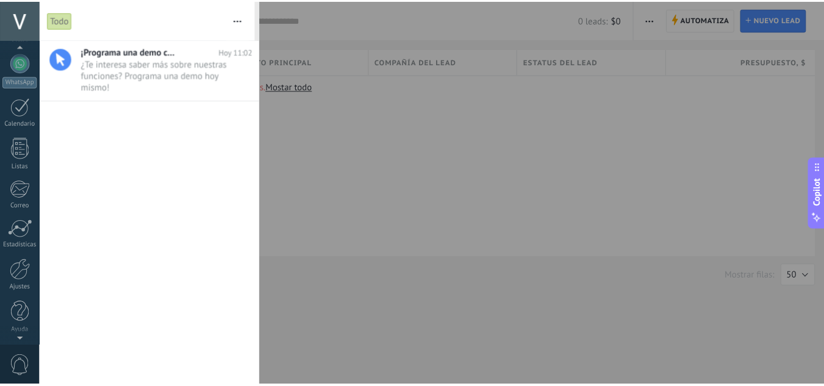
scroll to position [121, 0]
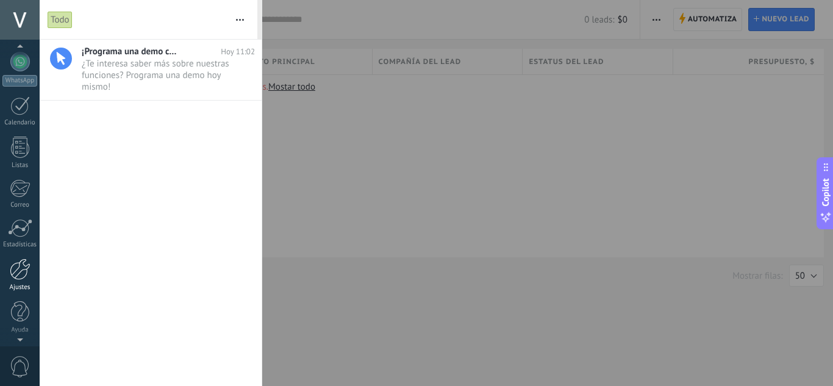
click at [13, 279] on div at bounding box center [20, 269] width 21 height 21
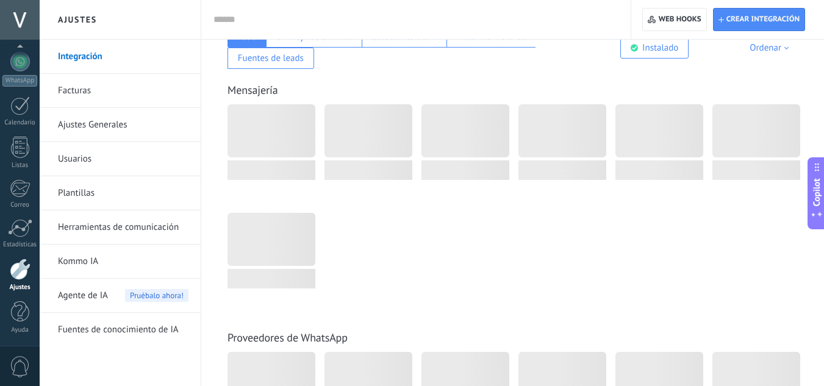
scroll to position [305, 0]
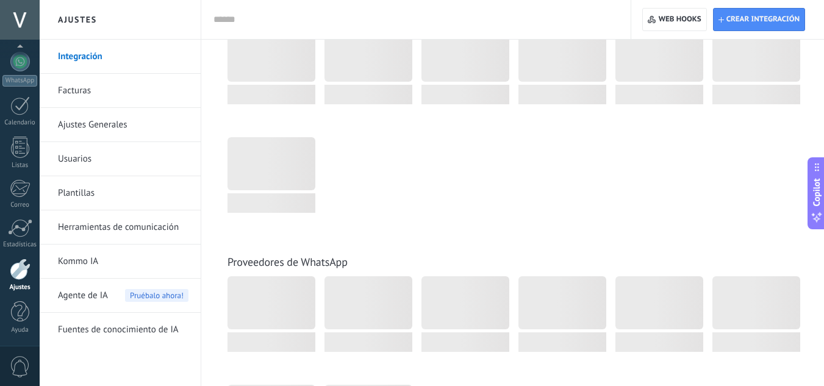
click at [446, 200] on div at bounding box center [518, 137] width 583 height 217
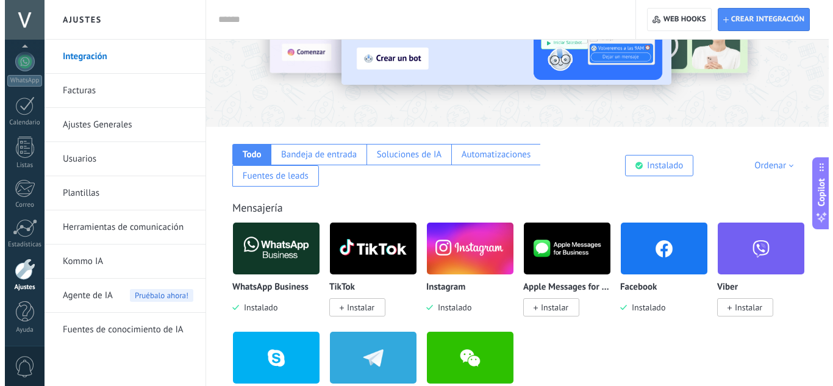
scroll to position [122, 0]
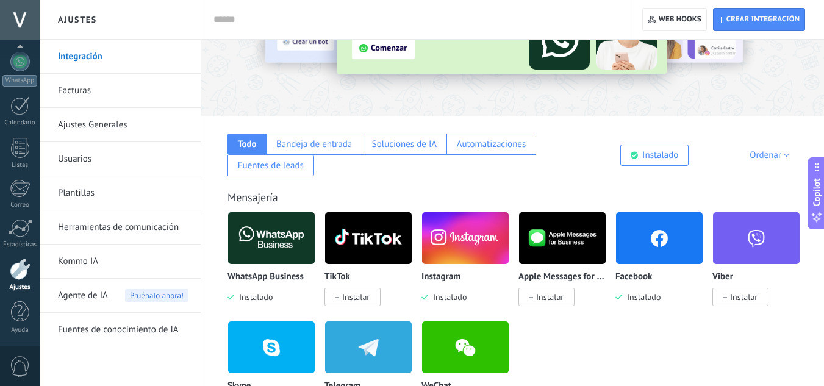
click at [267, 245] on img at bounding box center [271, 238] width 87 height 59
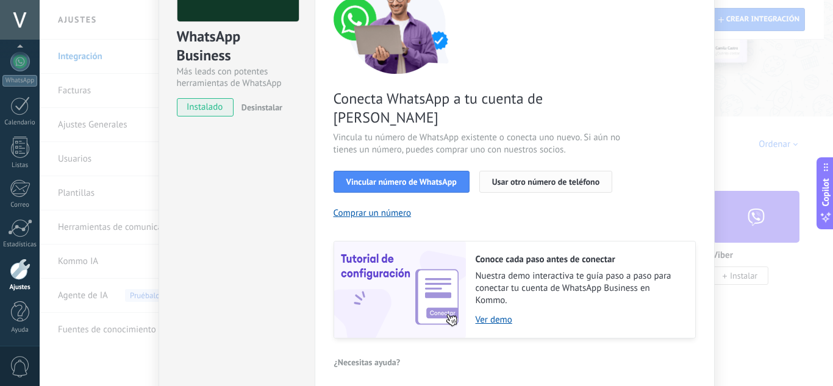
click at [526, 177] on span "Usar otro número de teléfono" at bounding box center [545, 181] width 107 height 9
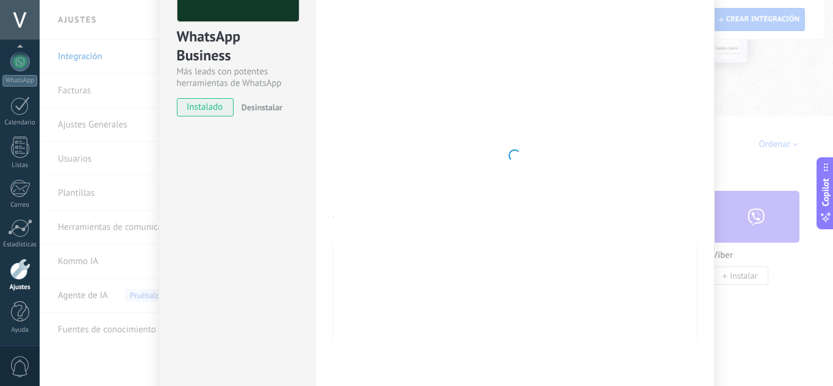
scroll to position [0, 0]
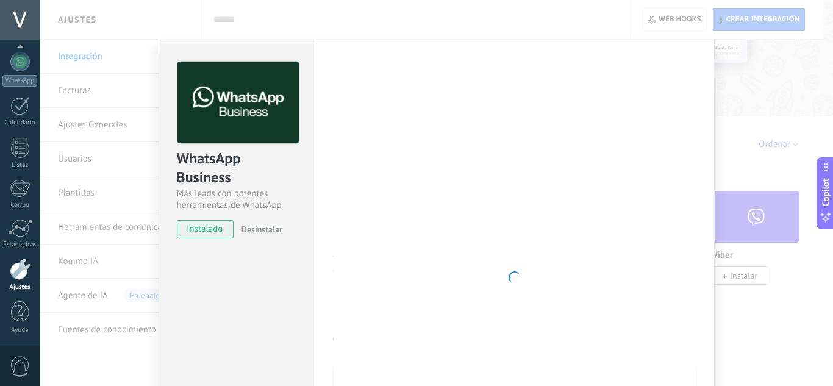
click at [204, 229] on span "instalado" at bounding box center [204, 229] width 55 height 18
drag, startPoint x: 786, startPoint y: 123, endPoint x: 646, endPoint y: 86, distance: 144.9
click at [786, 123] on div "WhatsApp Business Más leads con potentes herramientas de WhatsApp instalado Des…" at bounding box center [436, 193] width 793 height 386
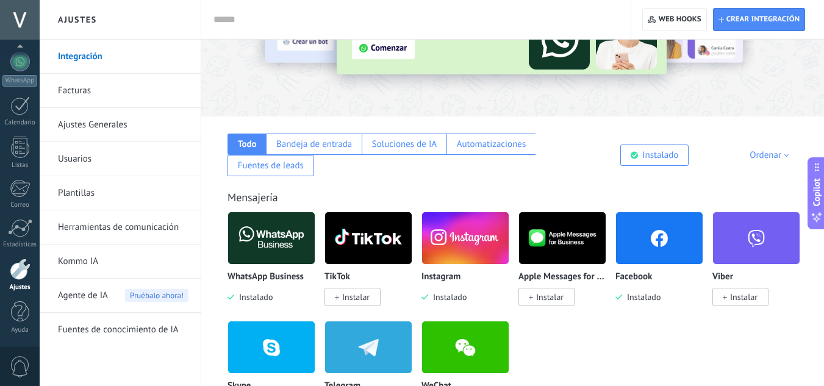
click at [274, 238] on img at bounding box center [271, 238] width 87 height 59
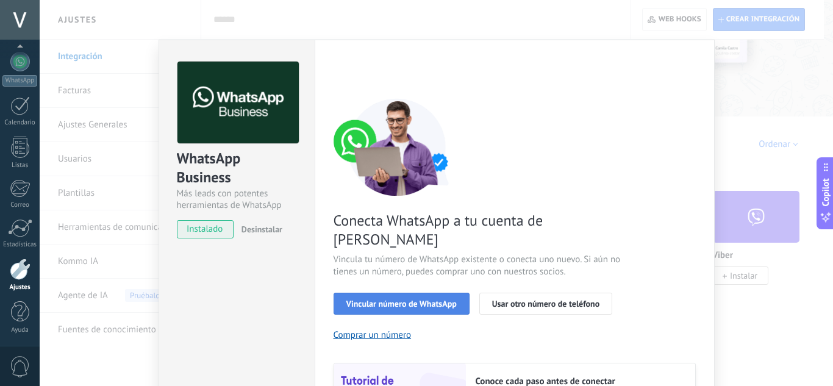
click at [393, 299] on span "Vincular número de WhatsApp" at bounding box center [401, 303] width 110 height 9
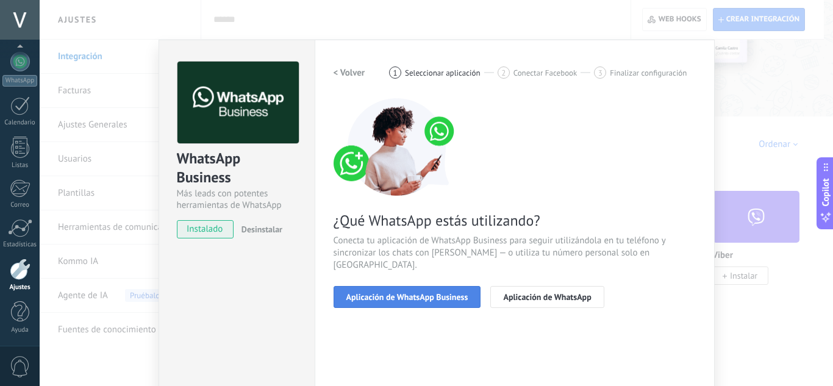
click at [394, 293] on span "Aplicación de WhatsApp Business" at bounding box center [407, 297] width 122 height 9
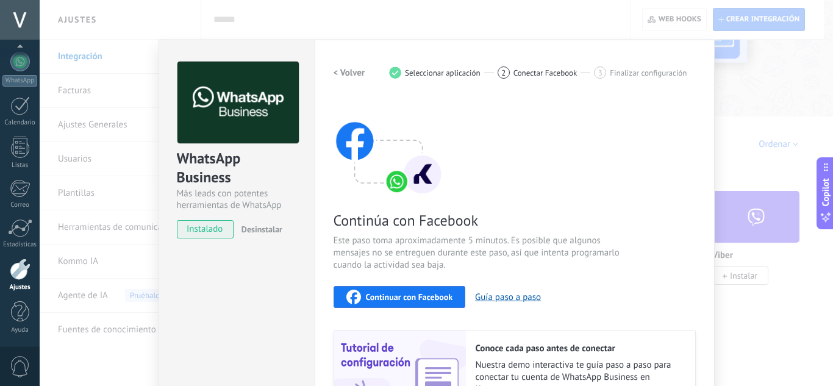
click at [413, 301] on span "Continuar con Facebook" at bounding box center [409, 297] width 87 height 9
click at [744, 95] on div "WhatsApp Business Más leads con potentes herramientas de WhatsApp instalado Des…" at bounding box center [436, 193] width 793 height 386
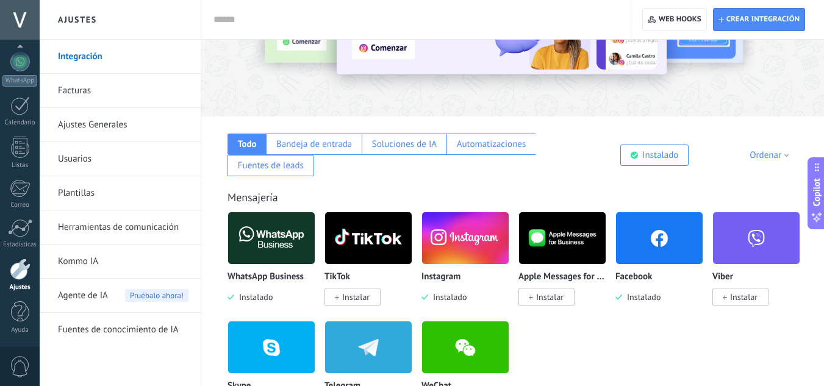
click at [639, 237] on img at bounding box center [659, 238] width 87 height 59
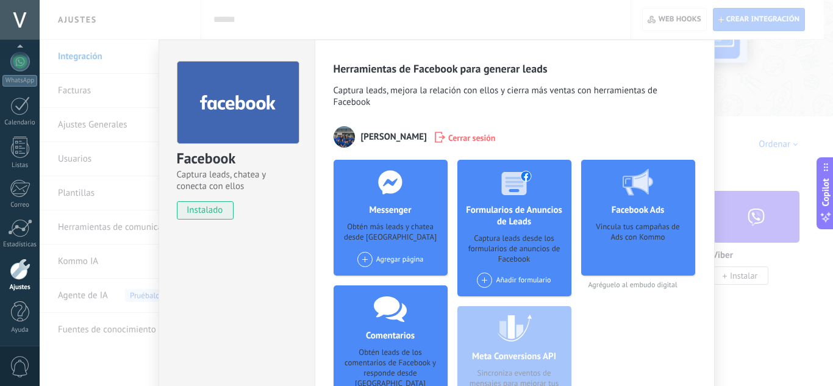
click at [469, 137] on span "Cerrar sesión" at bounding box center [472, 137] width 48 height 12
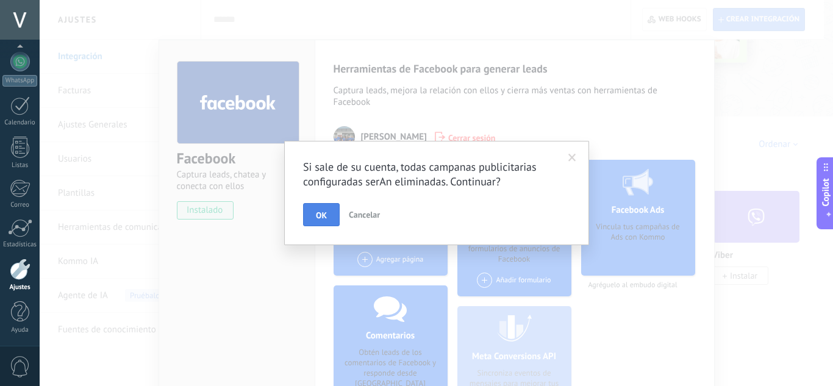
click at [329, 220] on button "OK" at bounding box center [321, 214] width 37 height 23
